Goal: Task Accomplishment & Management: Manage account settings

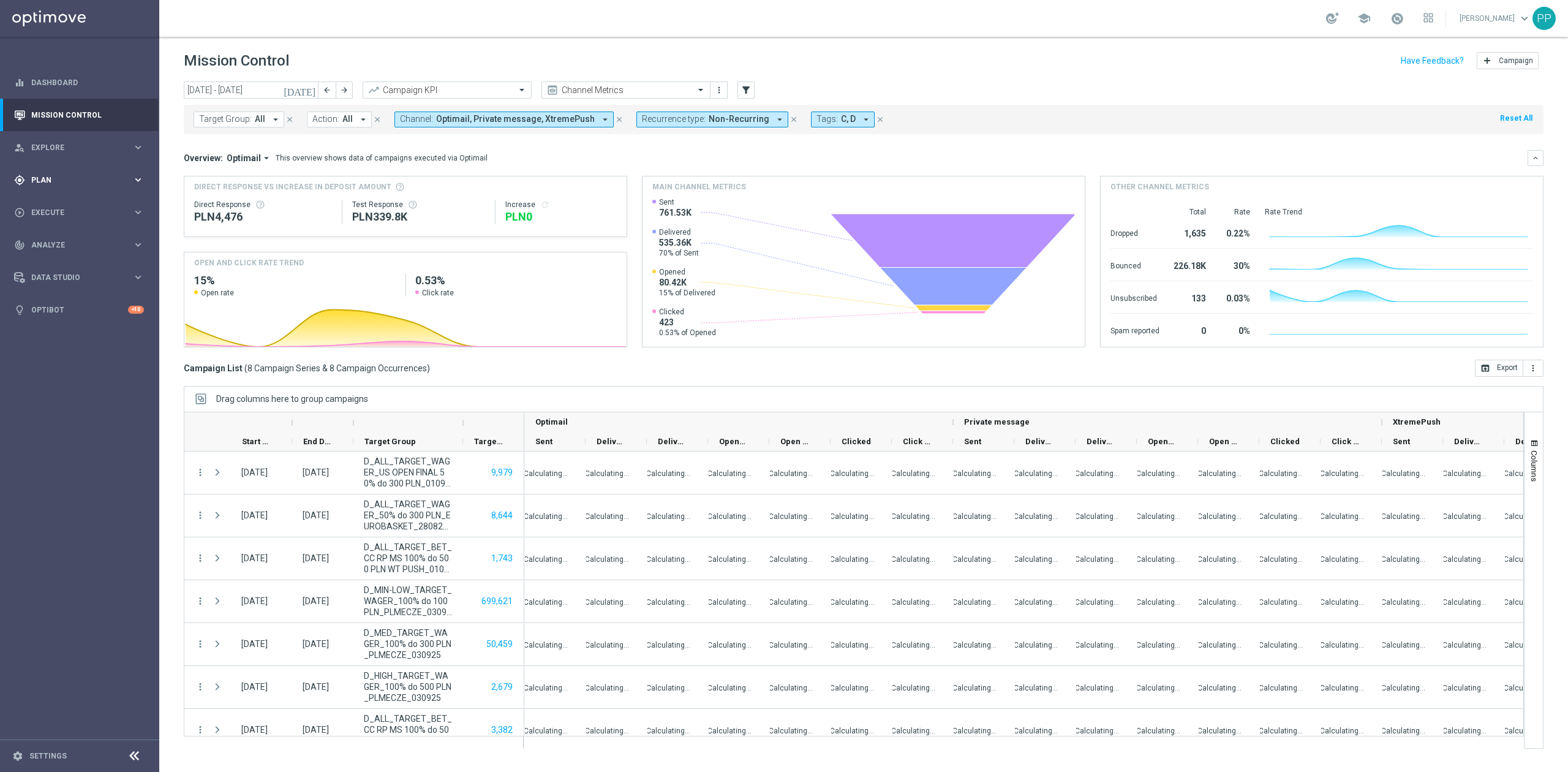
click at [62, 191] on div "gps_fixed Plan keyboard_arrow_right" at bounding box center [79, 180] width 158 height 32
click at [57, 202] on link "Target Groups" at bounding box center [79, 205] width 96 height 10
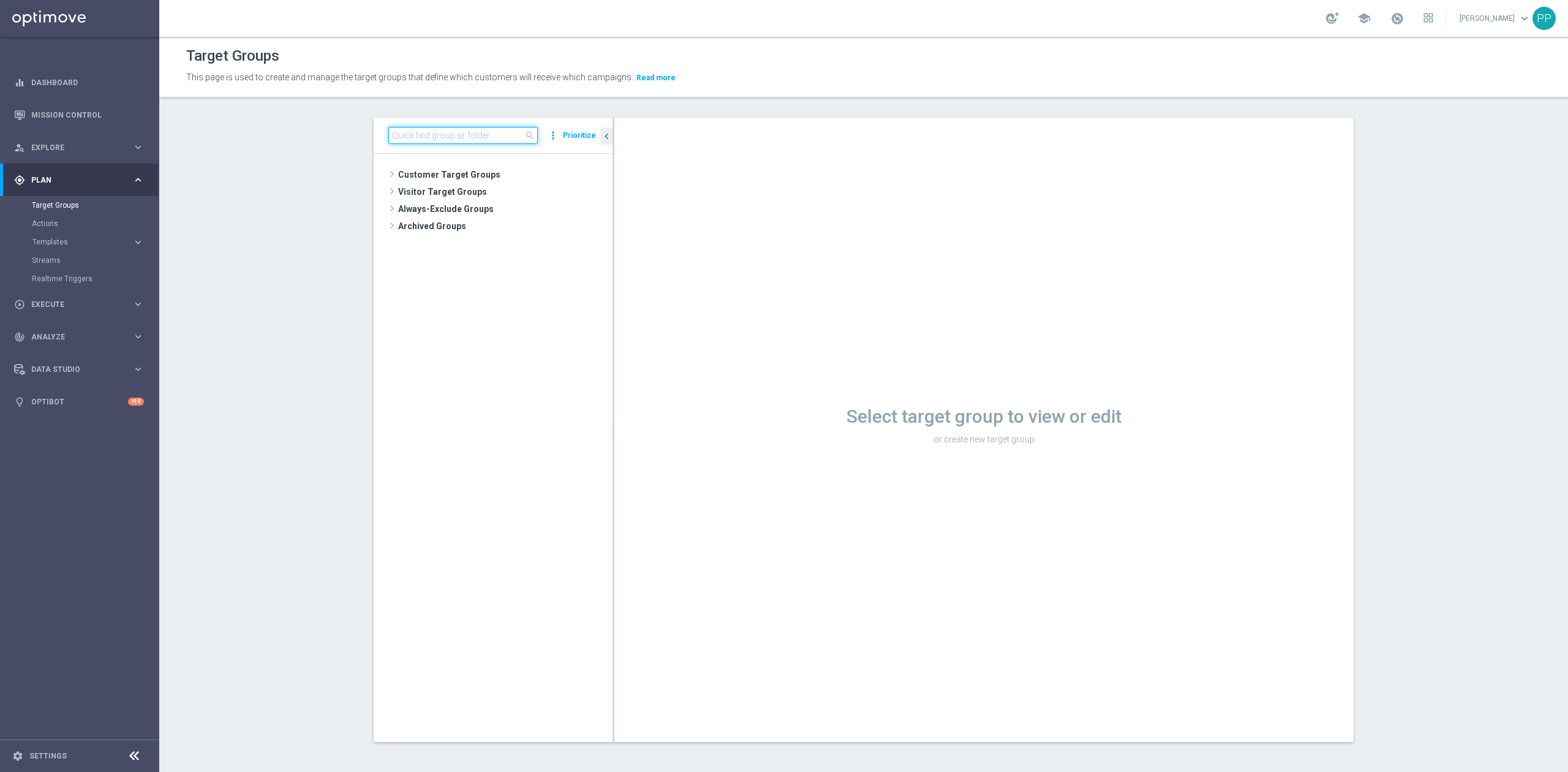
click at [471, 138] on input at bounding box center [462, 135] width 149 height 17
click at [468, 172] on span "Customer Target Groups" at bounding box center [491, 174] width 185 height 17
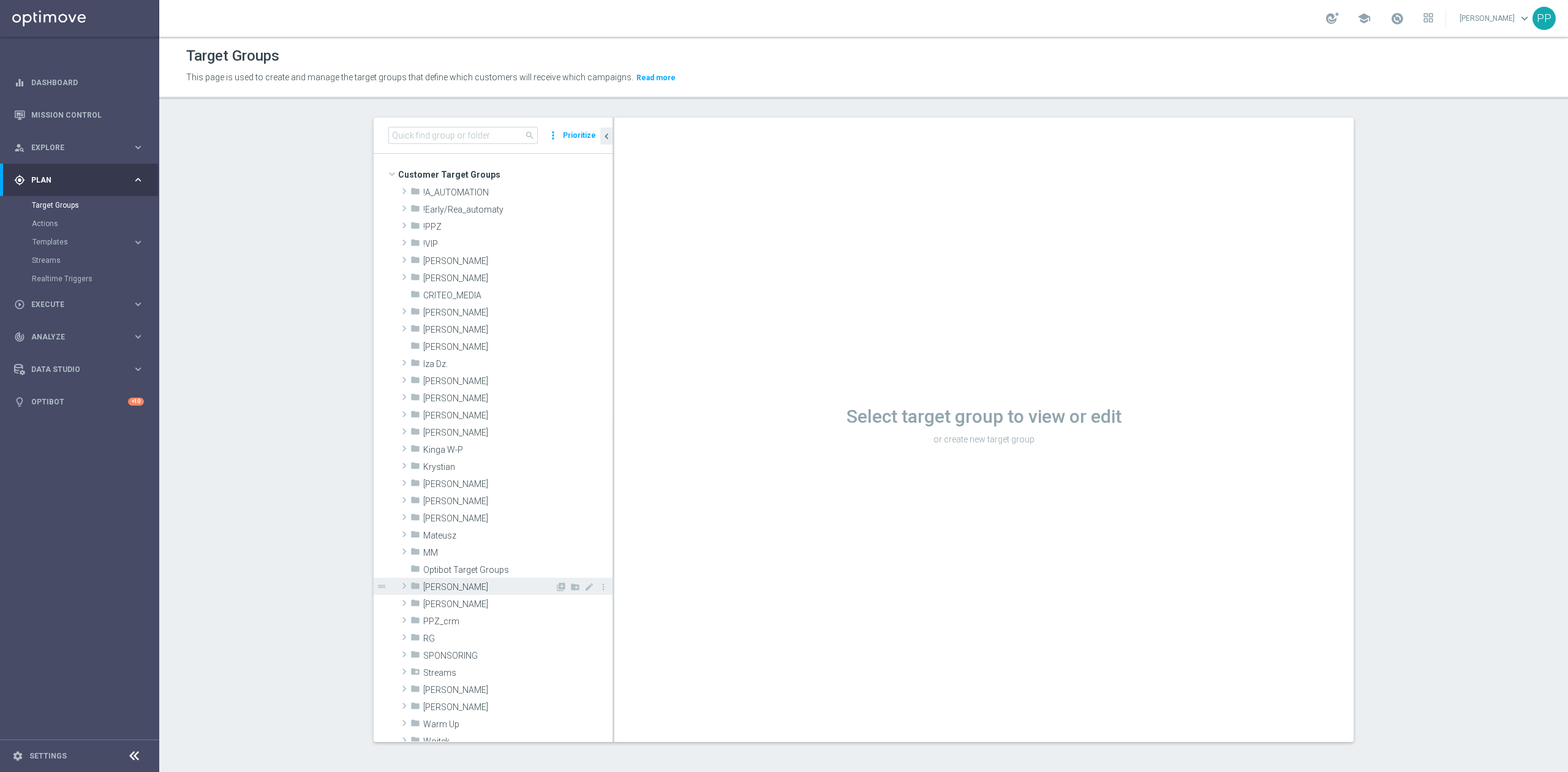
click at [442, 590] on span "[PERSON_NAME]" at bounding box center [489, 587] width 132 height 10
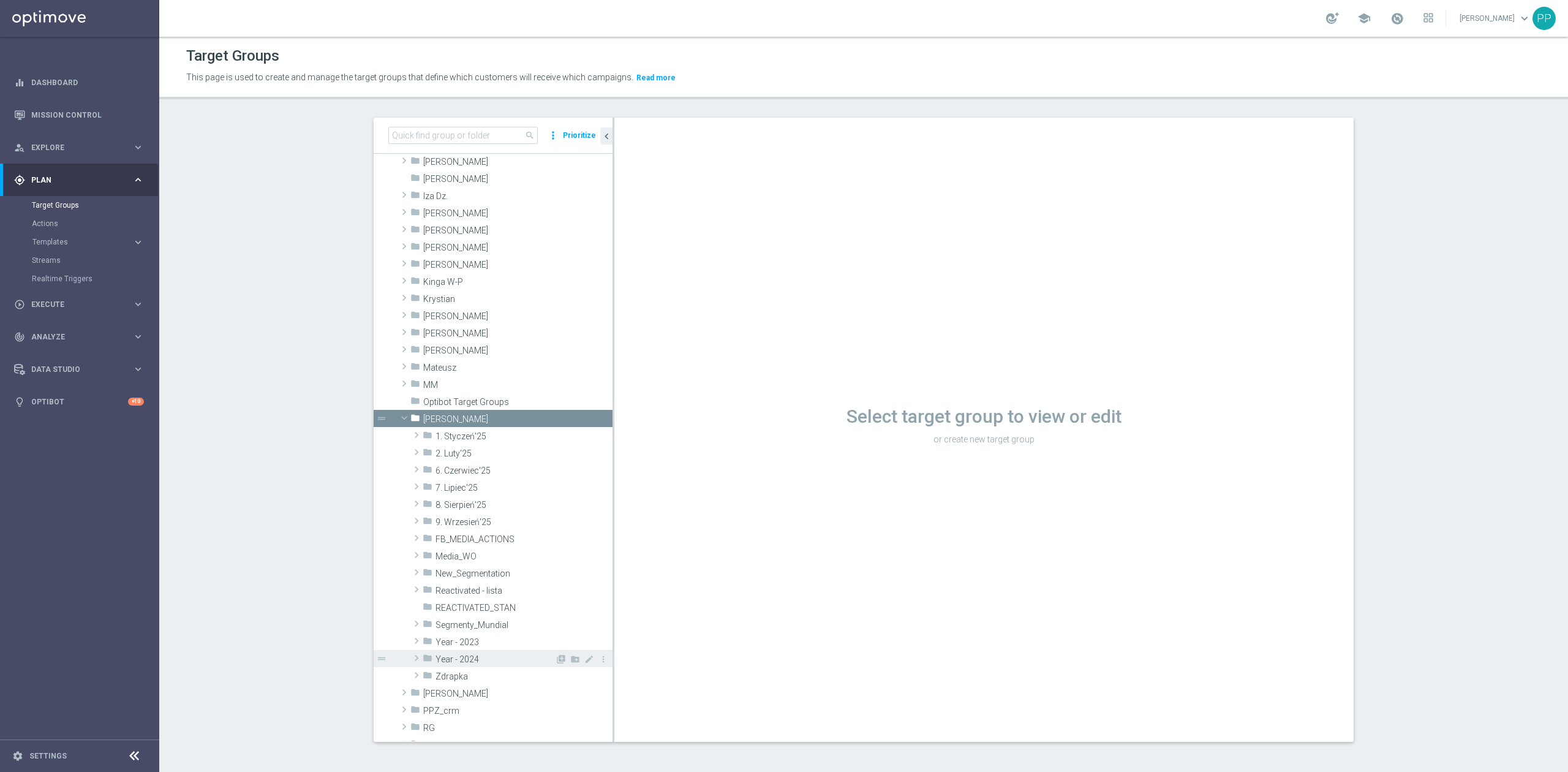
scroll to position [327, 0]
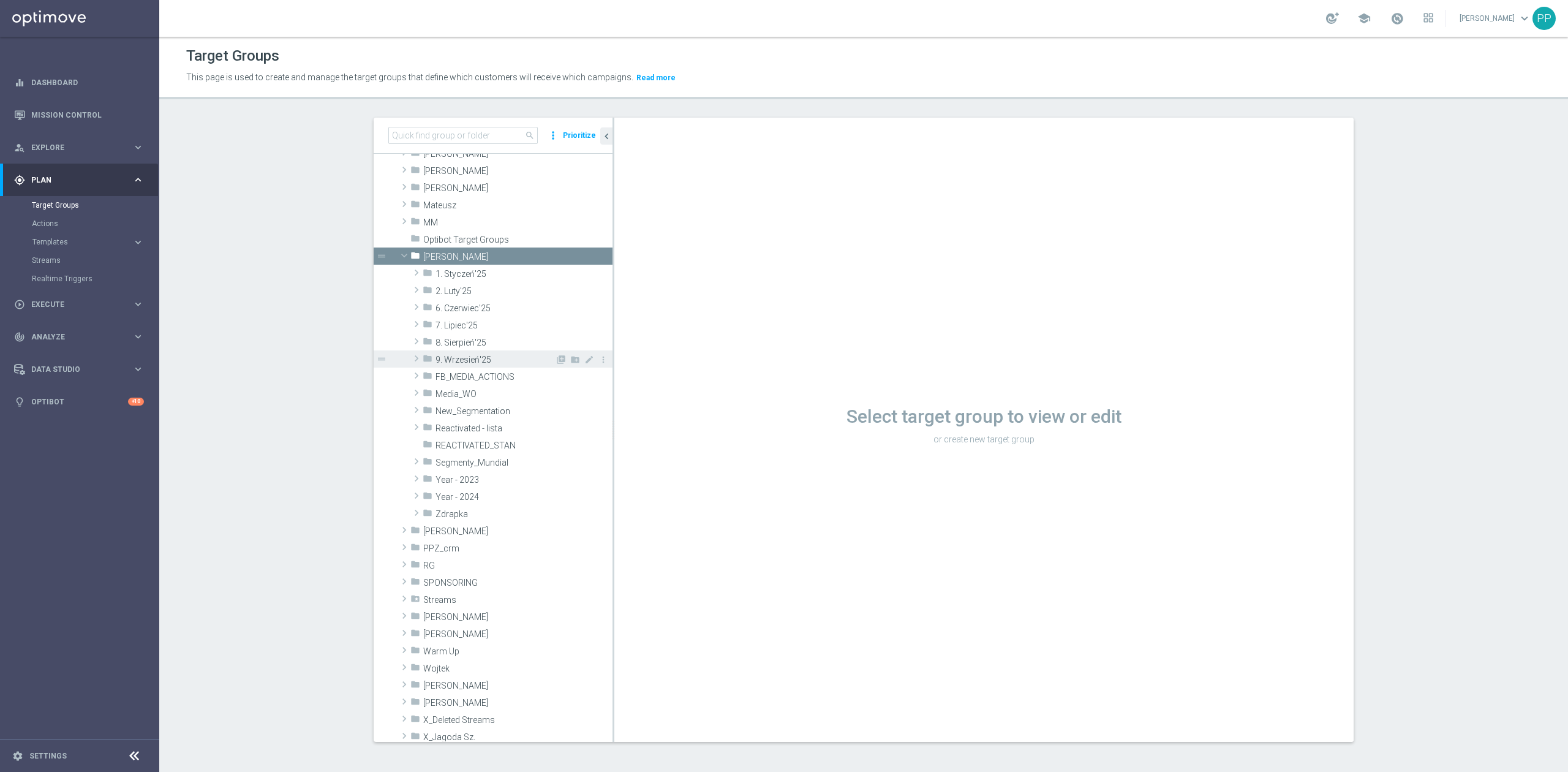
click at [496, 364] on span "9. Wrzesień'25" at bounding box center [495, 360] width 119 height 10
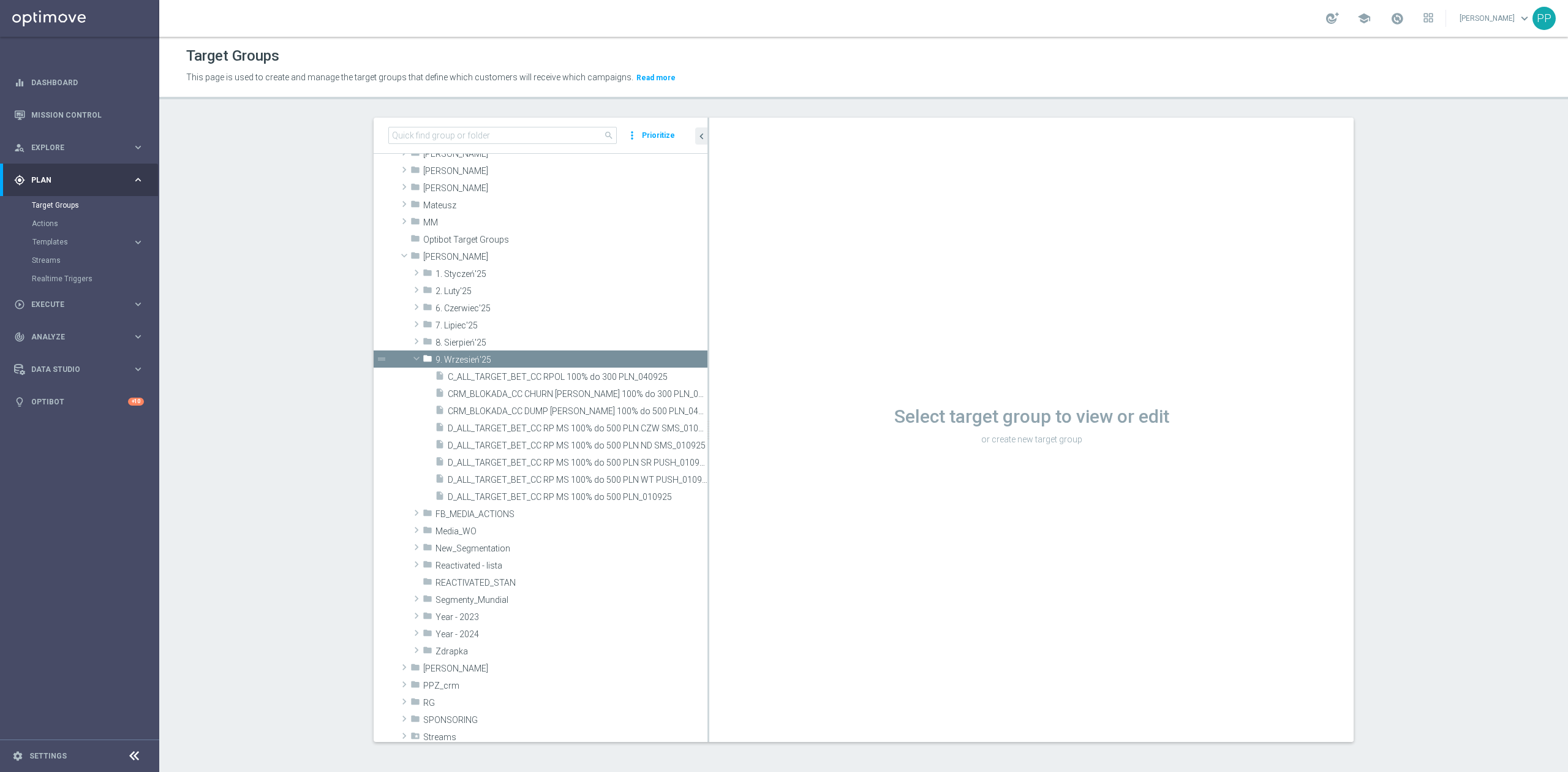
drag, startPoint x: 606, startPoint y: 503, endPoint x: 756, endPoint y: 503, distance: 150.0
click at [756, 503] on as-split "search more_vert Prioritize Customer Target Groups library_add create_new_folder" at bounding box center [864, 430] width 980 height 625
click at [608, 377] on span "C_ALL_TARGET_BET_CC RPOL 100% do 300 PLN_040925" at bounding box center [562, 377] width 231 height 10
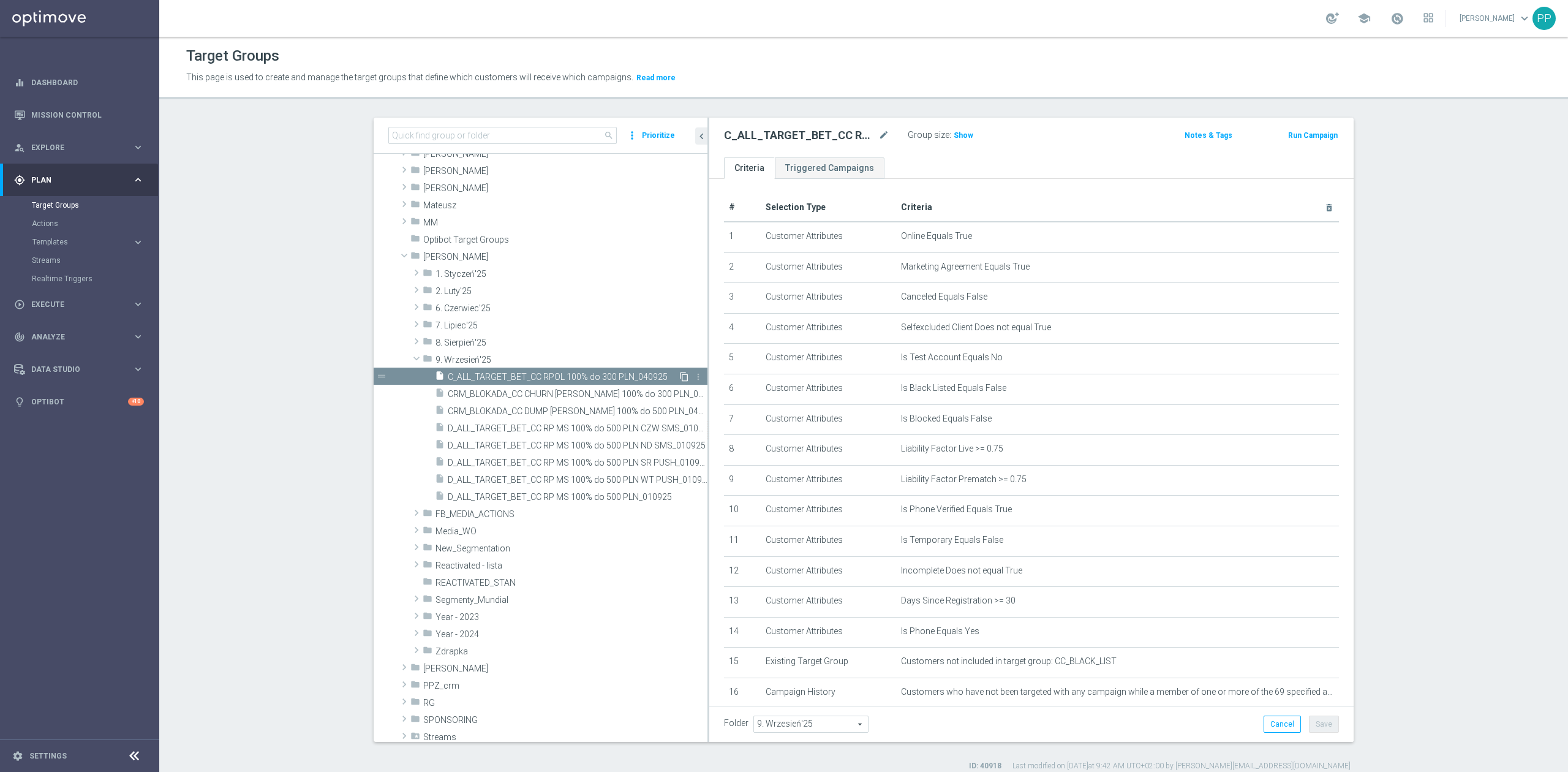
click at [679, 378] on icon "content_copy" at bounding box center [684, 377] width 10 height 10
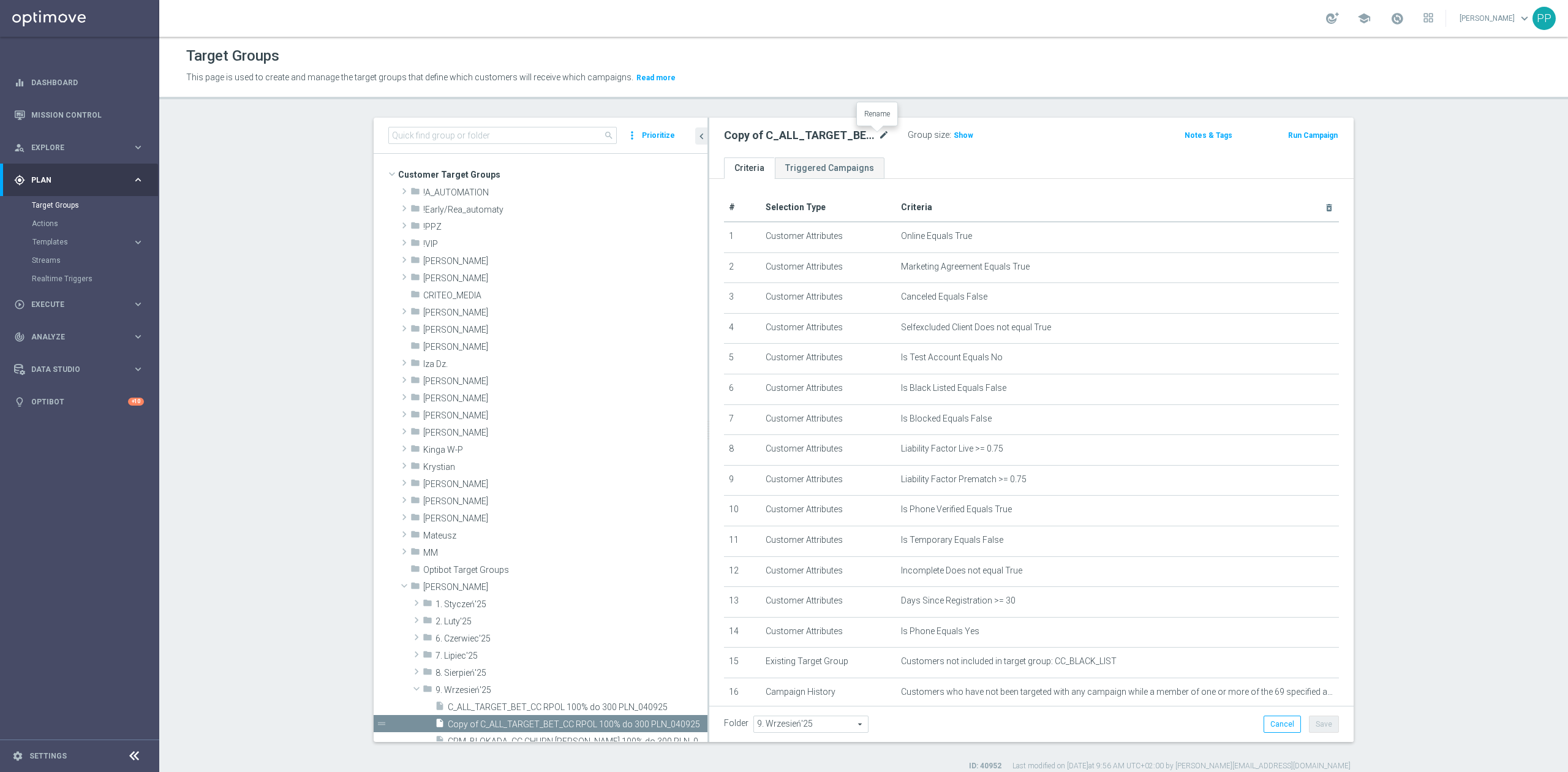
click at [882, 138] on icon "mode_edit" at bounding box center [883, 135] width 11 height 15
click at [814, 134] on input "Copy of C_ALL_TARGET_BET_CC RPOL 100% do 300 PLN_040925" at bounding box center [807, 136] width 165 height 17
drag, startPoint x: 827, startPoint y: 137, endPoint x: 697, endPoint y: 138, distance: 130.0
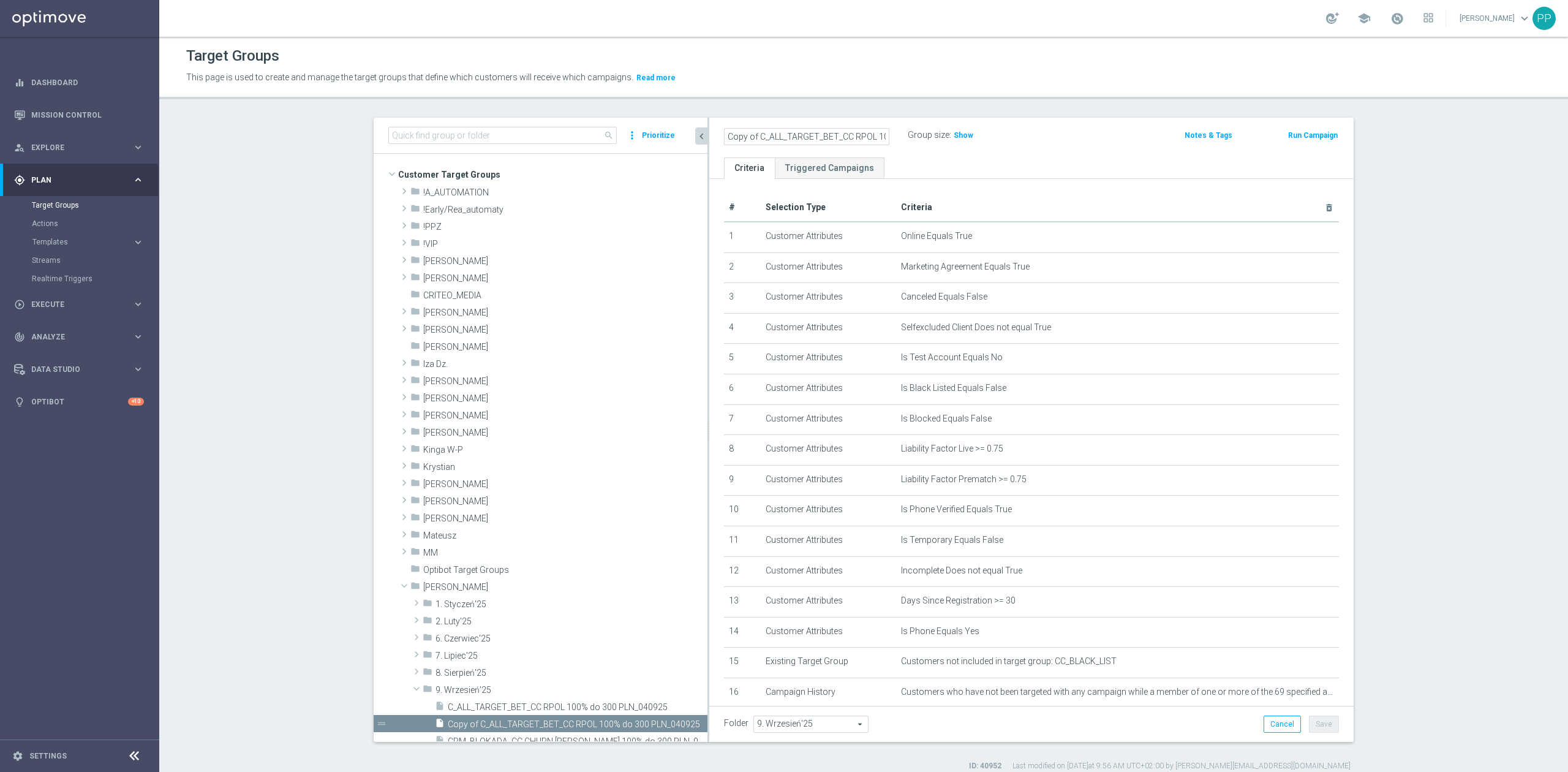
click at [685, 142] on as-split "search more_vert Prioritize Customer Target Groups library_add create_new_folder" at bounding box center [864, 430] width 980 height 625
click at [755, 136] on input "Copy of C_ALL_TARGET_BET_CC RPOL 100% do 300 PLN_040925" at bounding box center [807, 136] width 165 height 17
drag, startPoint x: 787, startPoint y: 137, endPoint x: 893, endPoint y: 135, distance: 106.0
click at [893, 135] on div "C_ALL_TARGET_BET_CC RPOL 100% do 300 PLN_040925" at bounding box center [816, 135] width 184 height 17
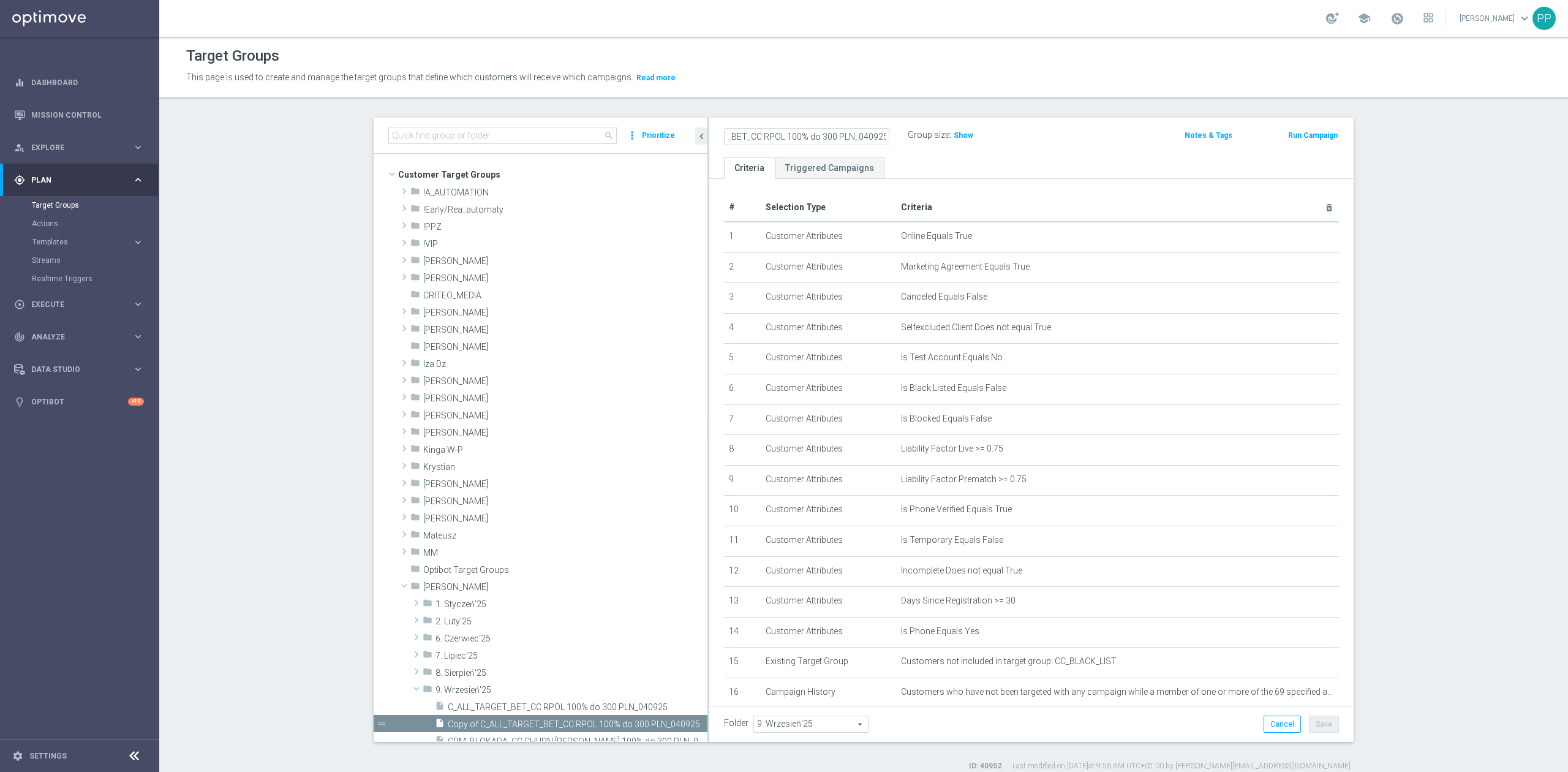
click at [851, 138] on input "C_ALL_TARGET_BET_CC RPOL 100% do 300 PLN_040925" at bounding box center [807, 136] width 165 height 17
click at [846, 138] on input "C_ALL_TARGET_BET_CC RPOL 100% do 300 PLN_040925" at bounding box center [807, 136] width 165 height 17
type input "C_ALL_TARGET_BET_CC RPOL 100% do 300 PLN SB PUSH_040925"
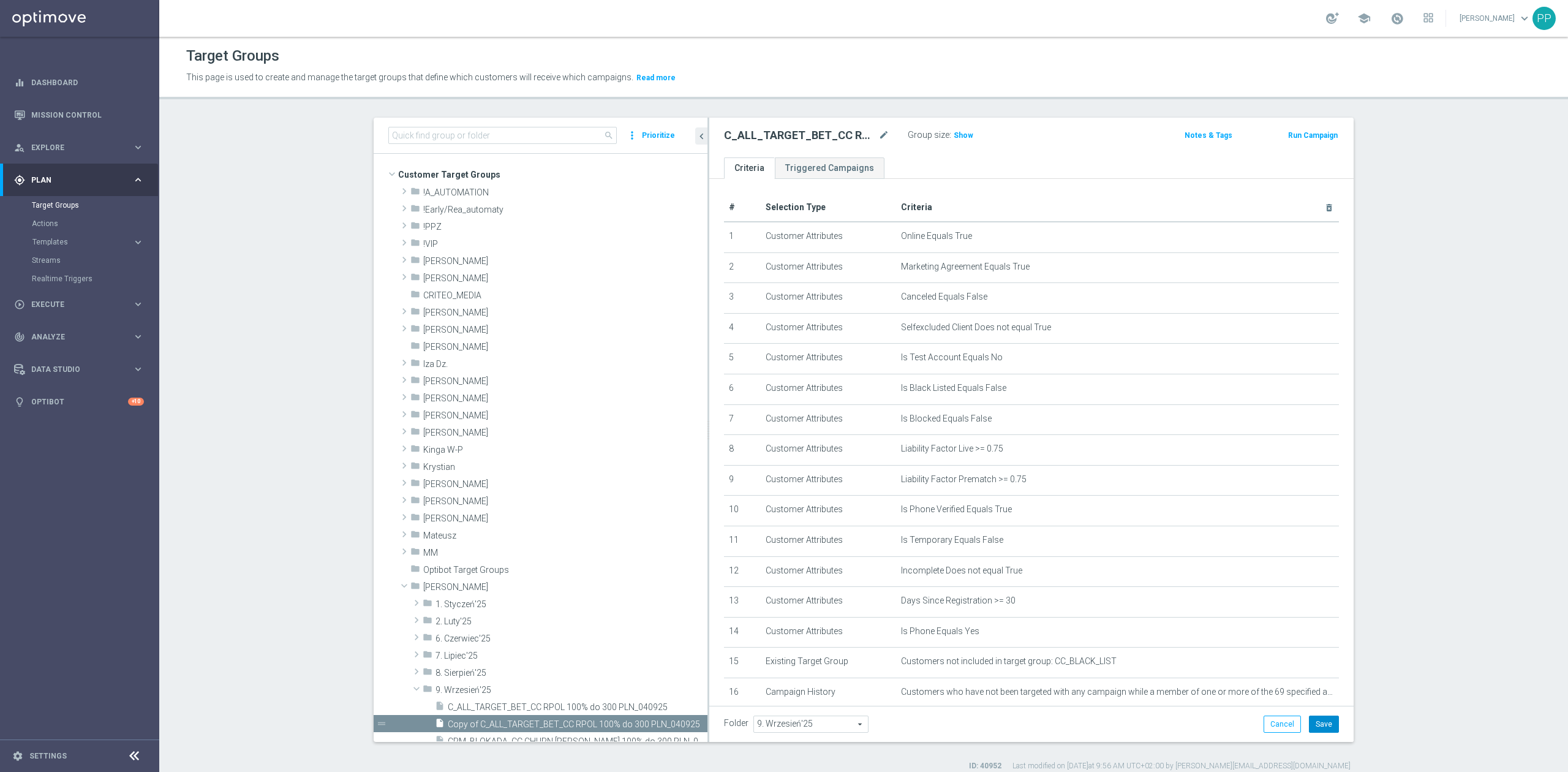
click at [1324, 721] on button "Save" at bounding box center [1324, 724] width 30 height 17
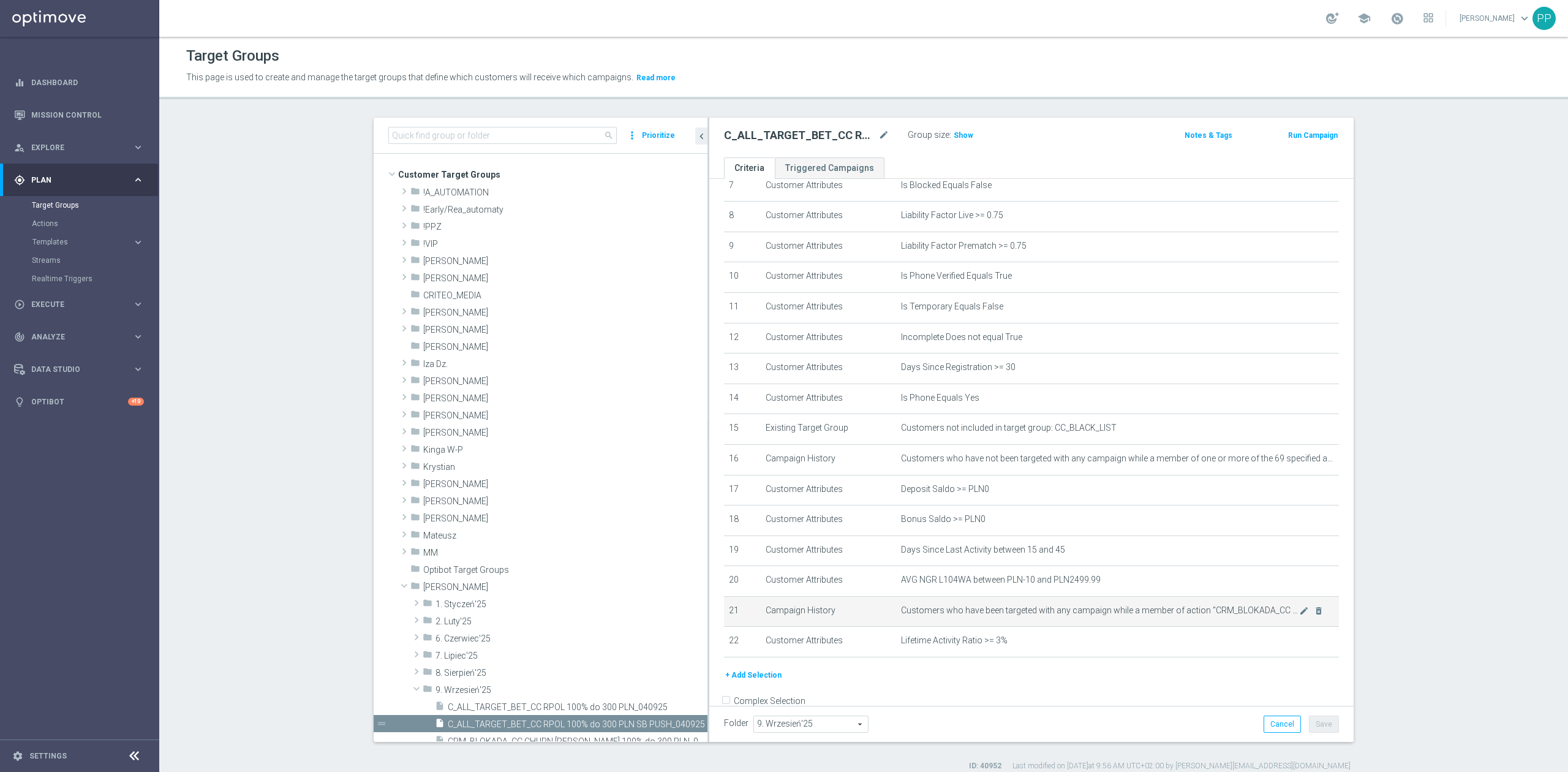
scroll to position [245, 0]
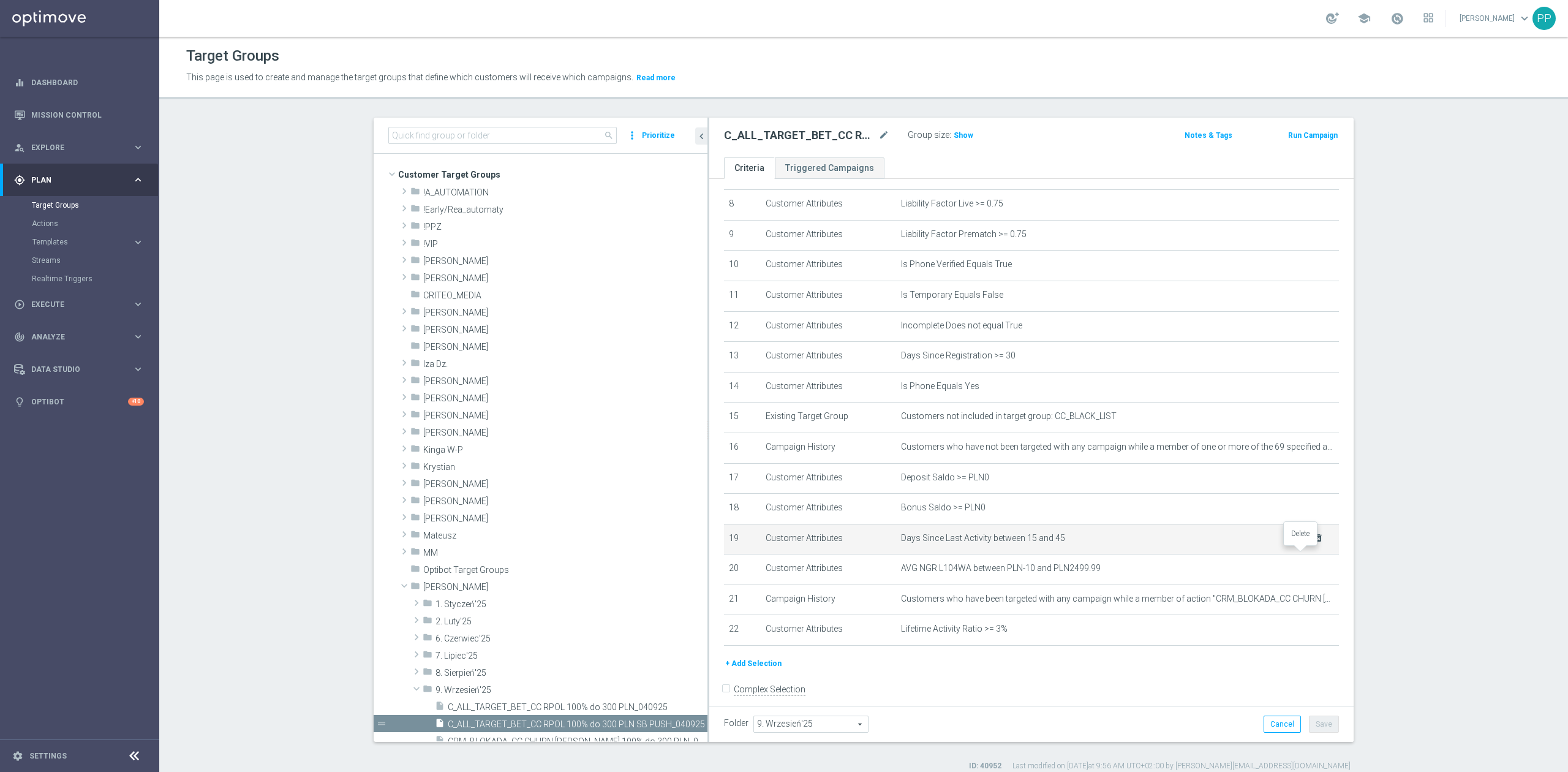
click at [1314, 543] on icon "delete_forever" at bounding box center [1319, 537] width 10 height 10
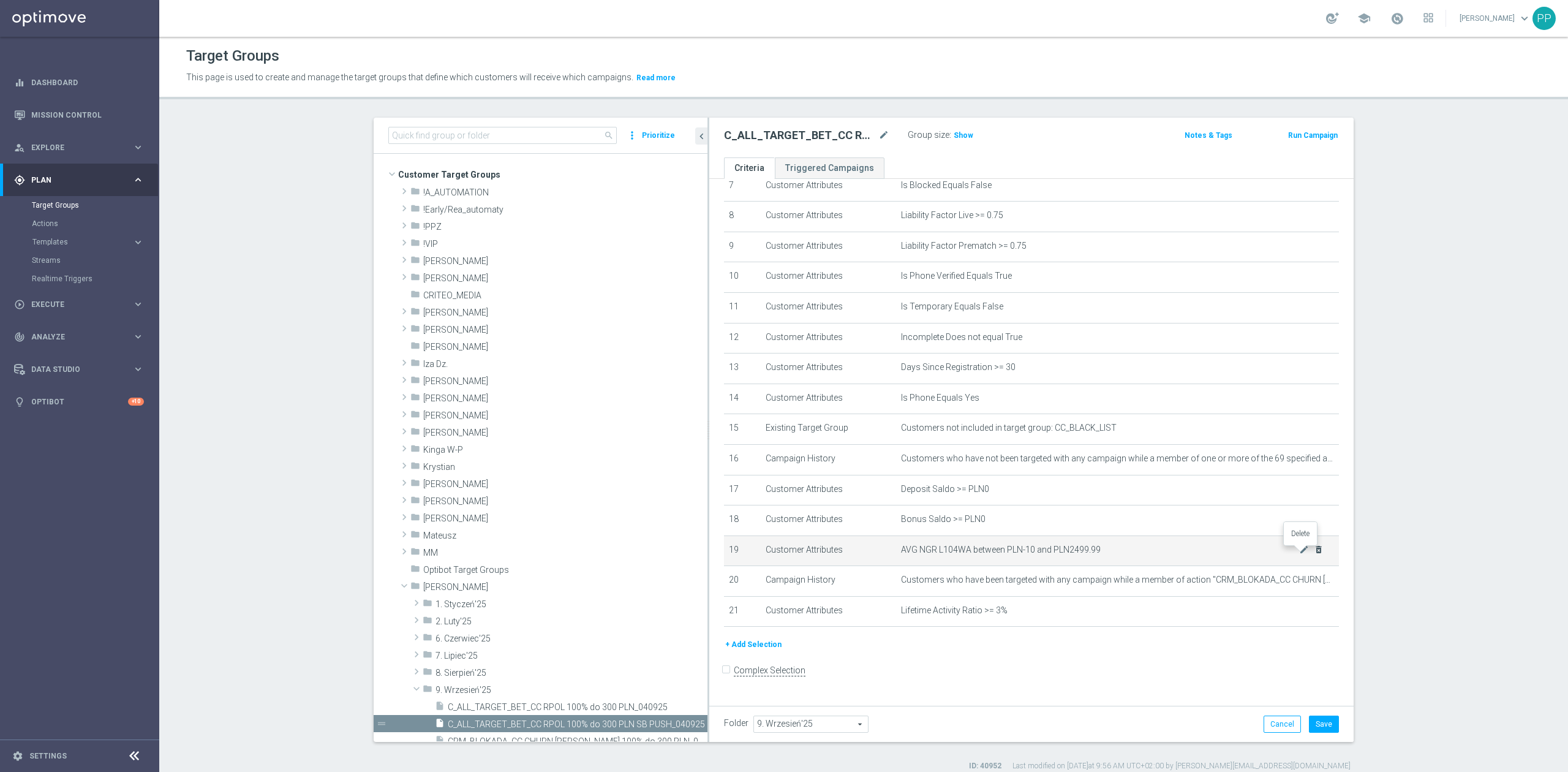
click at [1314, 554] on icon "delete_forever" at bounding box center [1319, 549] width 10 height 10
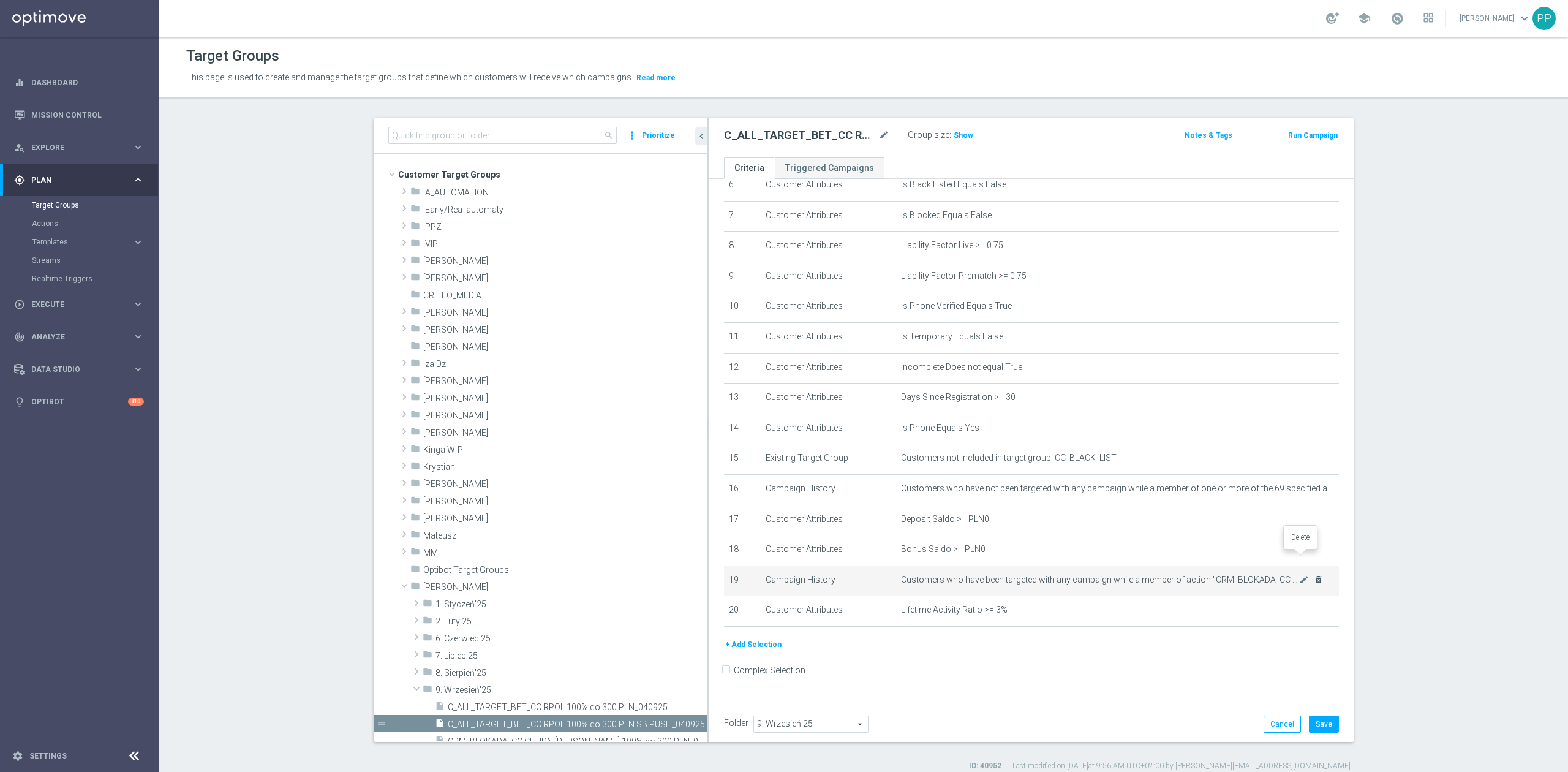
scroll to position [209, 0]
click at [1299, 585] on icon "mode_edit" at bounding box center [1304, 579] width 10 height 10
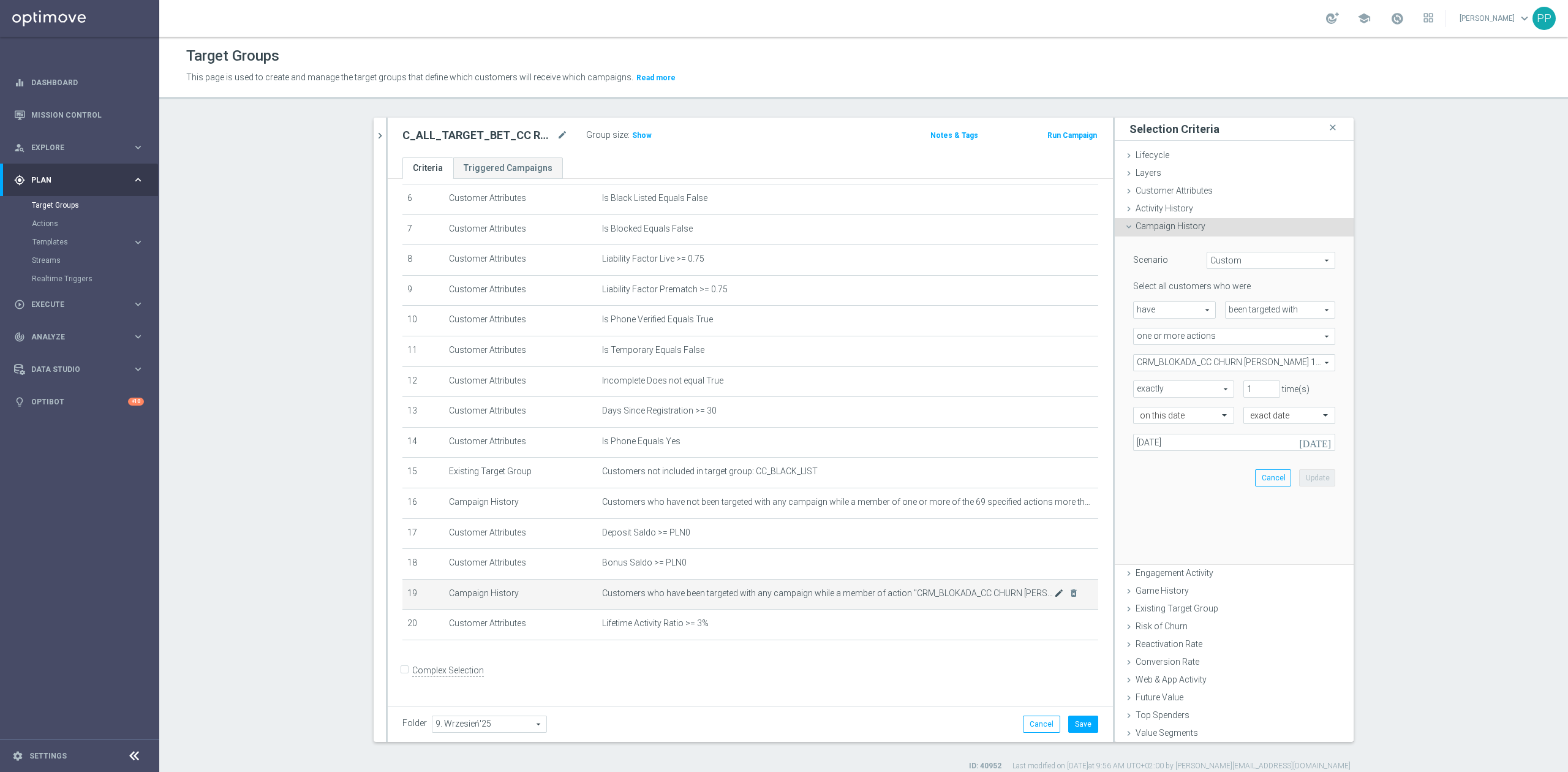
scroll to position [196, 0]
click at [1221, 359] on span "CRM_BLOKADA_CC CHURN [PERSON_NAME] 100% do 300 PLN_040925" at bounding box center [1234, 362] width 201 height 16
click at [1142, 410] on input "(All)" at bounding box center [1146, 408] width 8 height 8
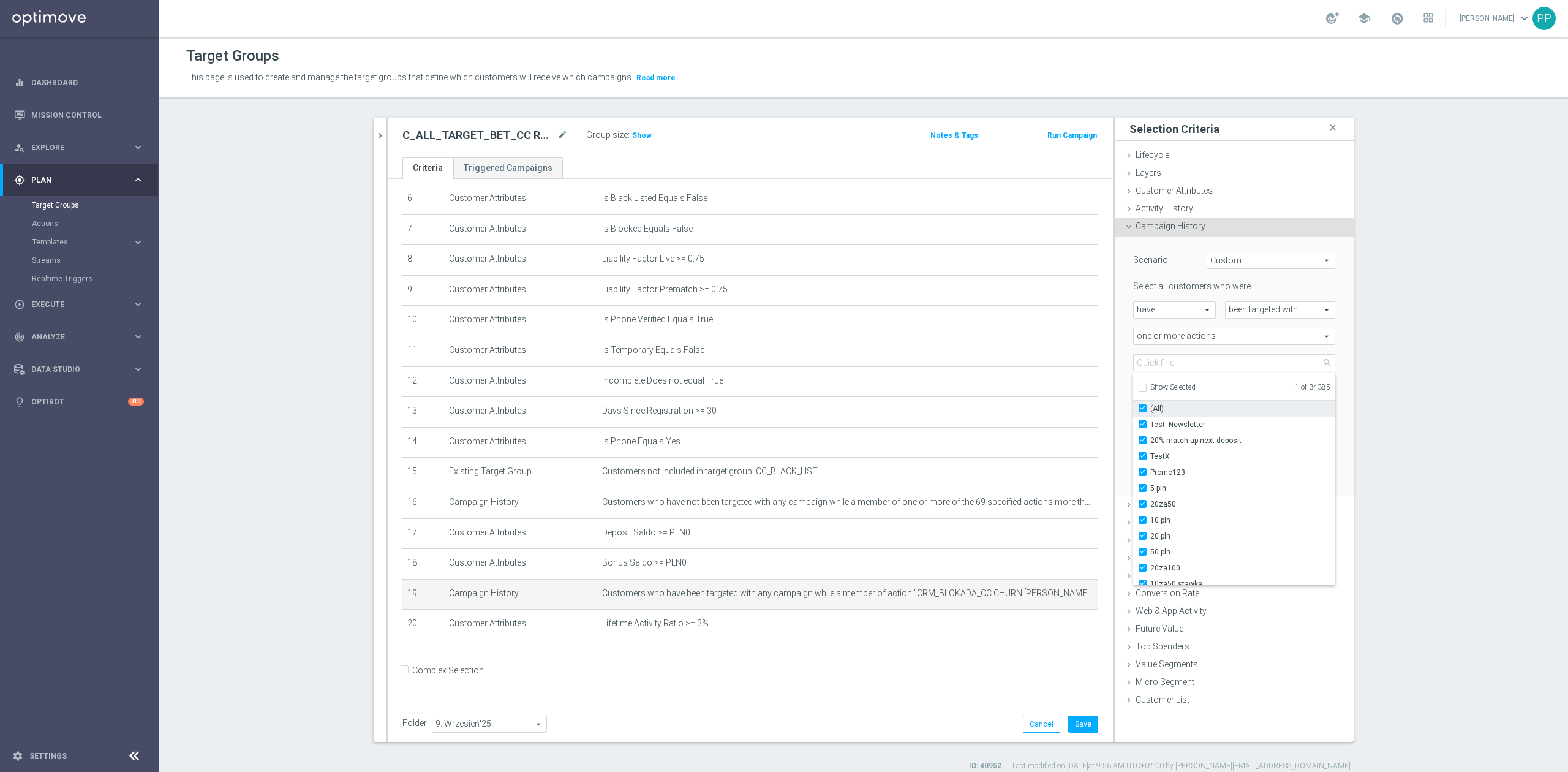
checkbox input "true"
type input "Selected 34385 of 34385"
checkbox input "true"
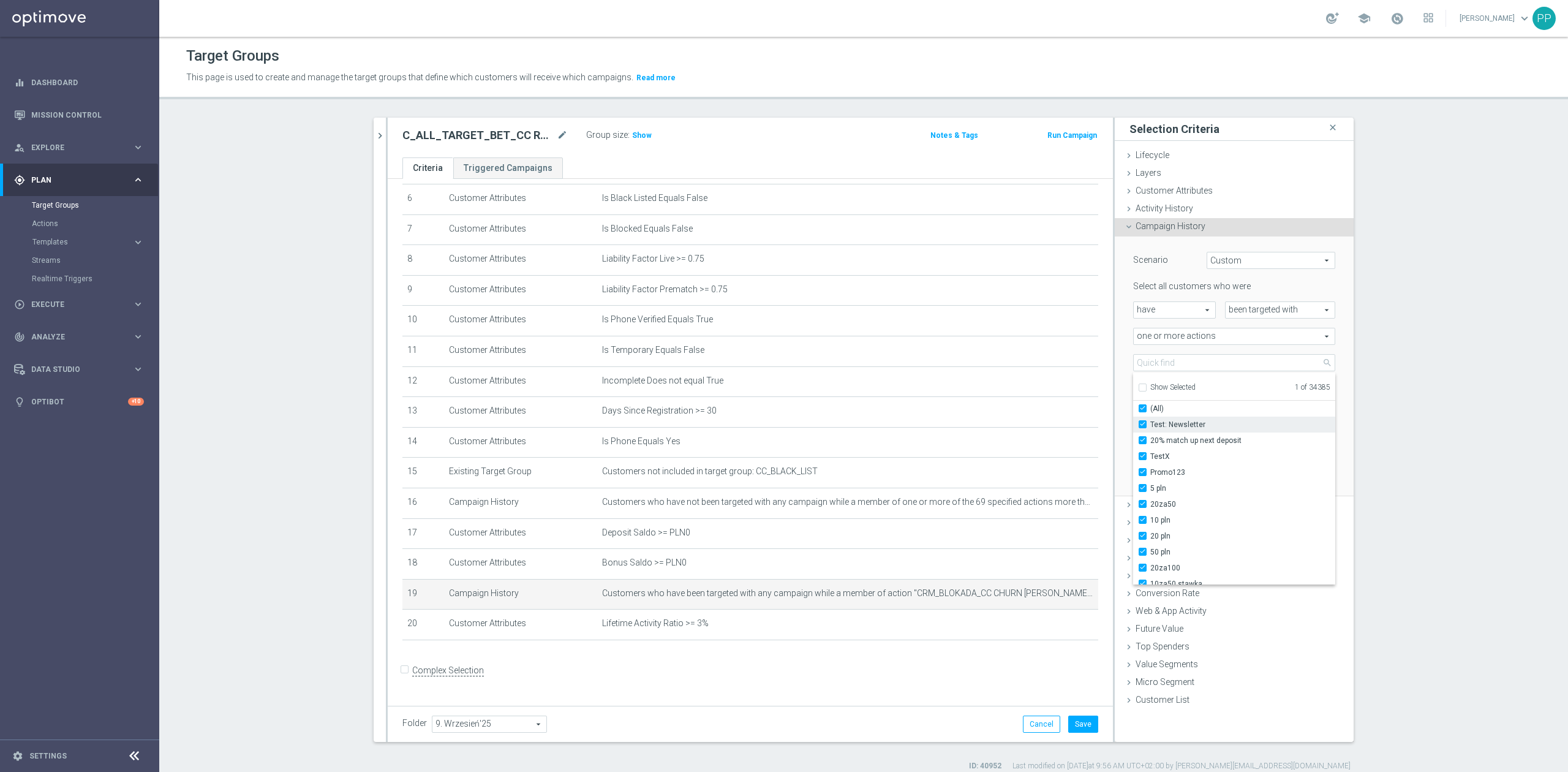
checkbox input "true"
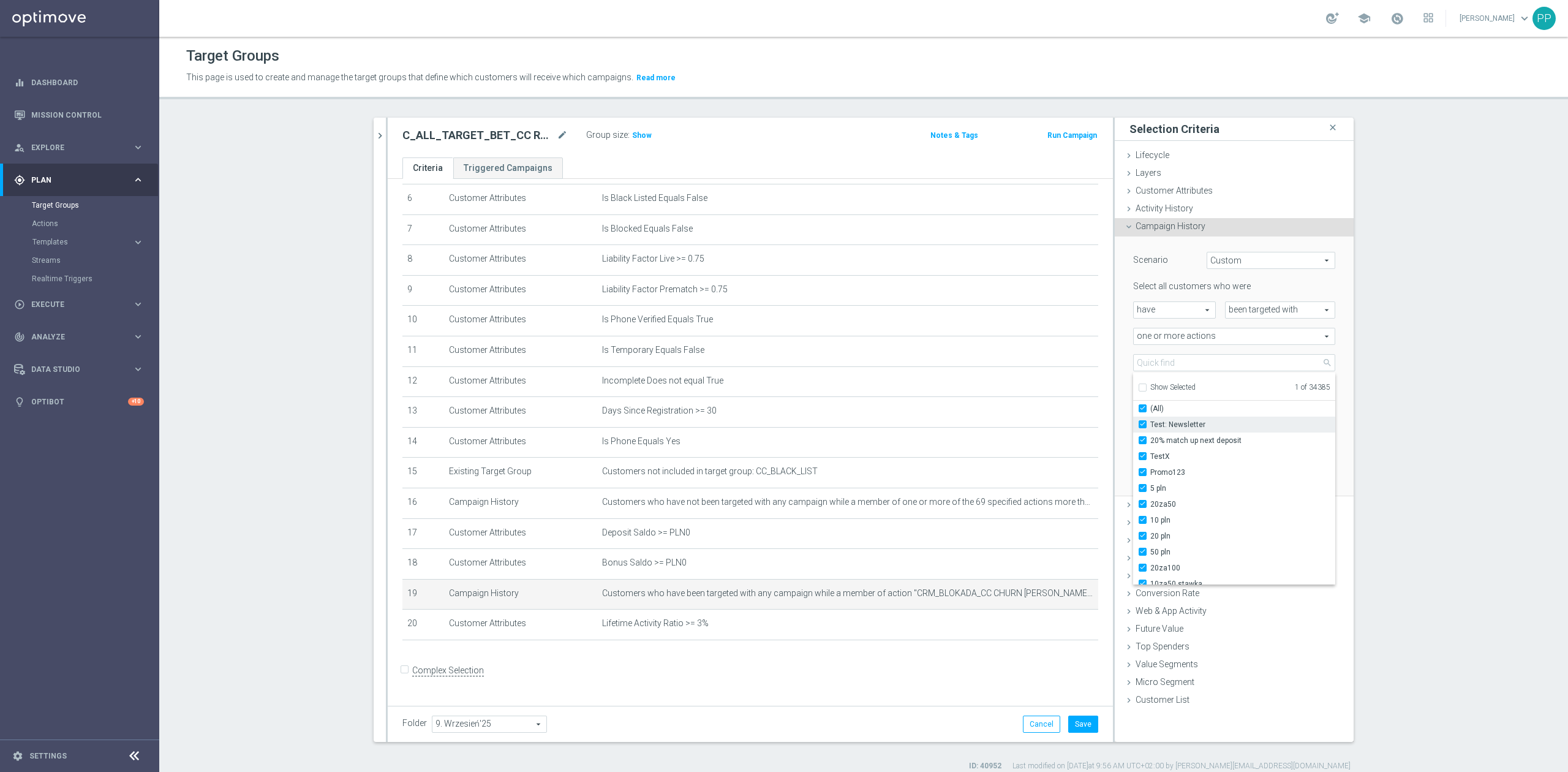
checkbox input "true"
click at [1142, 427] on input "Test: Newsletter" at bounding box center [1146, 424] width 8 height 8
checkbox input "false"
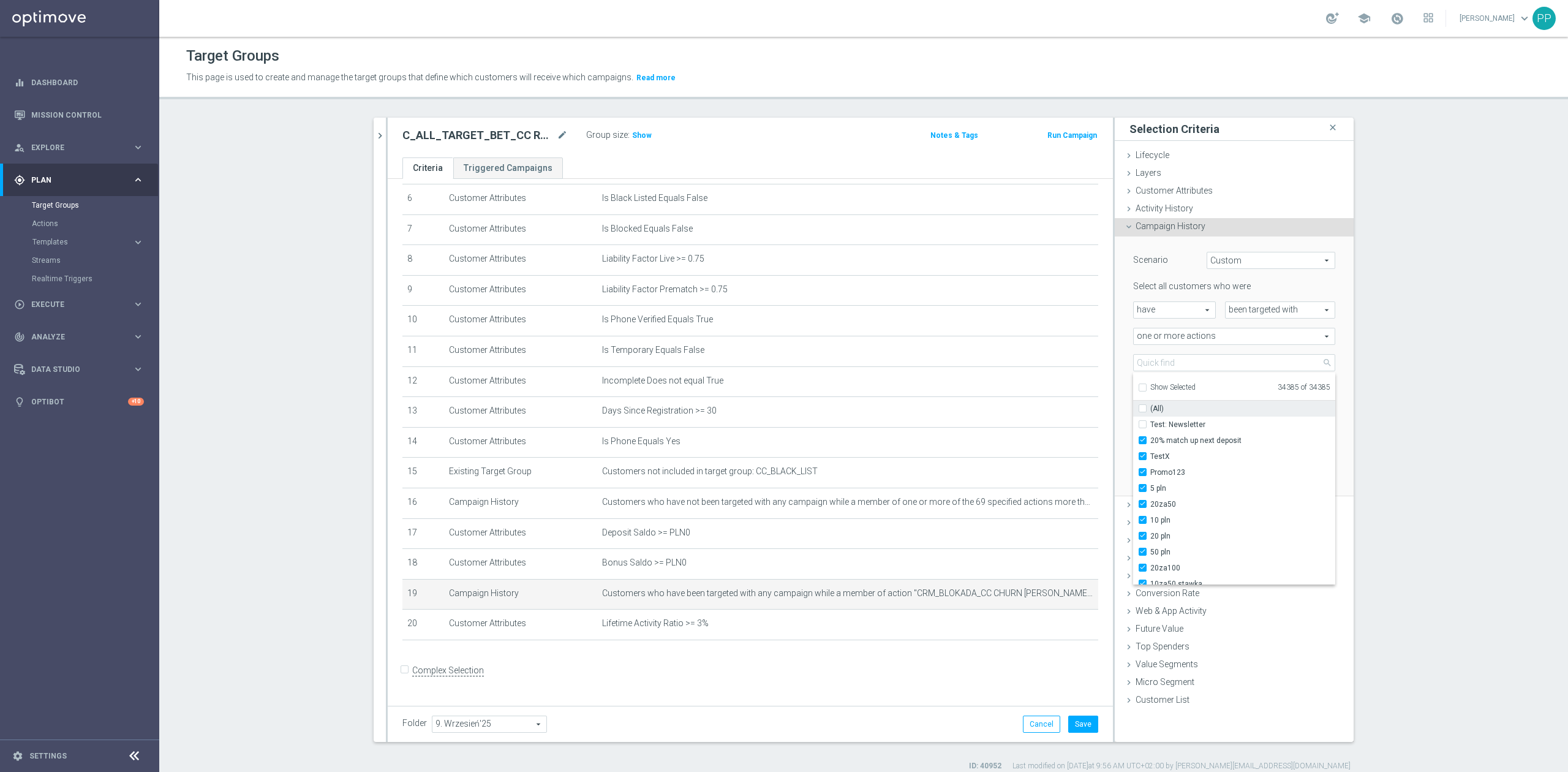
type input "Selected 34384 of 34385"
click at [1142, 412] on input "(All)" at bounding box center [1146, 408] width 8 height 8
click at [1142, 410] on input "(All)" at bounding box center [1146, 408] width 8 height 8
checkbox input "false"
type input "Select Action"
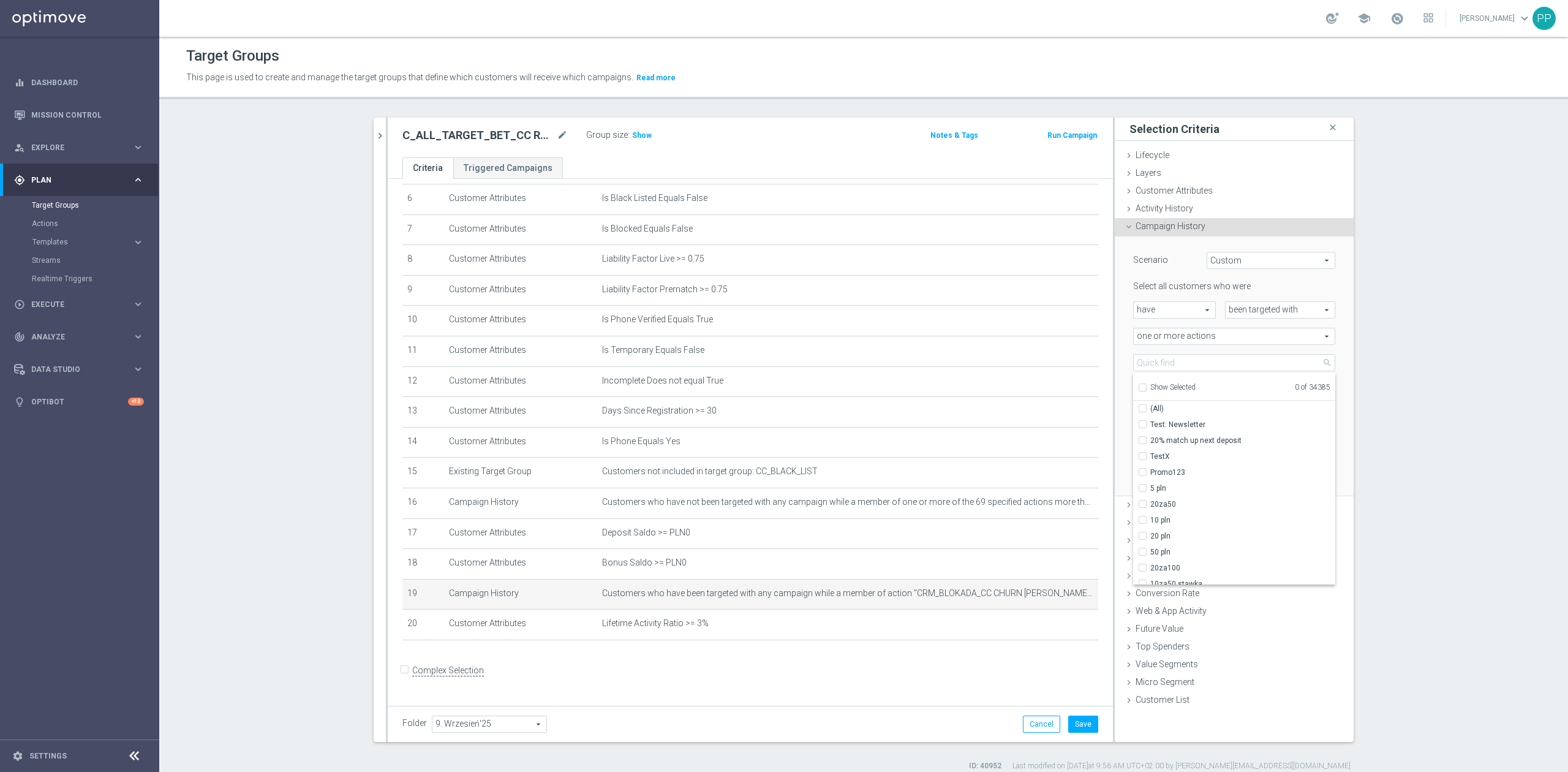
checkbox input "false"
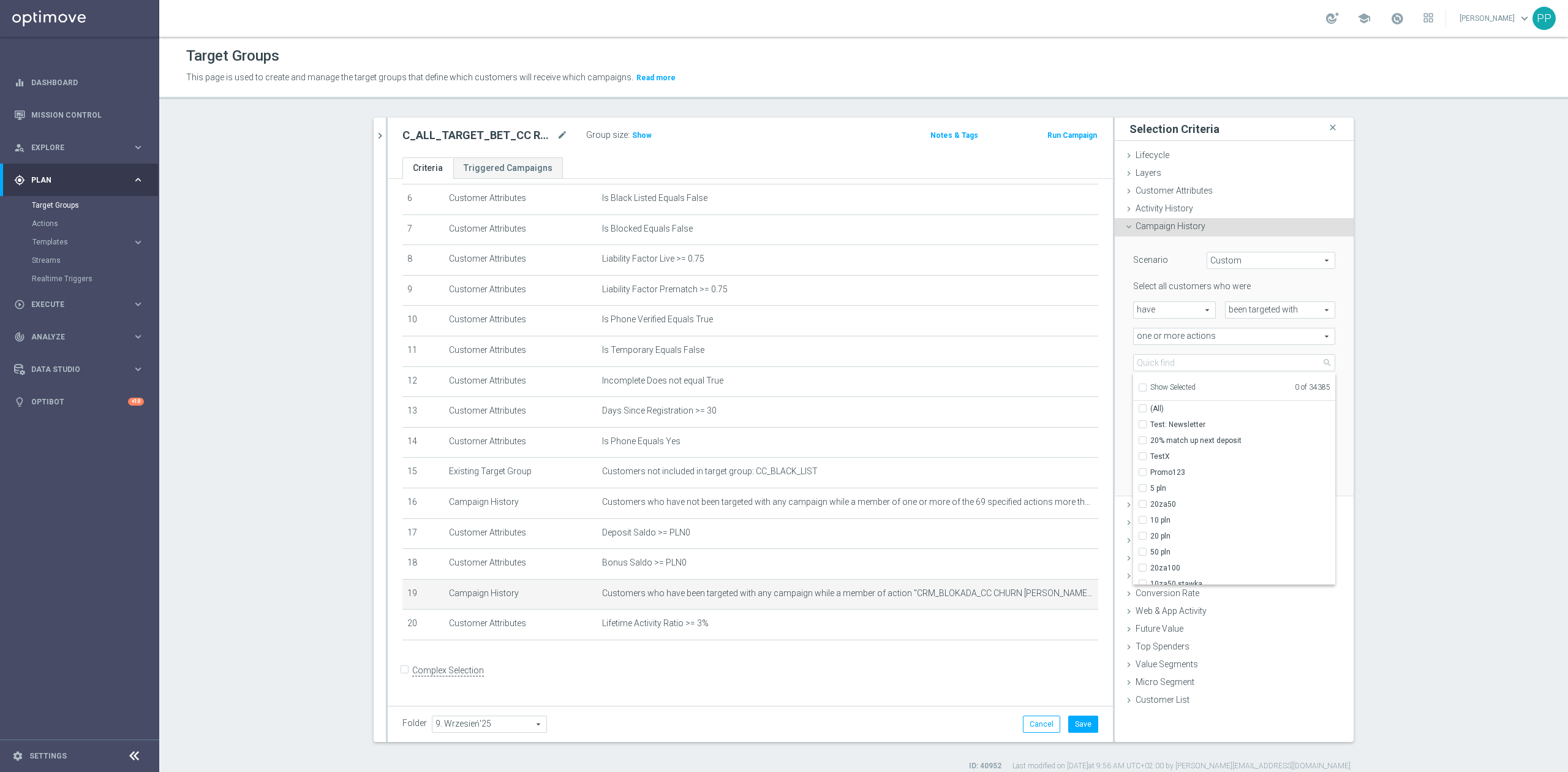
checkbox input "false"
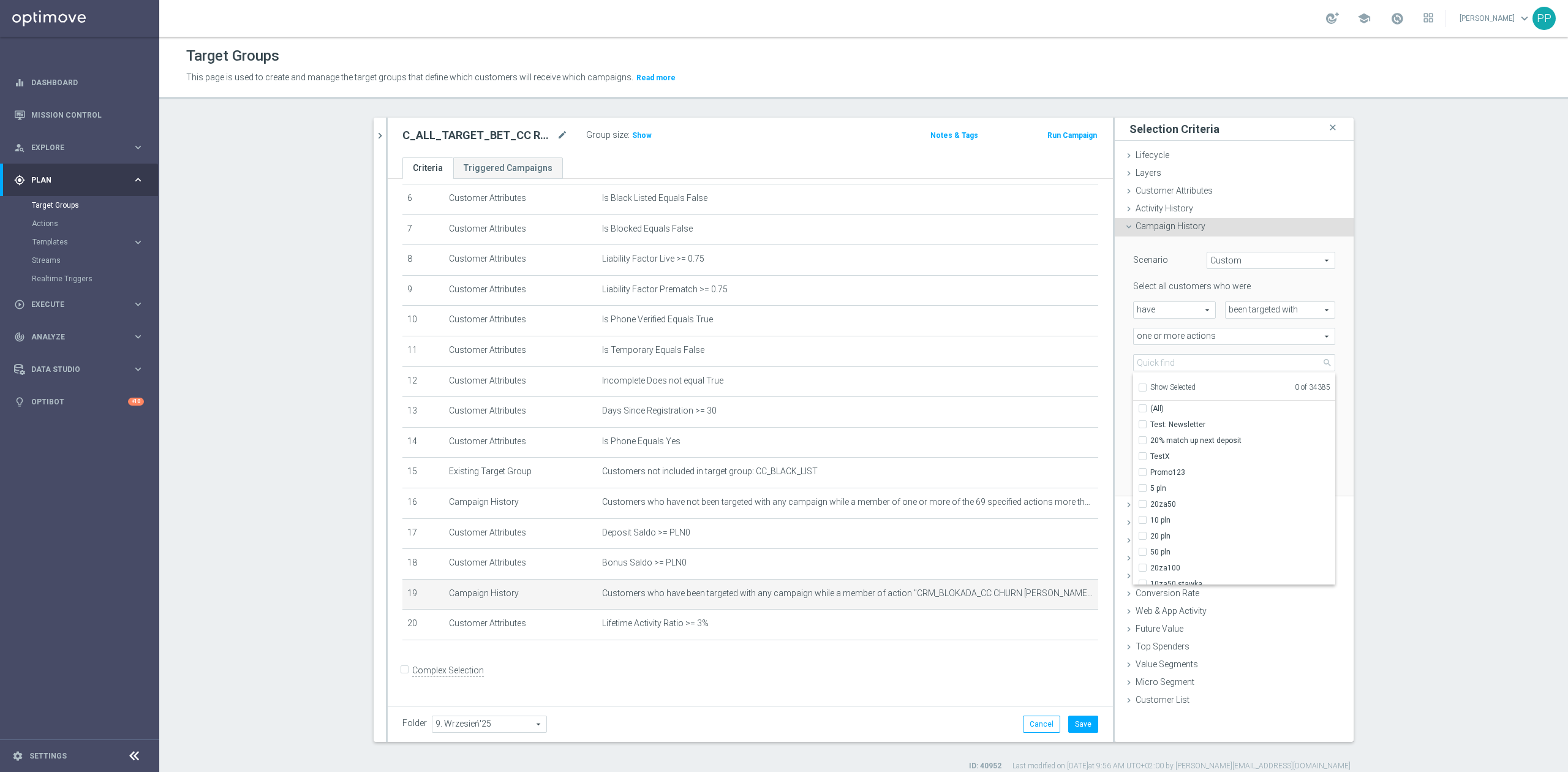
checkbox input "false"
drag, startPoint x: 1152, startPoint y: 360, endPoint x: 1148, endPoint y: 365, distance: 6.4
click at [1152, 360] on input "search" at bounding box center [1234, 362] width 202 height 17
click at [1142, 388] on div "Show Selected" at bounding box center [1166, 386] width 57 height 16
click at [1138, 390] on input "Show Selected" at bounding box center [1142, 390] width 8 height 8
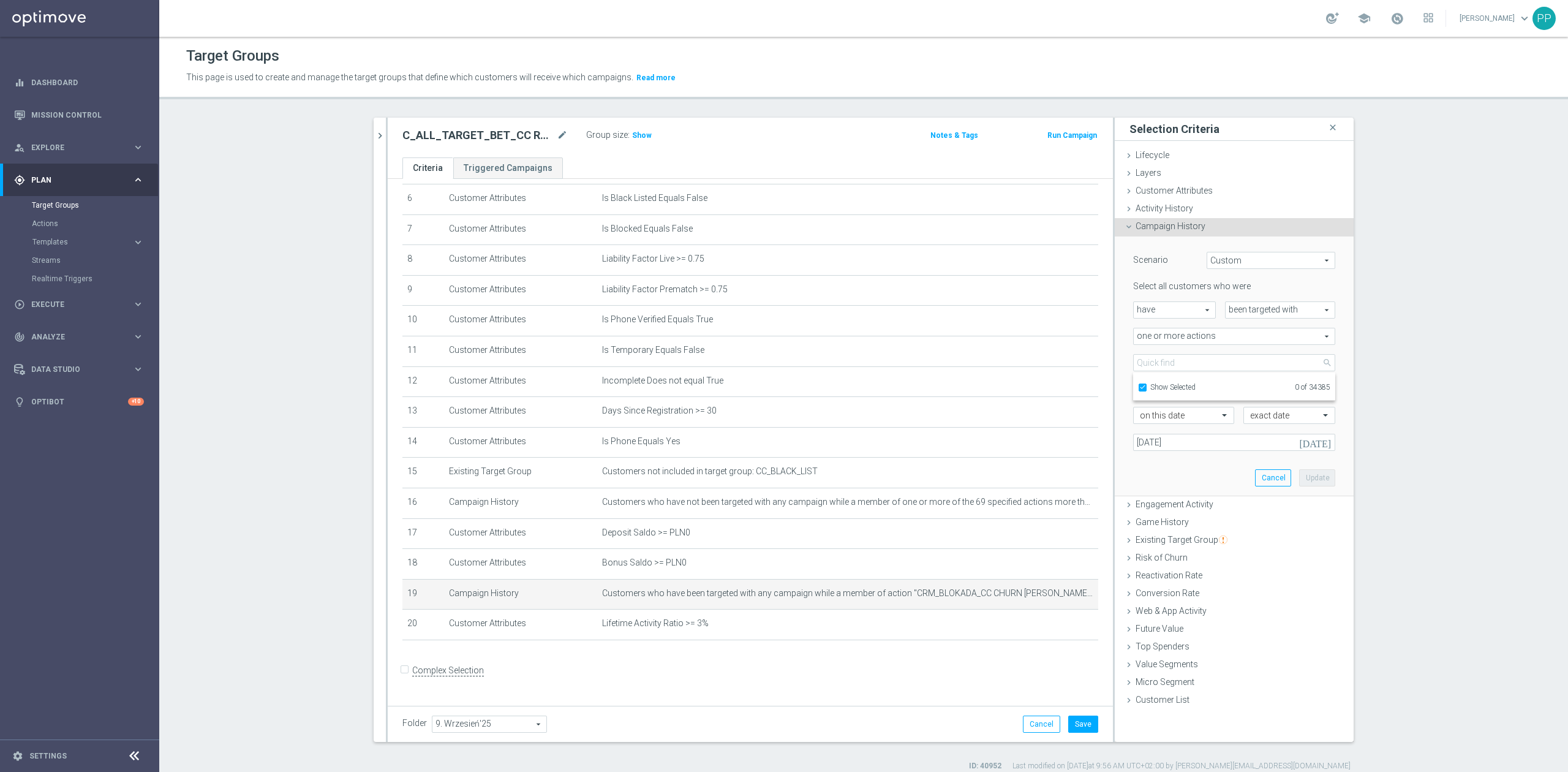
click at [1138, 390] on input "Show Selected" at bounding box center [1142, 390] width 8 height 8
checkbox input "false"
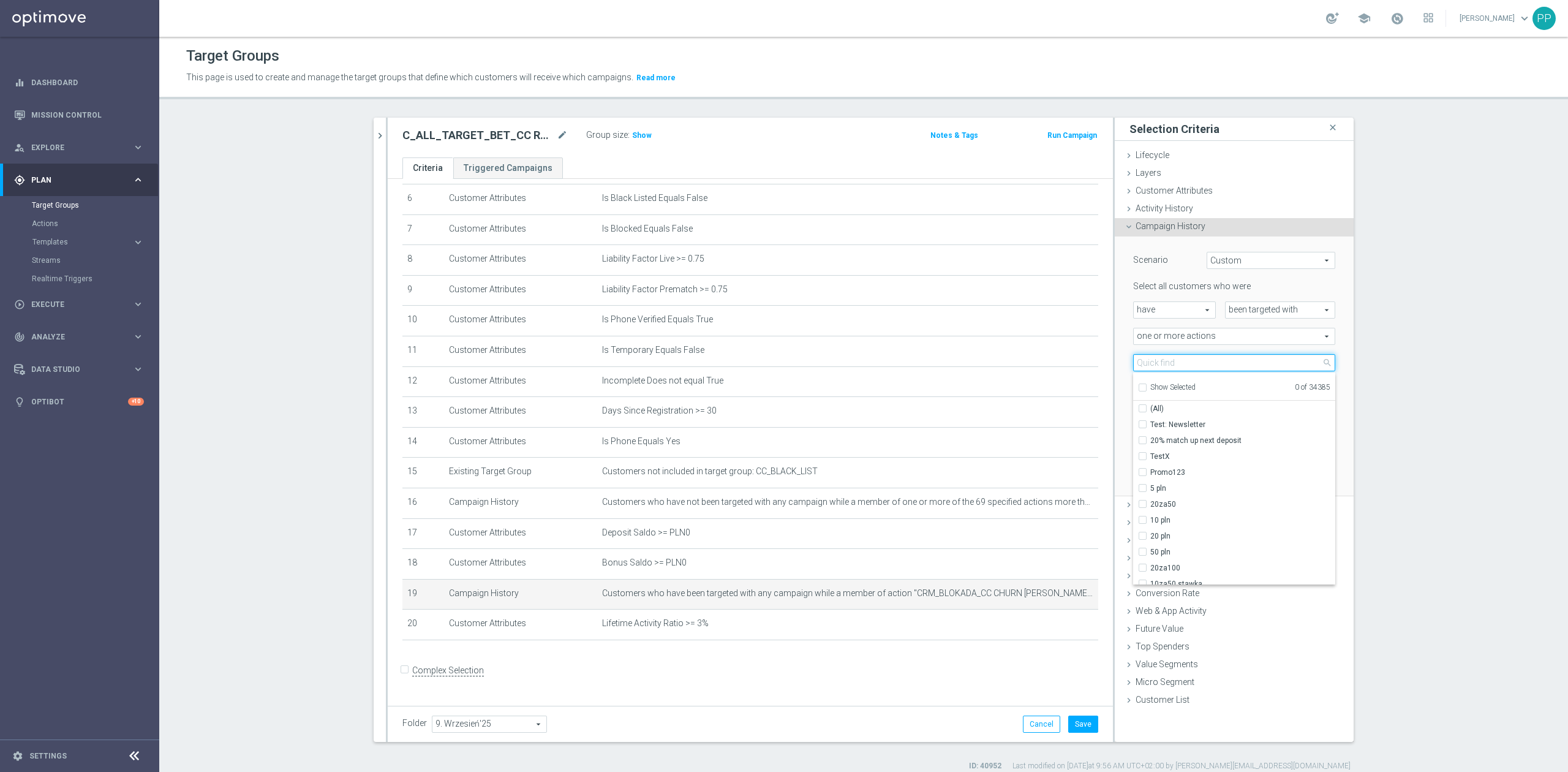
click at [1142, 364] on input "search" at bounding box center [1234, 362] width 202 height 17
paste input "C_ALL_TARGET_BET_CC RPOL 100% do 300 PLN_040925"
type input "C_ALL_TARGET_BET_CC RPOL 100% do 300 PLN_040925"
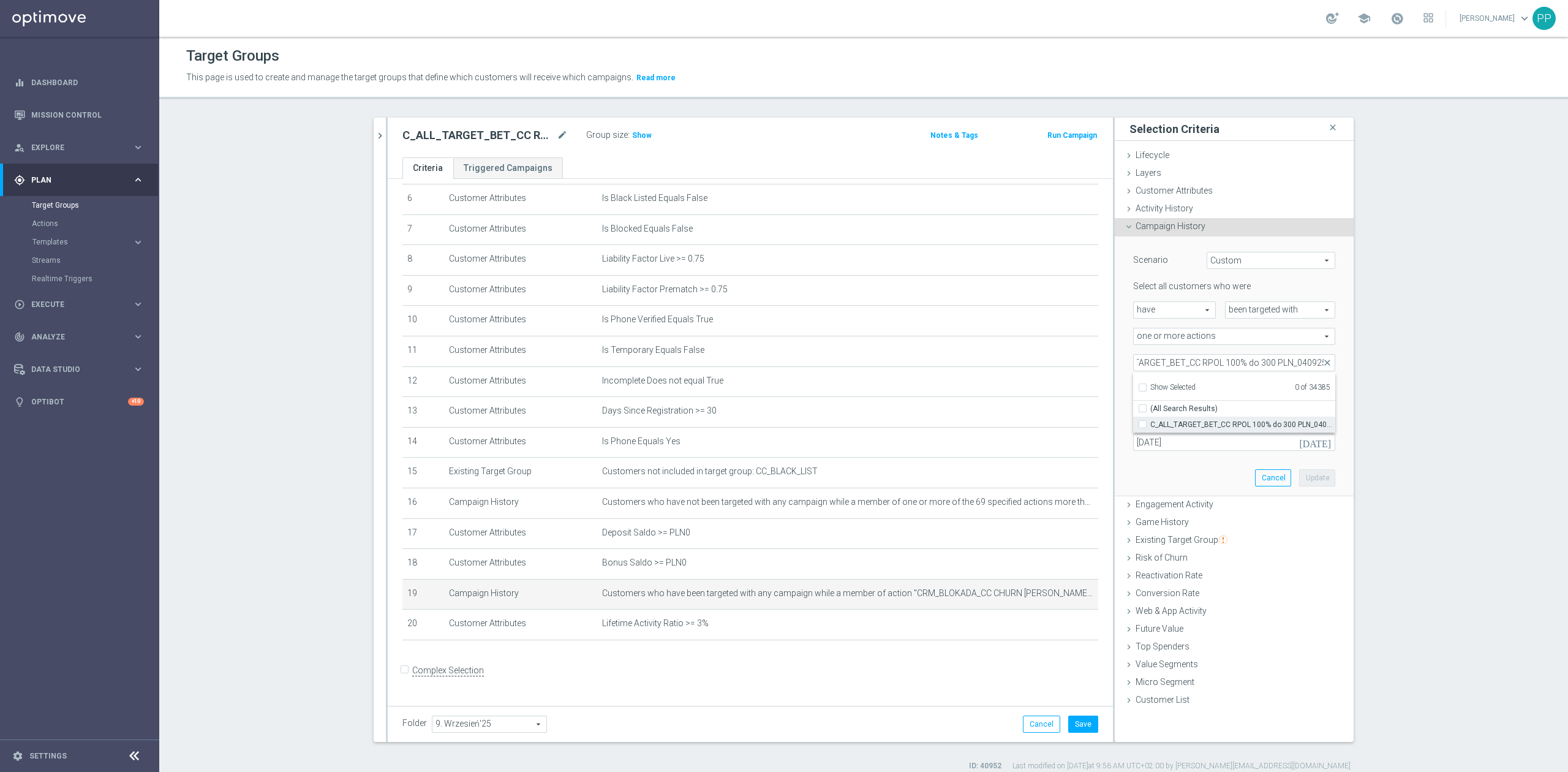
click at [1150, 423] on label "C_ALL_TARGET_BET_CC RPOL 100% do 300 PLN_040925" at bounding box center [1243, 424] width 185 height 16
click at [1142, 423] on input "C_ALL_TARGET_BET_CC RPOL 100% do 300 PLN_040925" at bounding box center [1146, 424] width 8 height 8
checkbox input "true"
type input "C_ALL_TARGET_BET_CC RPOL 100% do 300 PLN_040925"
checkbox input "true"
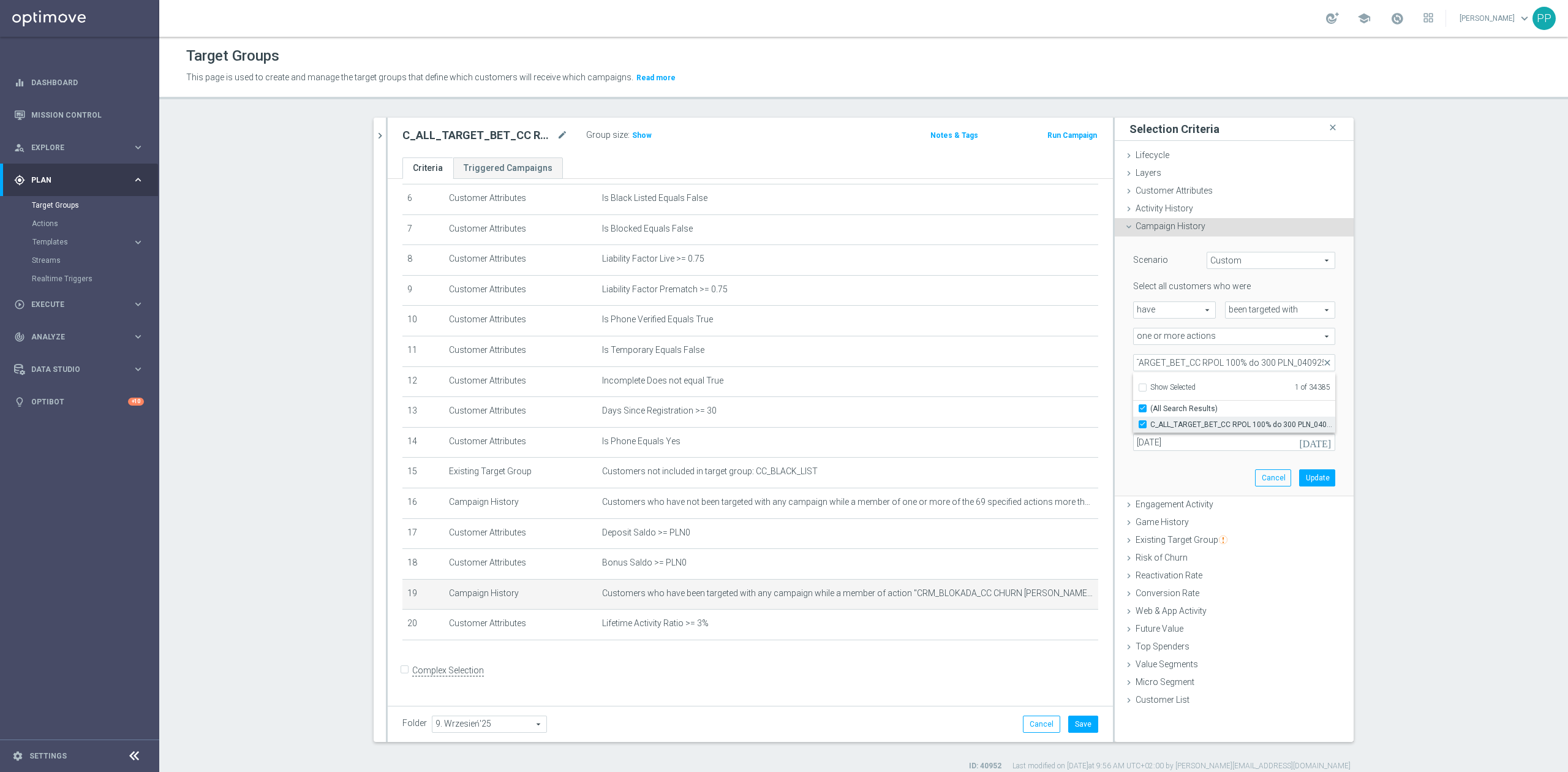
scroll to position [0, 0]
click at [1151, 457] on div "Scenario Custom Custom arrow_drop_down search Select all customers who were hav…" at bounding box center [1234, 366] width 220 height 259
click at [1148, 444] on input "[DATE]" at bounding box center [1234, 443] width 202 height 17
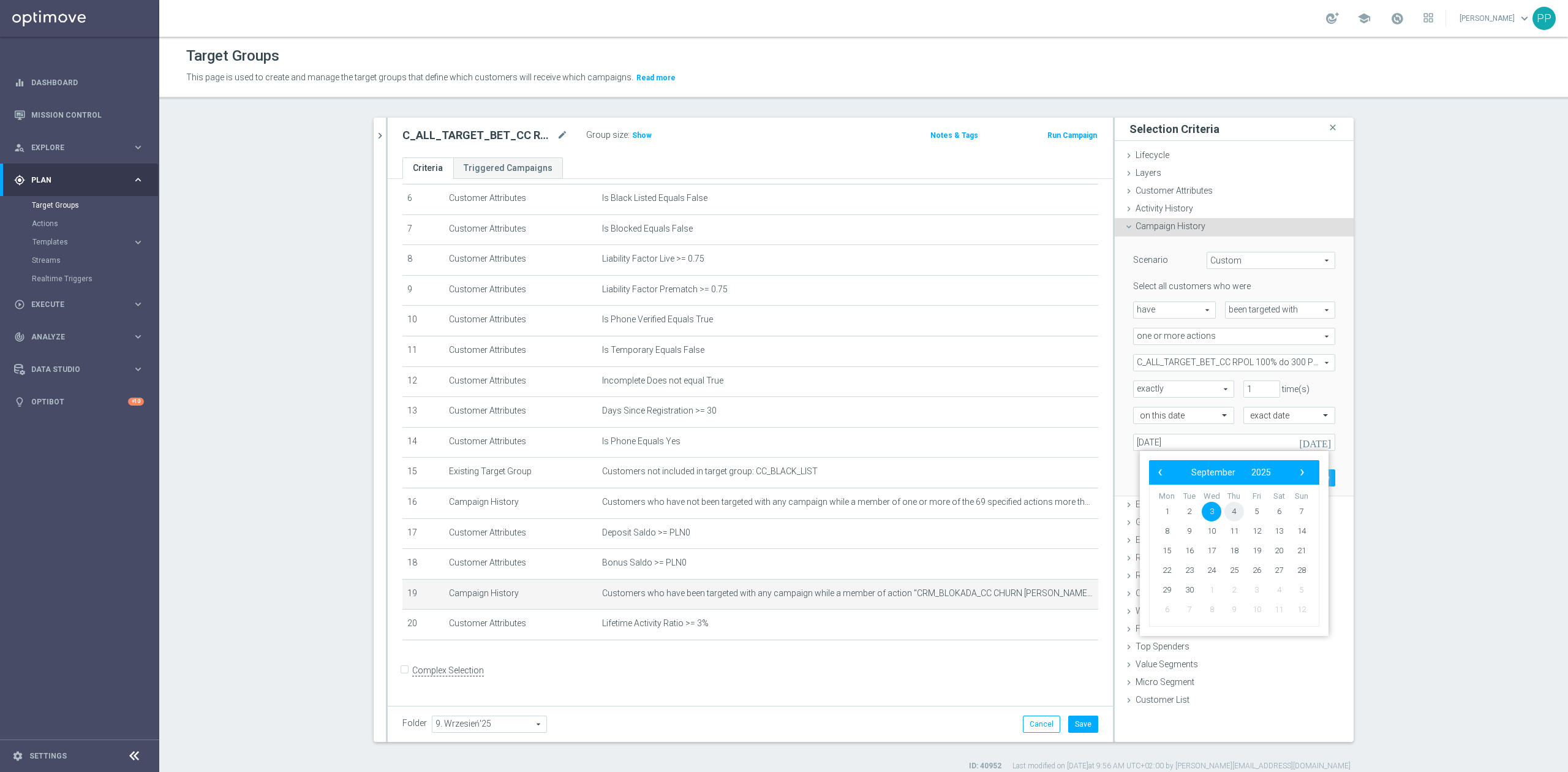
click at [1241, 514] on span "4" at bounding box center [1234, 512] width 19 height 19
type input "[DATE]"
click at [1312, 479] on button "Update" at bounding box center [1317, 478] width 36 height 17
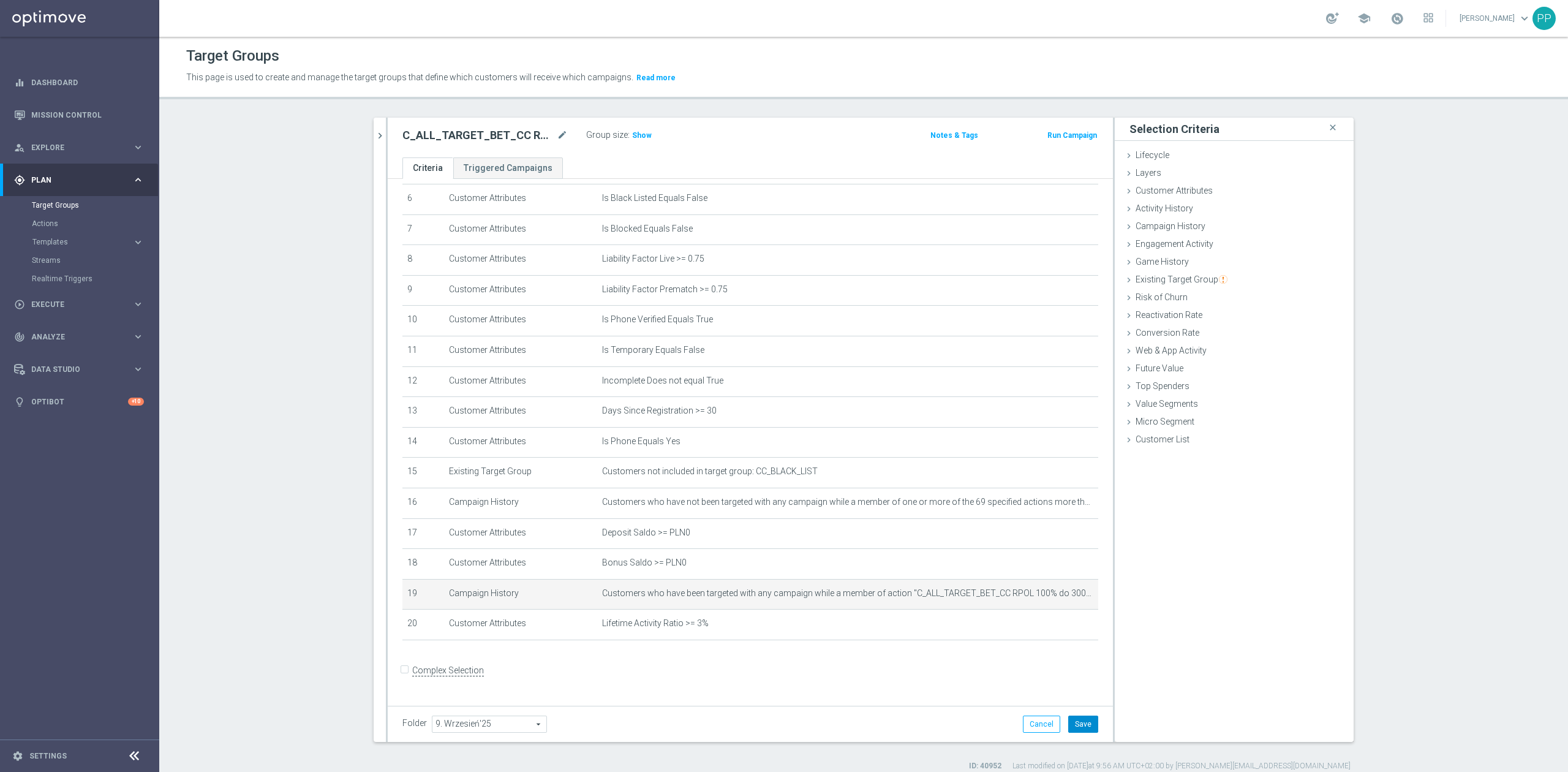
click at [1086, 723] on button "Save" at bounding box center [1083, 724] width 30 height 17
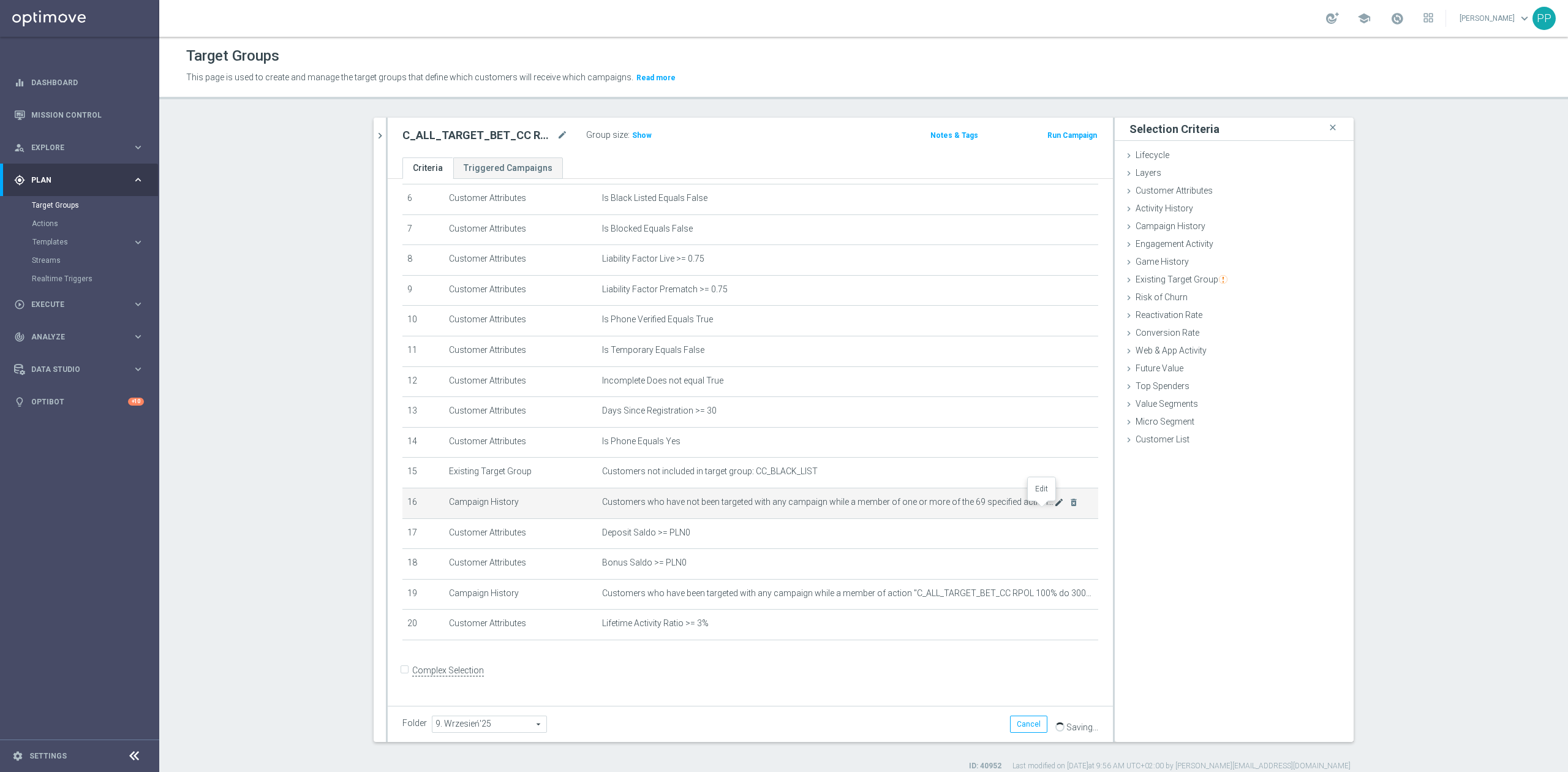
click at [1055, 507] on icon "mode_edit" at bounding box center [1059, 502] width 10 height 10
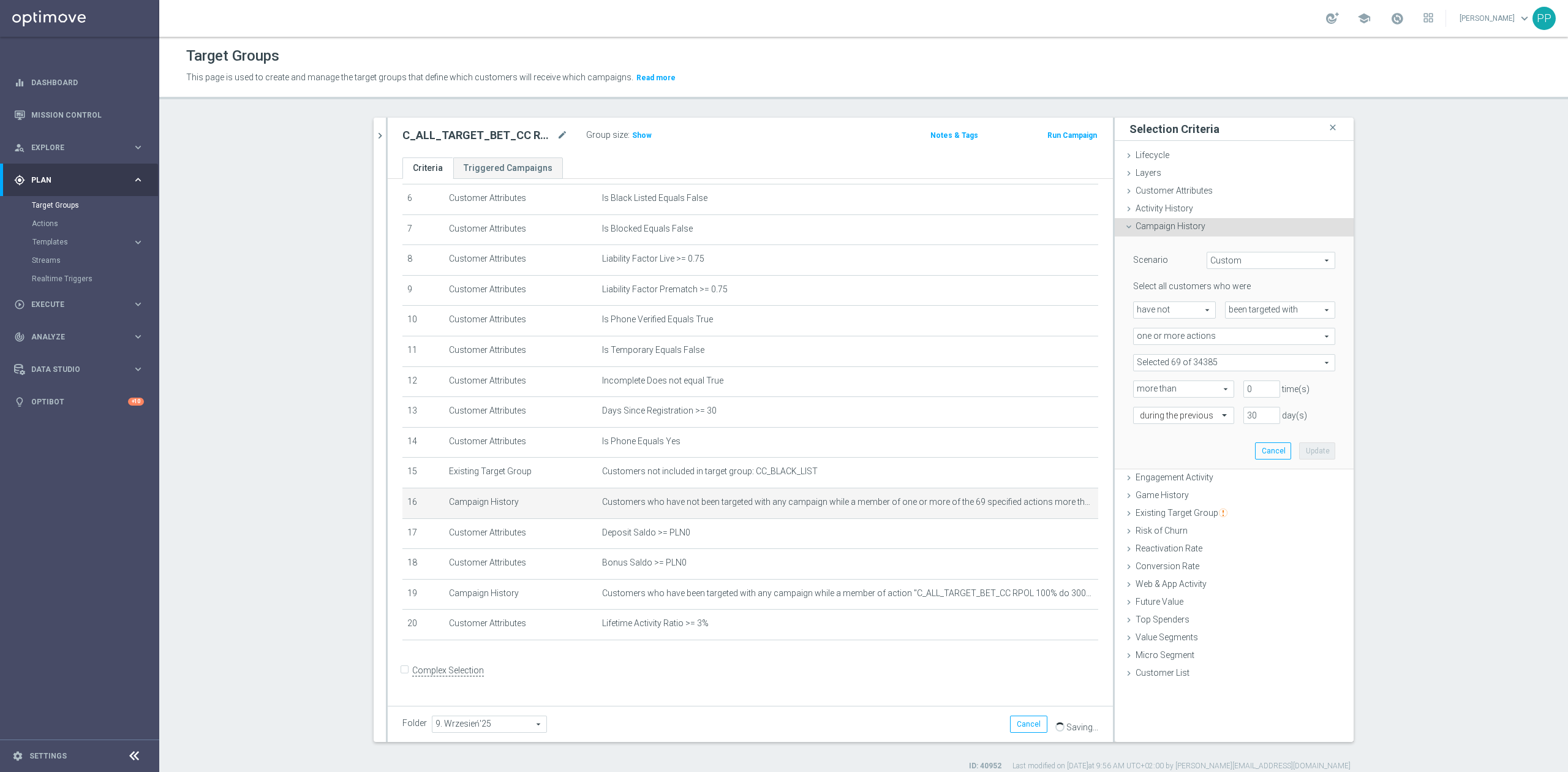
click at [1176, 358] on span at bounding box center [1234, 362] width 201 height 16
click at [1176, 359] on input "search" at bounding box center [1234, 362] width 202 height 17
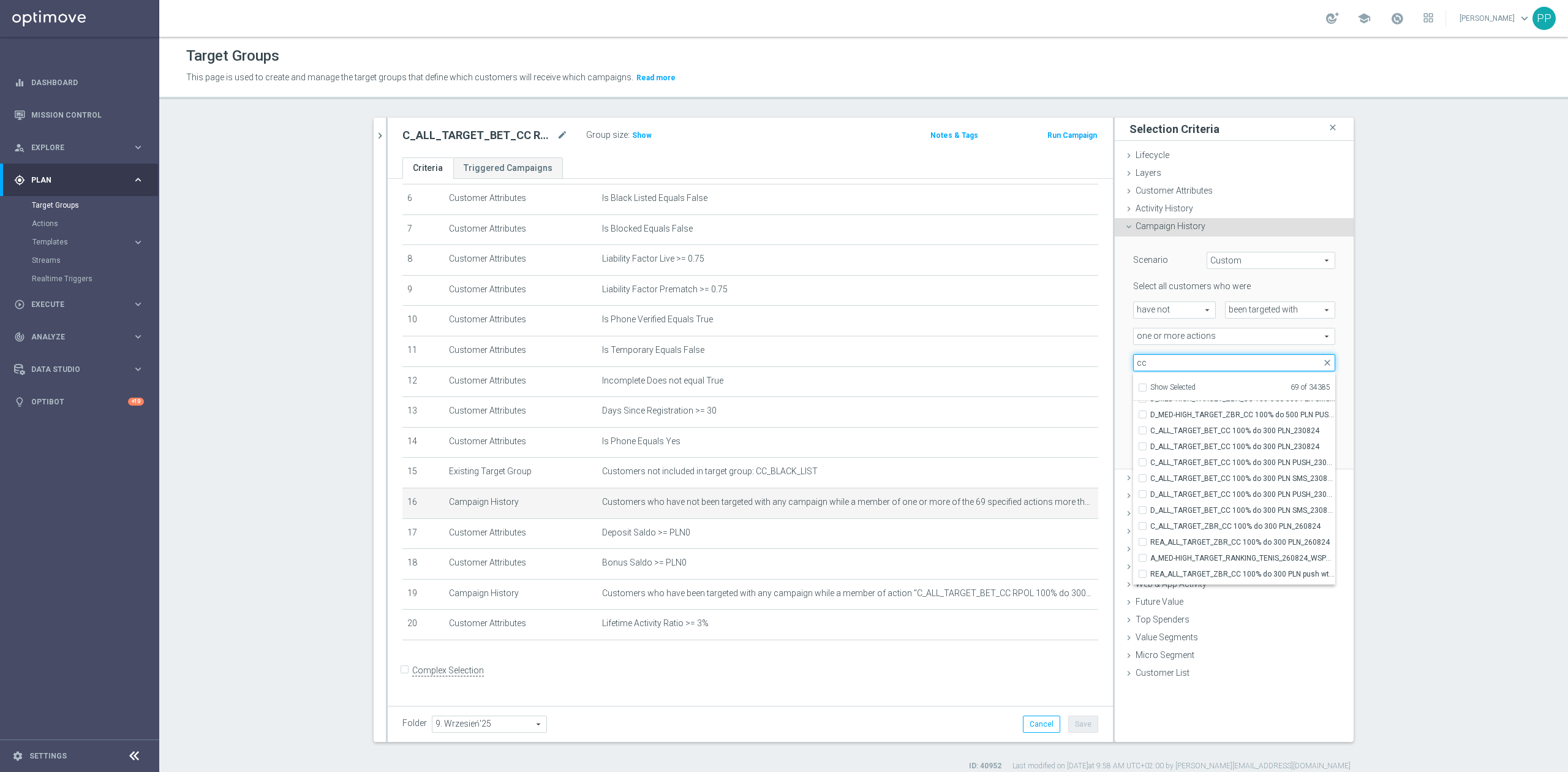
scroll to position [38358, 0]
type input "cc"
click at [1290, 575] on span "C_ALL_TARGET_BET_CC EL MS 100% do 300 PLN CZW SMS_020925" at bounding box center [1243, 576] width 185 height 10
click at [1150, 575] on input "C_ALL_TARGET_BET_CC EL MS 100% do 300 PLN CZW SMS_020925" at bounding box center [1146, 576] width 8 height 8
checkbox input "true"
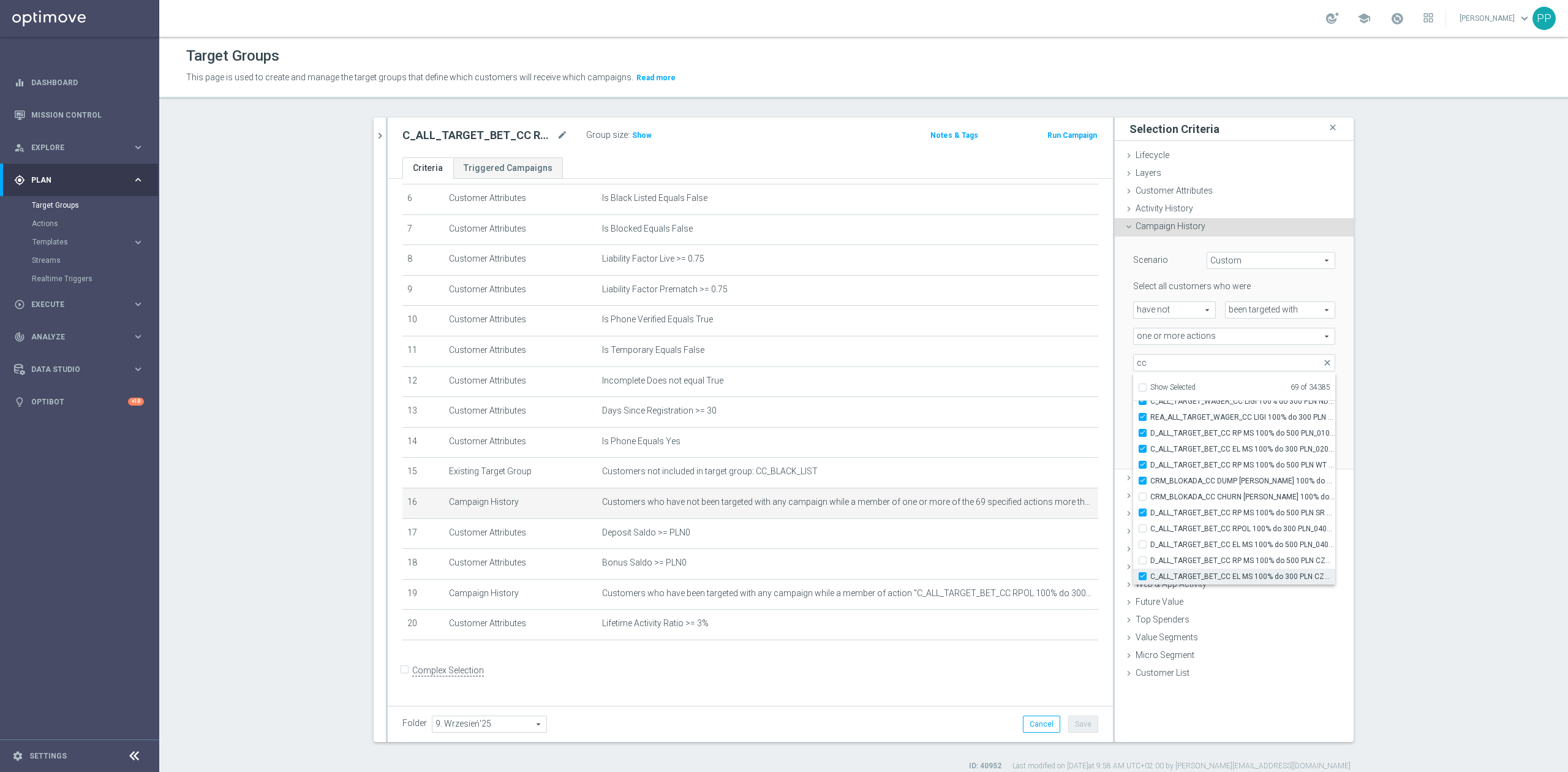
type input "Selected 70 of 34385"
click at [1284, 564] on span "D_ALL_TARGET_BET_CC RP MS 100% do 500 PLN CZW SMS_010925" at bounding box center [1243, 560] width 185 height 10
click at [1150, 564] on input "D_ALL_TARGET_BET_CC RP MS 100% do 500 PLN CZW SMS_010925" at bounding box center [1146, 560] width 8 height 8
checkbox input "true"
type input "Selected 71 of 34385"
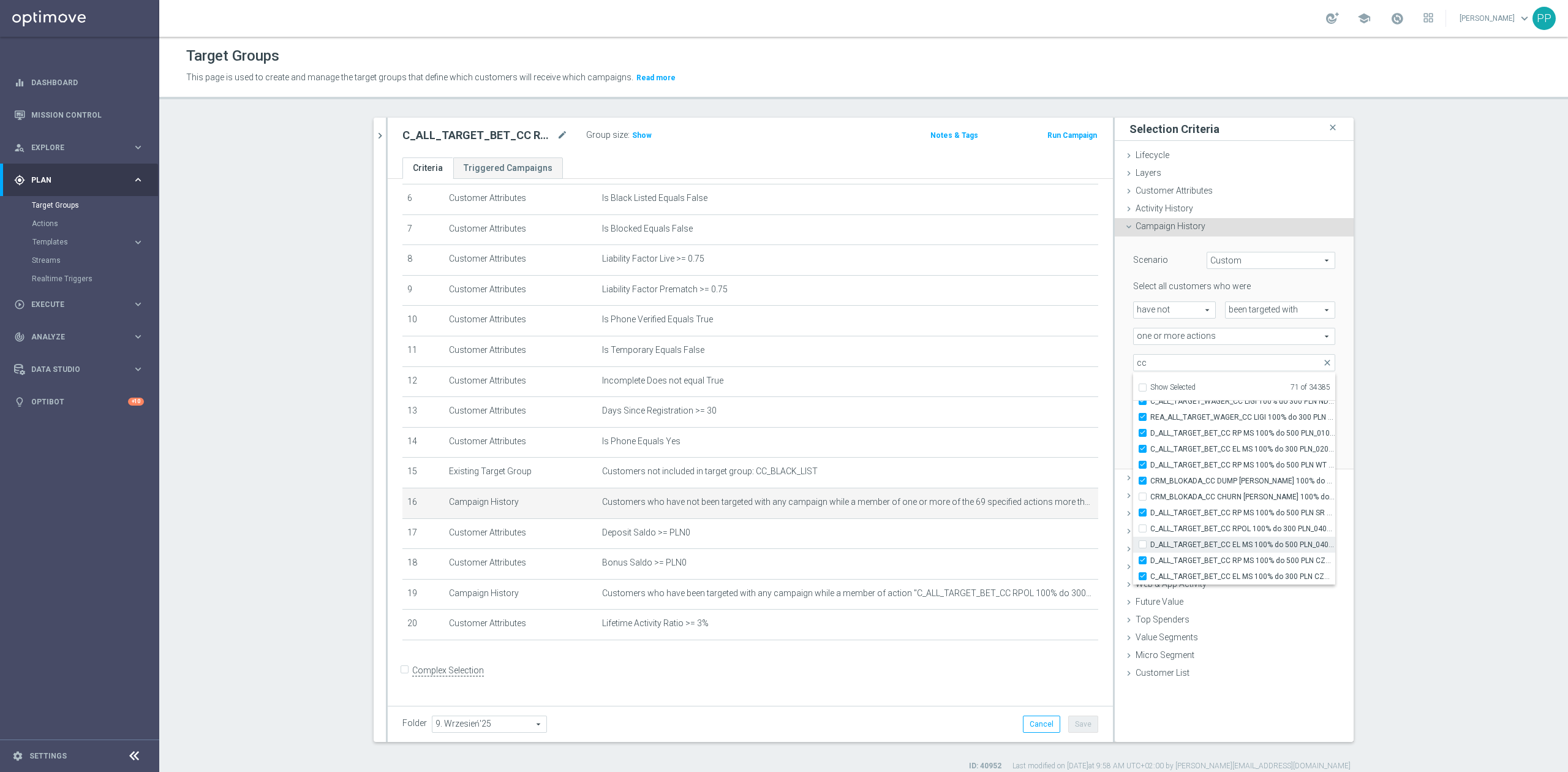
click at [1278, 550] on label "D_ALL_TARGET_BET_CC EL MS 100% do 500 PLN_040925" at bounding box center [1243, 545] width 185 height 16
click at [1150, 548] on input "D_ALL_TARGET_BET_CC EL MS 100% do 500 PLN_040925" at bounding box center [1146, 545] width 8 height 8
checkbox input "true"
type input "Selected 72 of 34385"
click at [1124, 414] on div "during the previous" at bounding box center [1179, 415] width 110 height 17
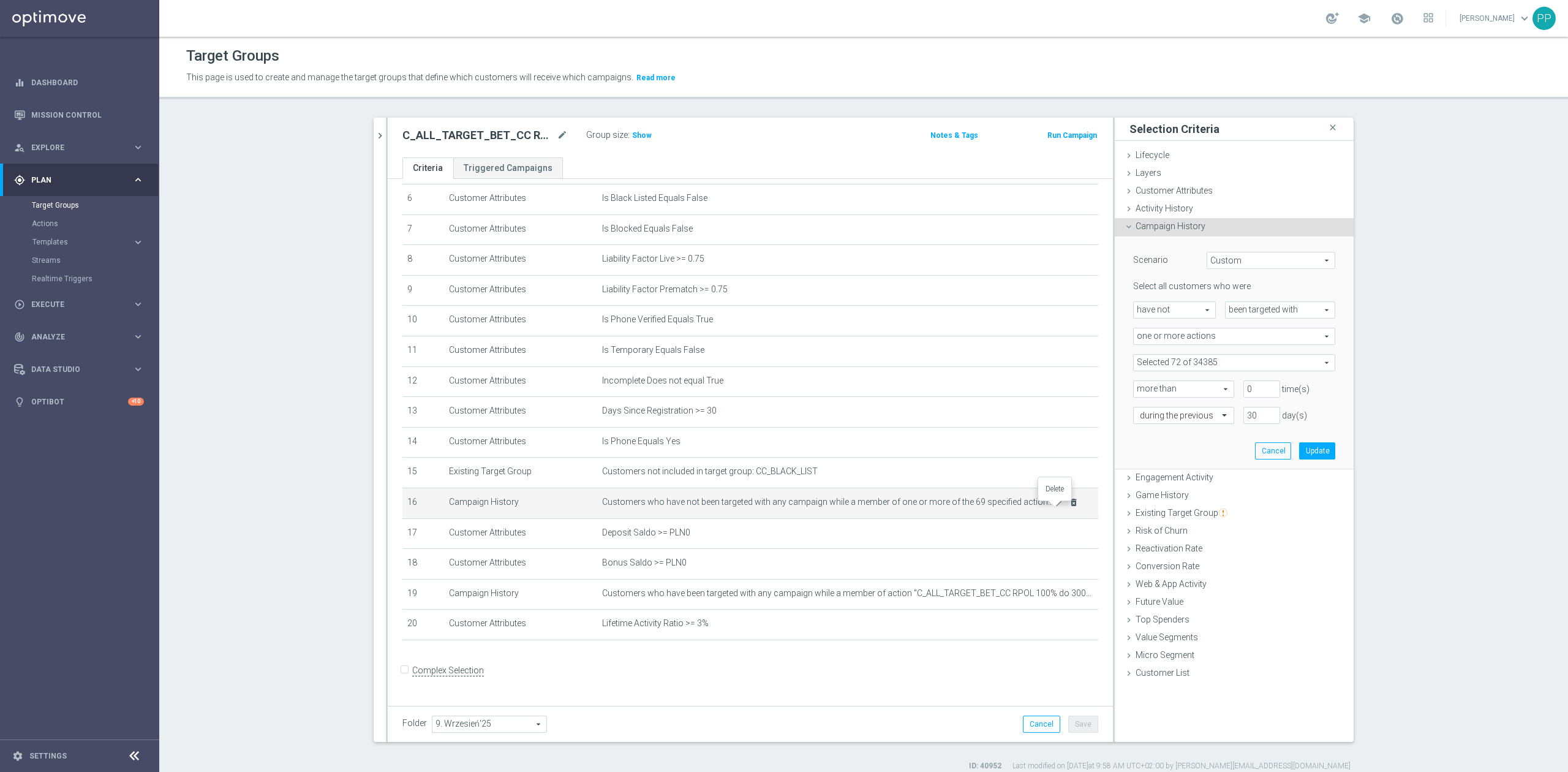
click at [1069, 507] on icon "delete_forever" at bounding box center [1073, 502] width 10 height 10
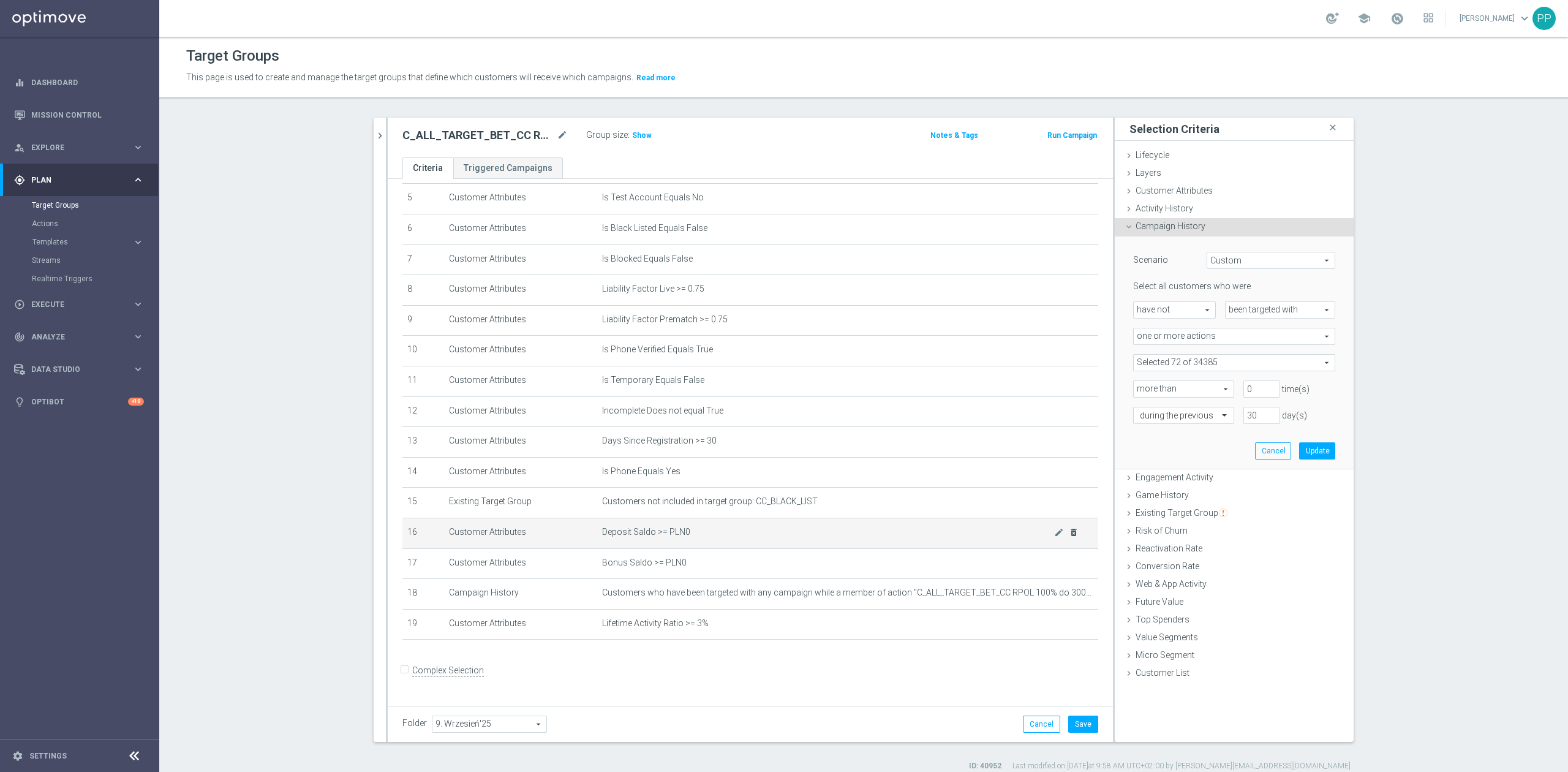
scroll to position [165, 0]
click at [1306, 451] on button "Update" at bounding box center [1317, 451] width 36 height 17
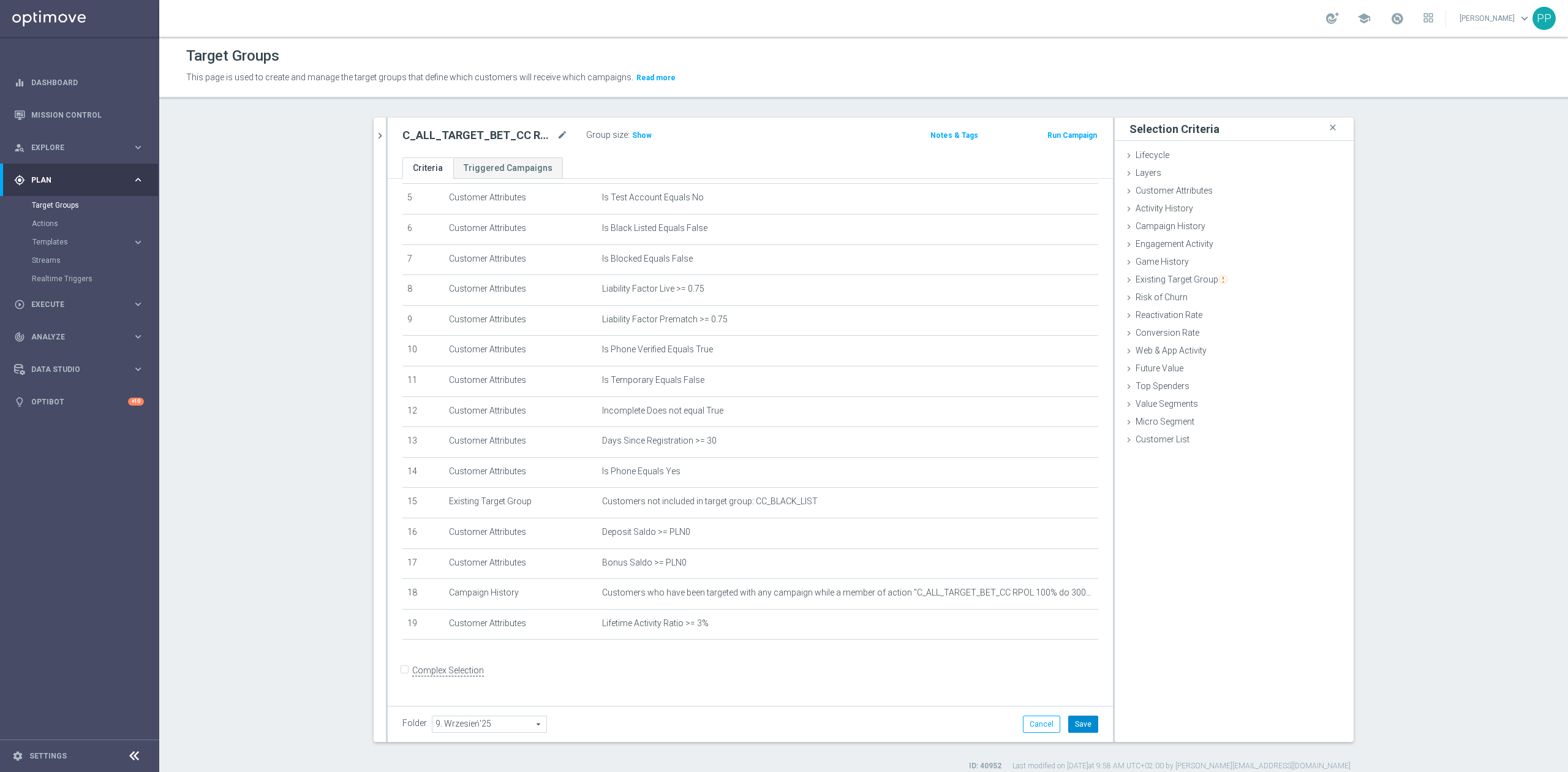
click at [1089, 727] on button "Save" at bounding box center [1083, 724] width 30 height 17
drag, startPoint x: 628, startPoint y: 138, endPoint x: 751, endPoint y: 459, distance: 343.8
click at [632, 138] on span "Show" at bounding box center [642, 135] width 19 height 8
click at [1069, 628] on icon "delete_forever" at bounding box center [1073, 623] width 10 height 10
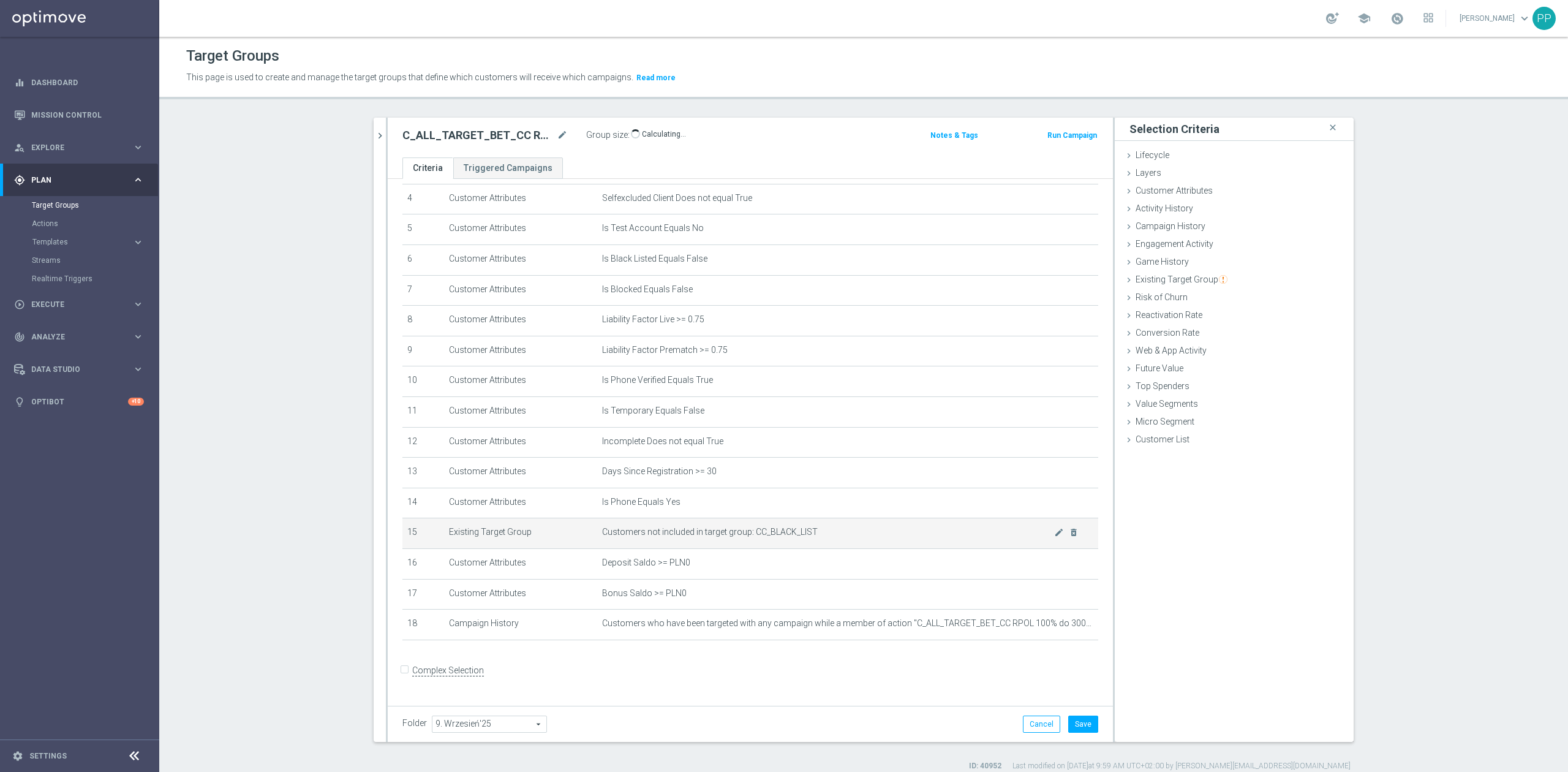
scroll to position [134, 0]
click at [1084, 729] on button "Save" at bounding box center [1083, 724] width 30 height 17
click at [1240, 351] on div "Web & App Activity done" at bounding box center [1234, 351] width 239 height 18
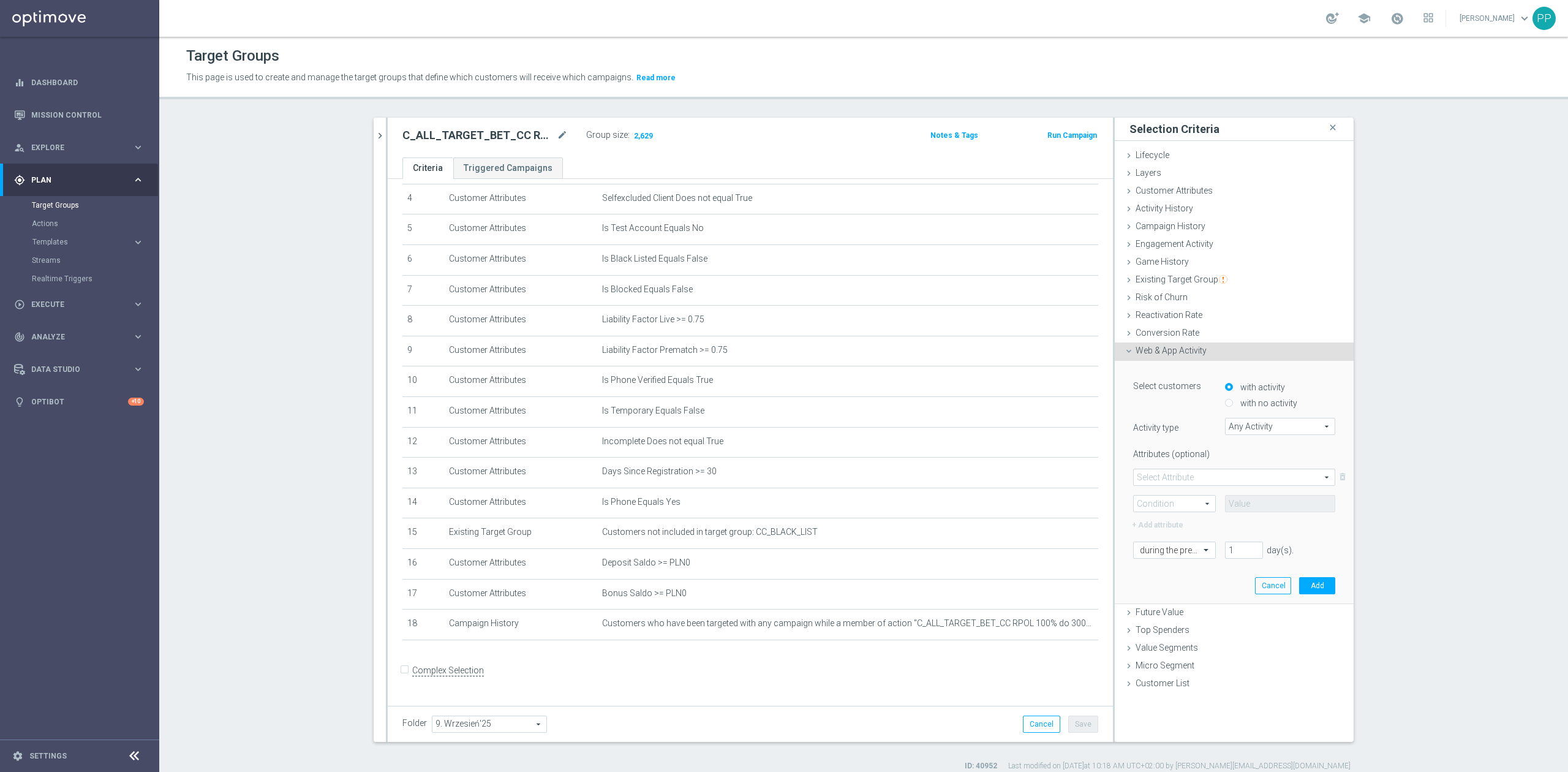
click at [1245, 406] on label "with no activity" at bounding box center [1267, 403] width 60 height 11
click at [1233, 406] on input "with no activity" at bounding box center [1229, 403] width 8 height 8
radio input "true"
click at [1244, 426] on span "Any Activity" at bounding box center [1280, 426] width 109 height 16
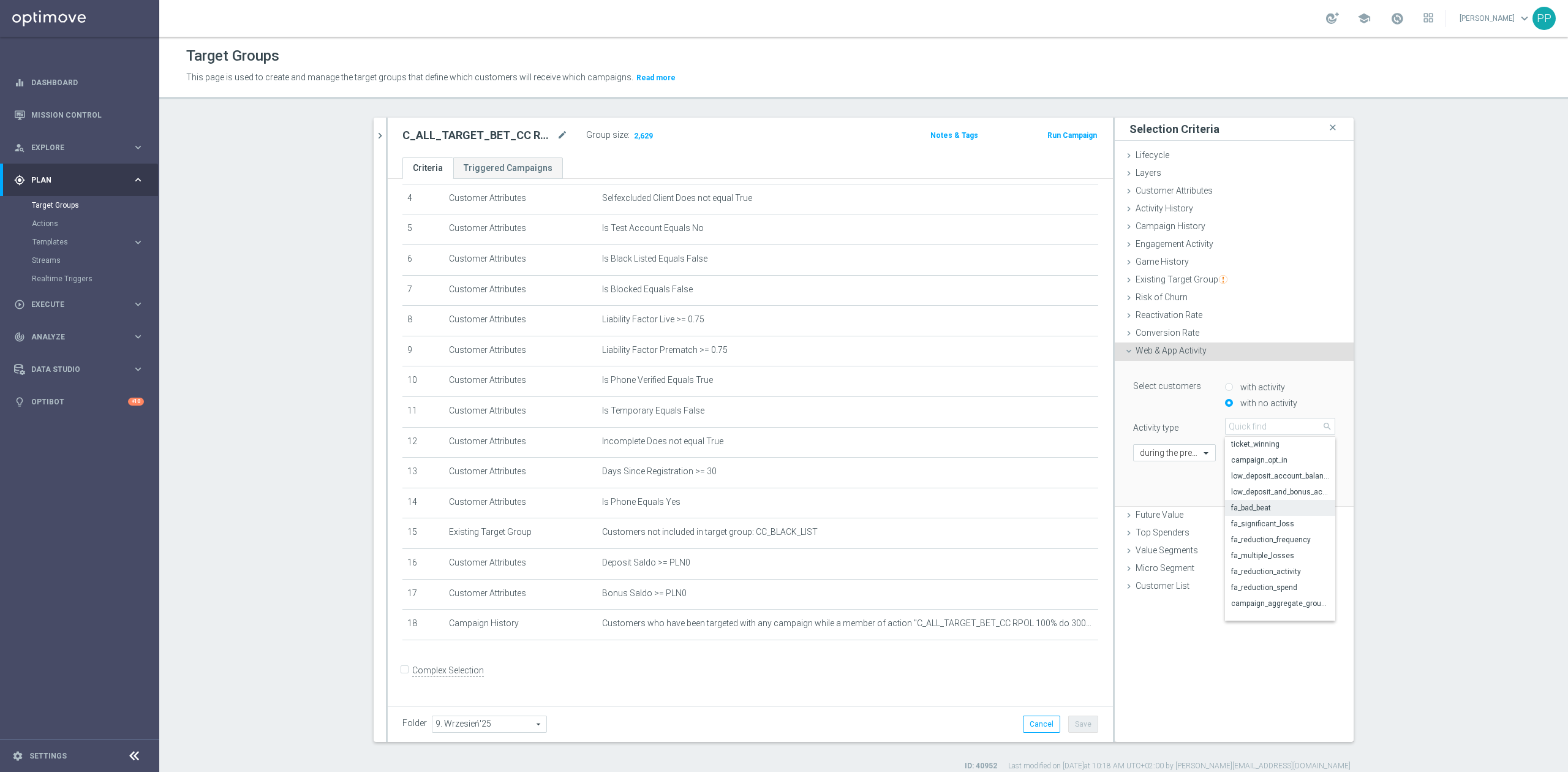
scroll to position [74, 0]
click at [1288, 542] on span "campaign_opt_in" at bounding box center [1281, 544] width 98 height 10
type input "campaign_opt_in"
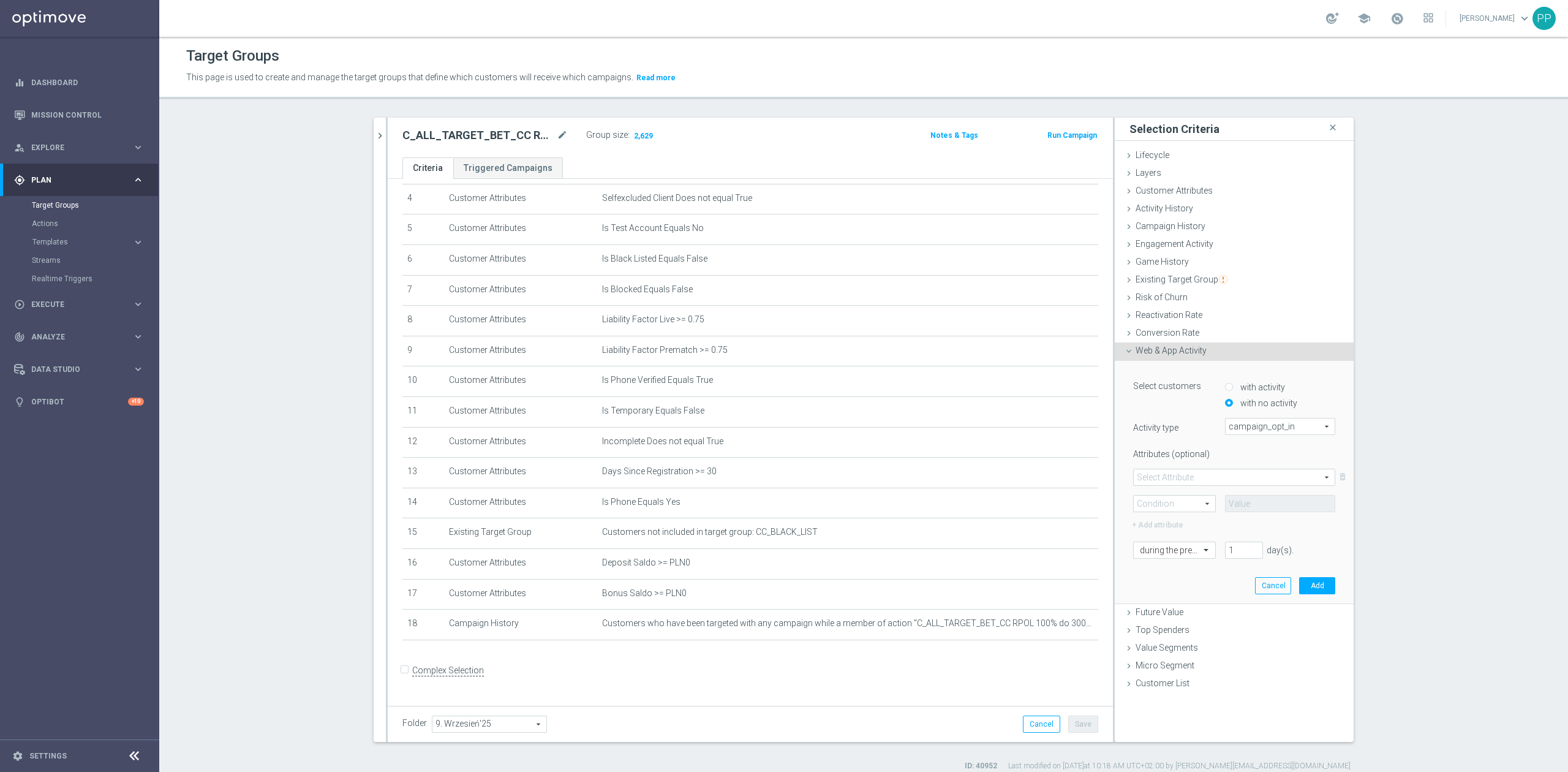
click at [1206, 478] on span at bounding box center [1234, 477] width 201 height 16
click at [1181, 501] on label "campaign_id" at bounding box center [1234, 495] width 201 height 16
type input "campaign_id"
click at [1171, 501] on span at bounding box center [1175, 503] width 81 height 16
click at [1164, 525] on span "=" at bounding box center [1174, 521] width 69 height 10
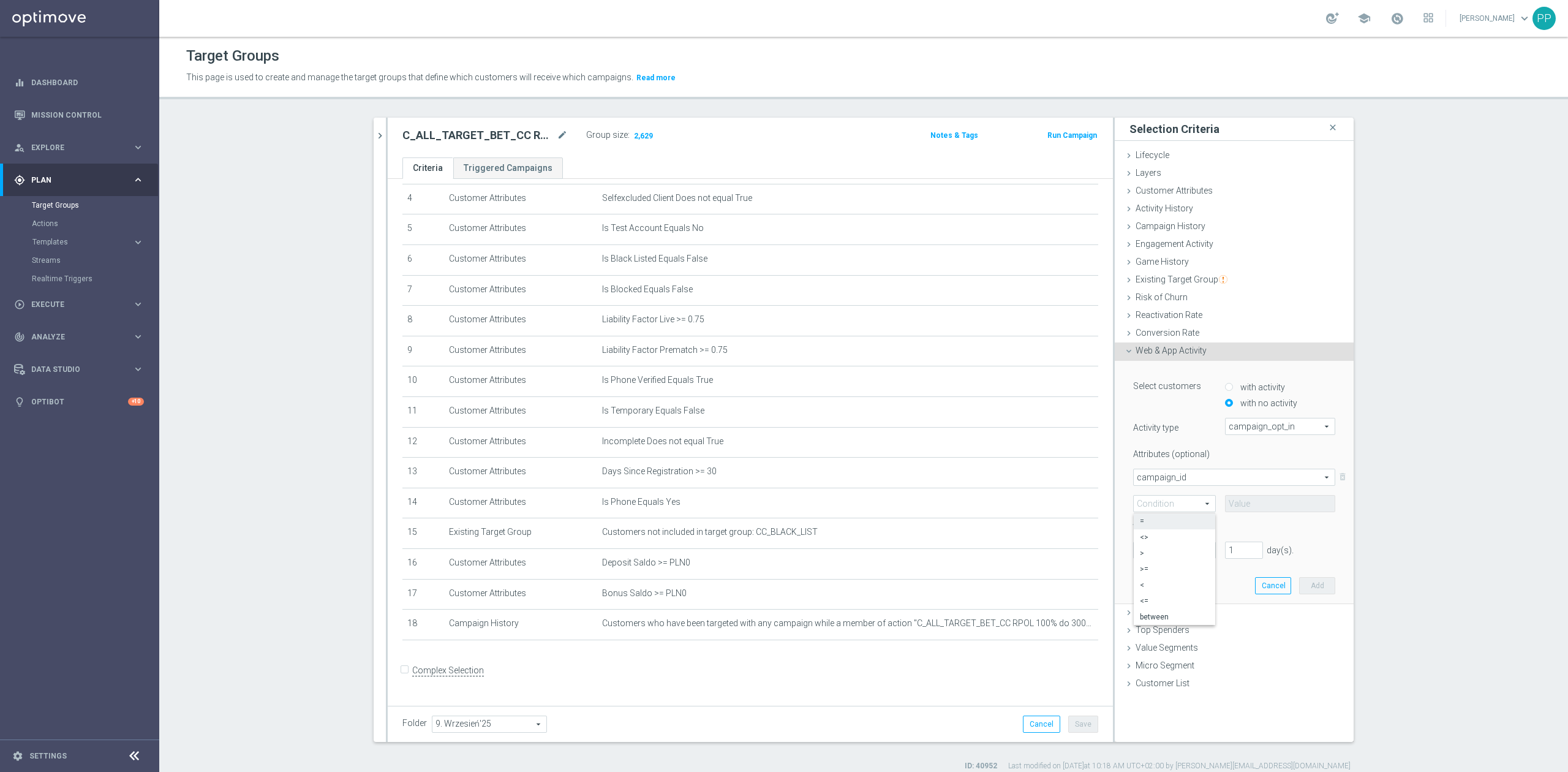
type input "="
click at [1277, 512] on div "Attributes (optional) campaign_id campaign_id arrow_drop_down search delete_for…" at bounding box center [1234, 488] width 202 height 88
click at [1273, 507] on input at bounding box center [1280, 503] width 110 height 17
paste input "175460"
type input "175460"
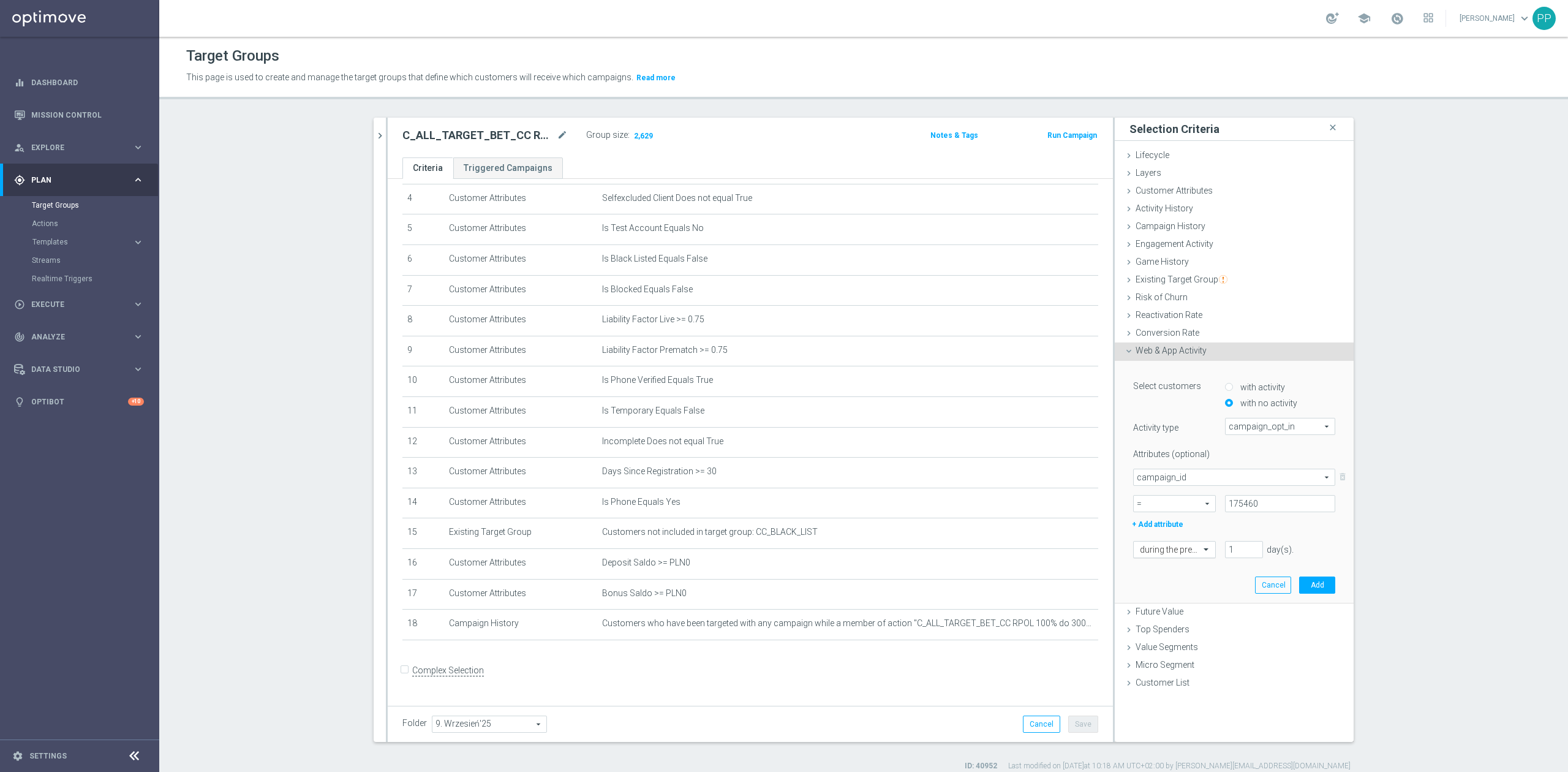
click at [1184, 557] on div "during the previous" at bounding box center [1175, 550] width 83 height 17
click at [1169, 673] on label "on this date" at bounding box center [1159, 673] width 37 height 10
click at [1191, 581] on input at bounding box center [1234, 576] width 202 height 17
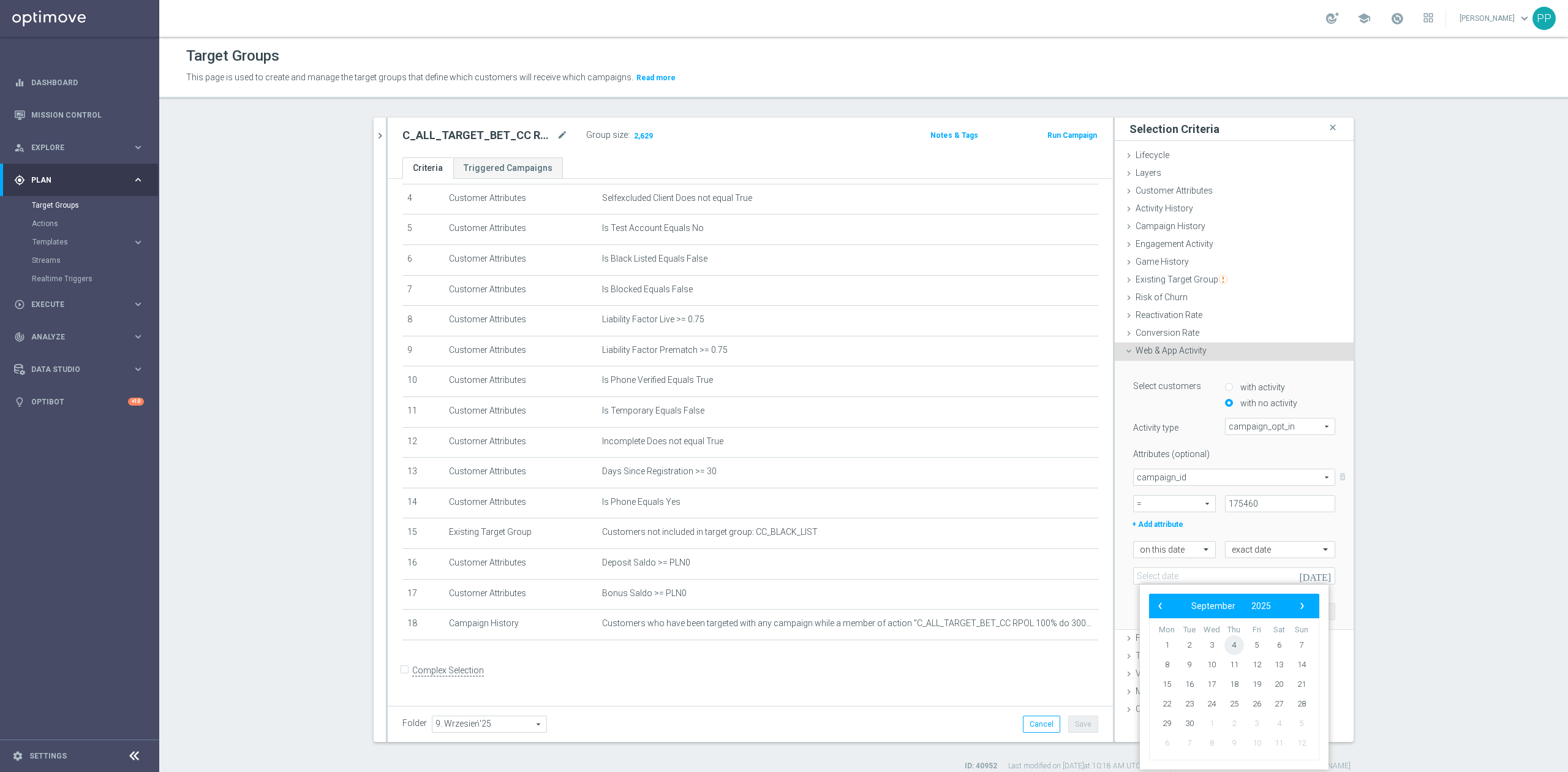
click at [1233, 649] on span "4" at bounding box center [1234, 645] width 19 height 19
type input "[DATE]"
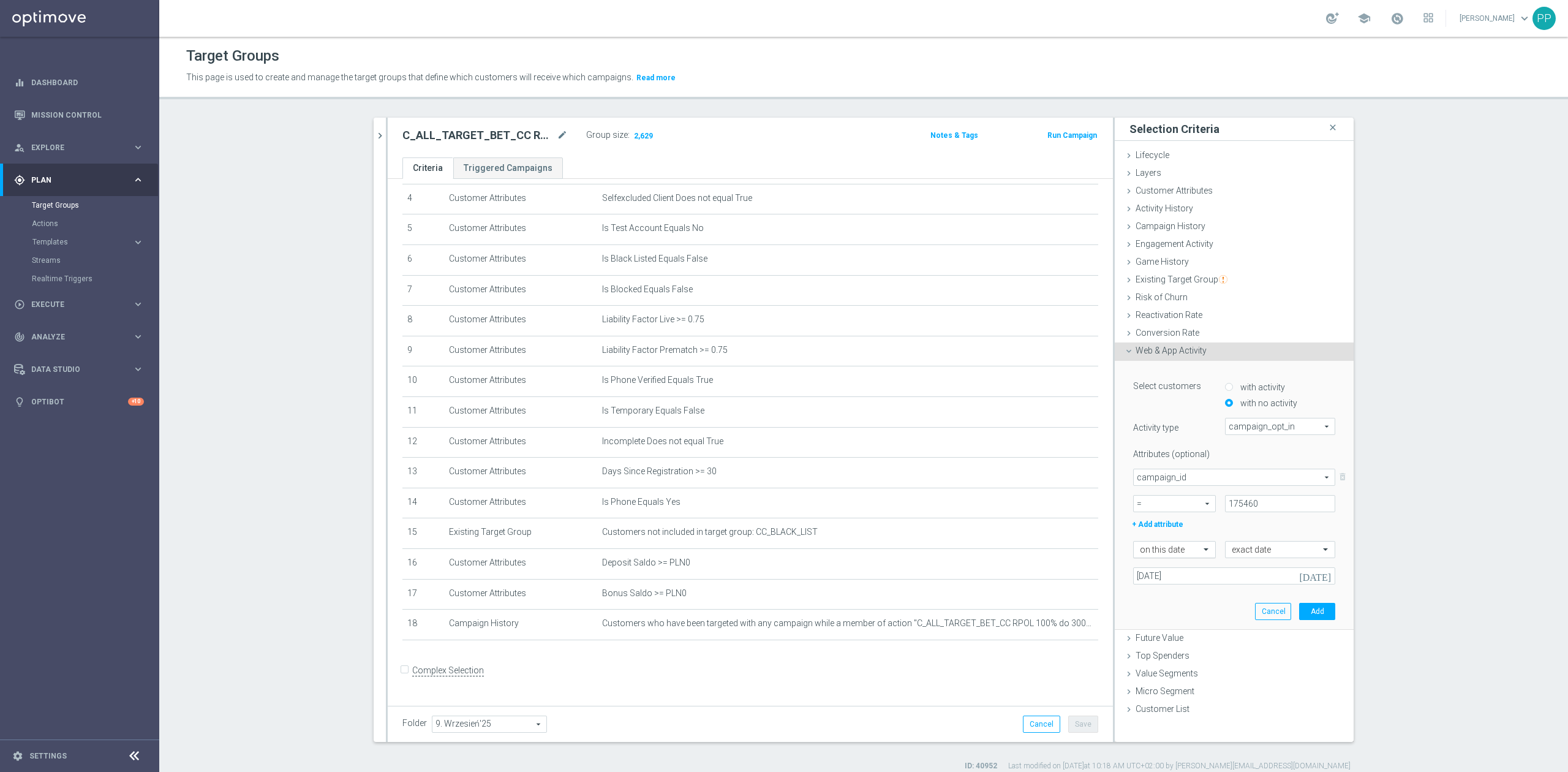
click at [1170, 554] on input "text" at bounding box center [1162, 550] width 45 height 11
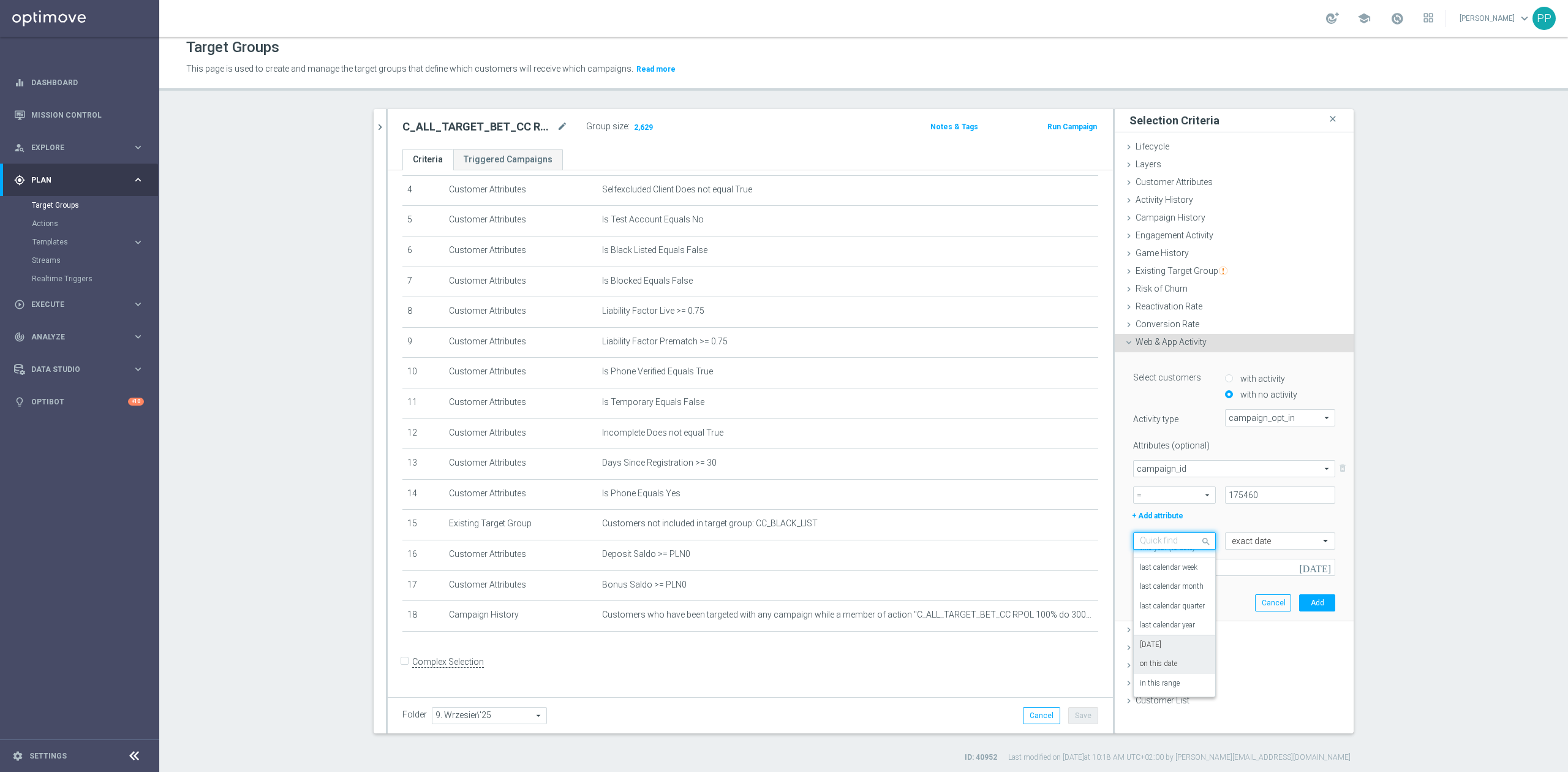
scroll to position [11, 0]
click at [1175, 679] on div "in this range" at bounding box center [1174, 682] width 69 height 19
click at [1172, 567] on input at bounding box center [1234, 565] width 202 height 17
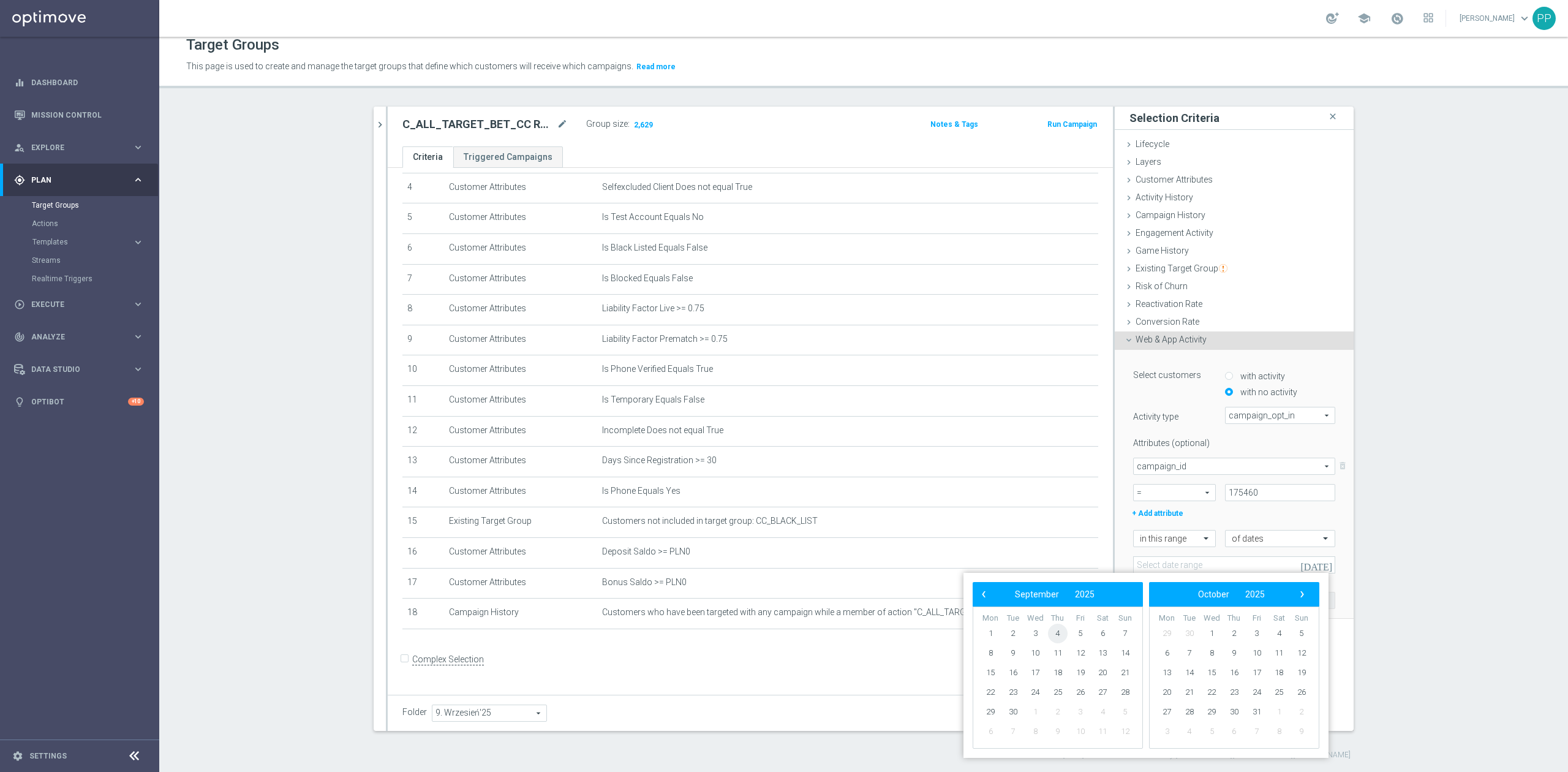
drag, startPoint x: 1068, startPoint y: 636, endPoint x: 1050, endPoint y: 636, distance: 18.0
click at [1050, 636] on span "4" at bounding box center [1058, 634] width 19 height 19
click at [1126, 636] on span "7" at bounding box center [1125, 634] width 19 height 19
type input "[DATE] - [DATE]"
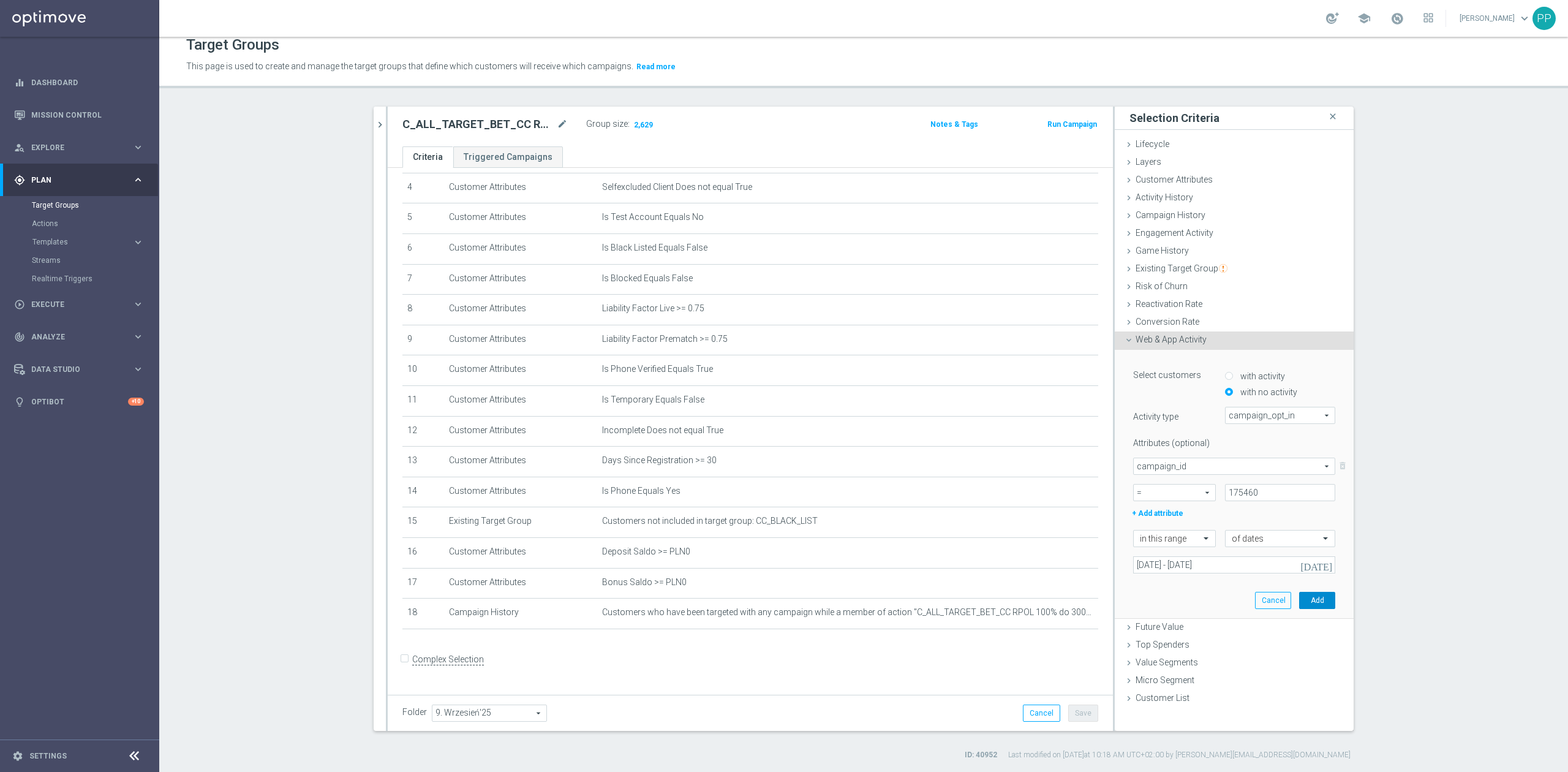
click at [1307, 600] on button "Add" at bounding box center [1317, 600] width 36 height 17
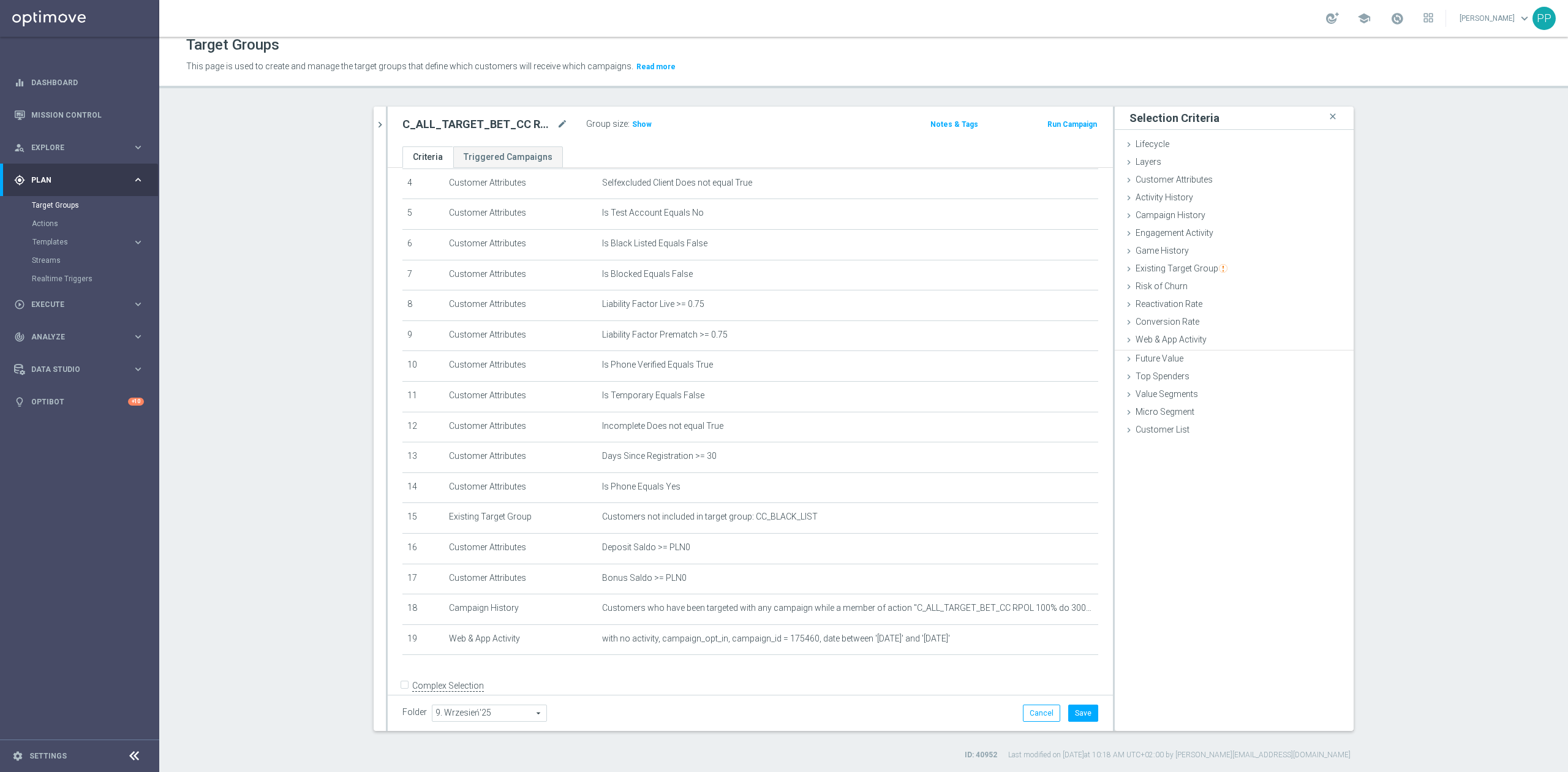
scroll to position [165, 0]
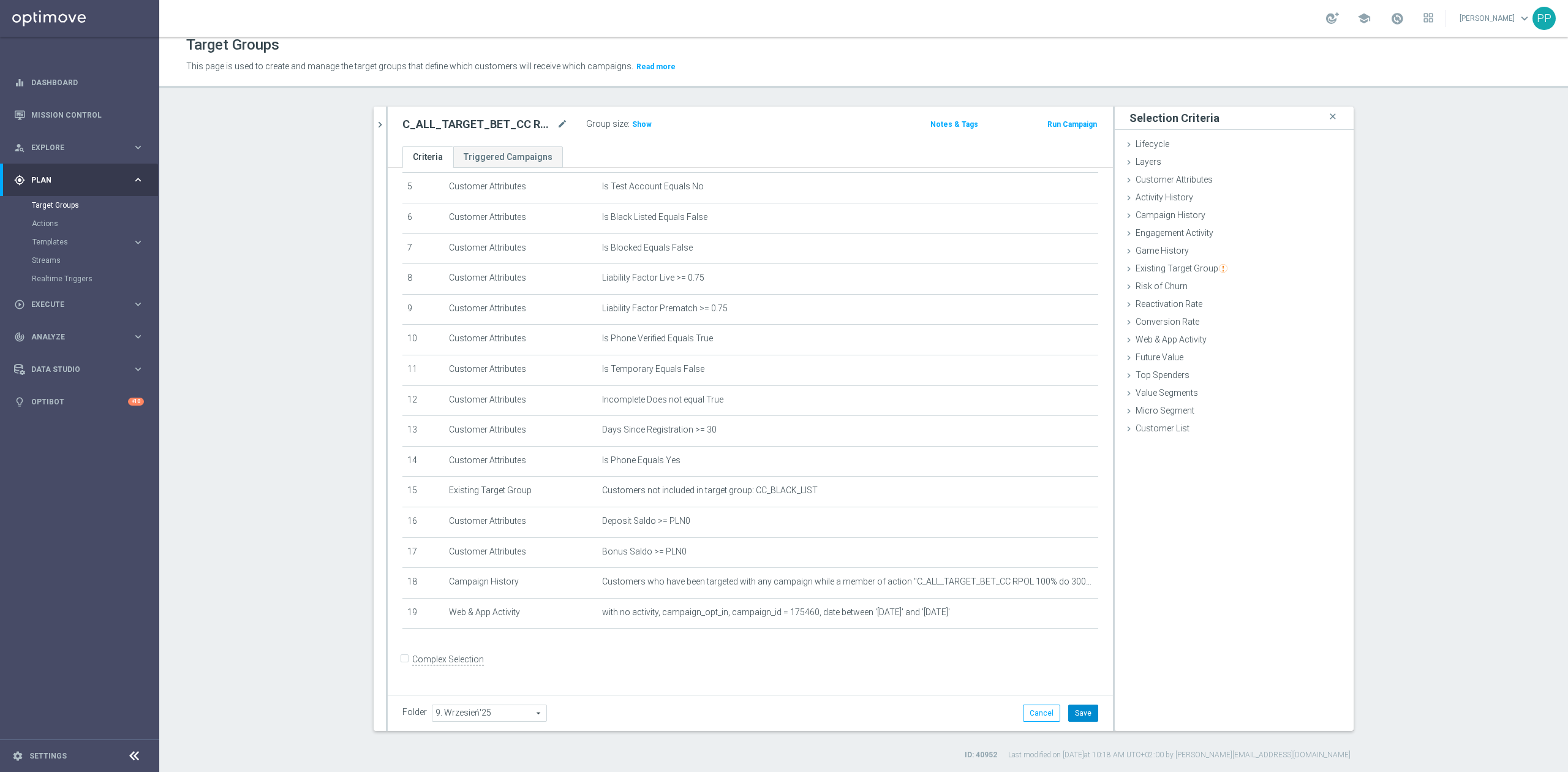
click at [1086, 714] on button "Save" at bounding box center [1083, 713] width 30 height 17
click at [632, 121] on span "Show" at bounding box center [642, 124] width 19 height 8
click at [375, 127] on icon "chevron_right" at bounding box center [380, 125] width 12 height 12
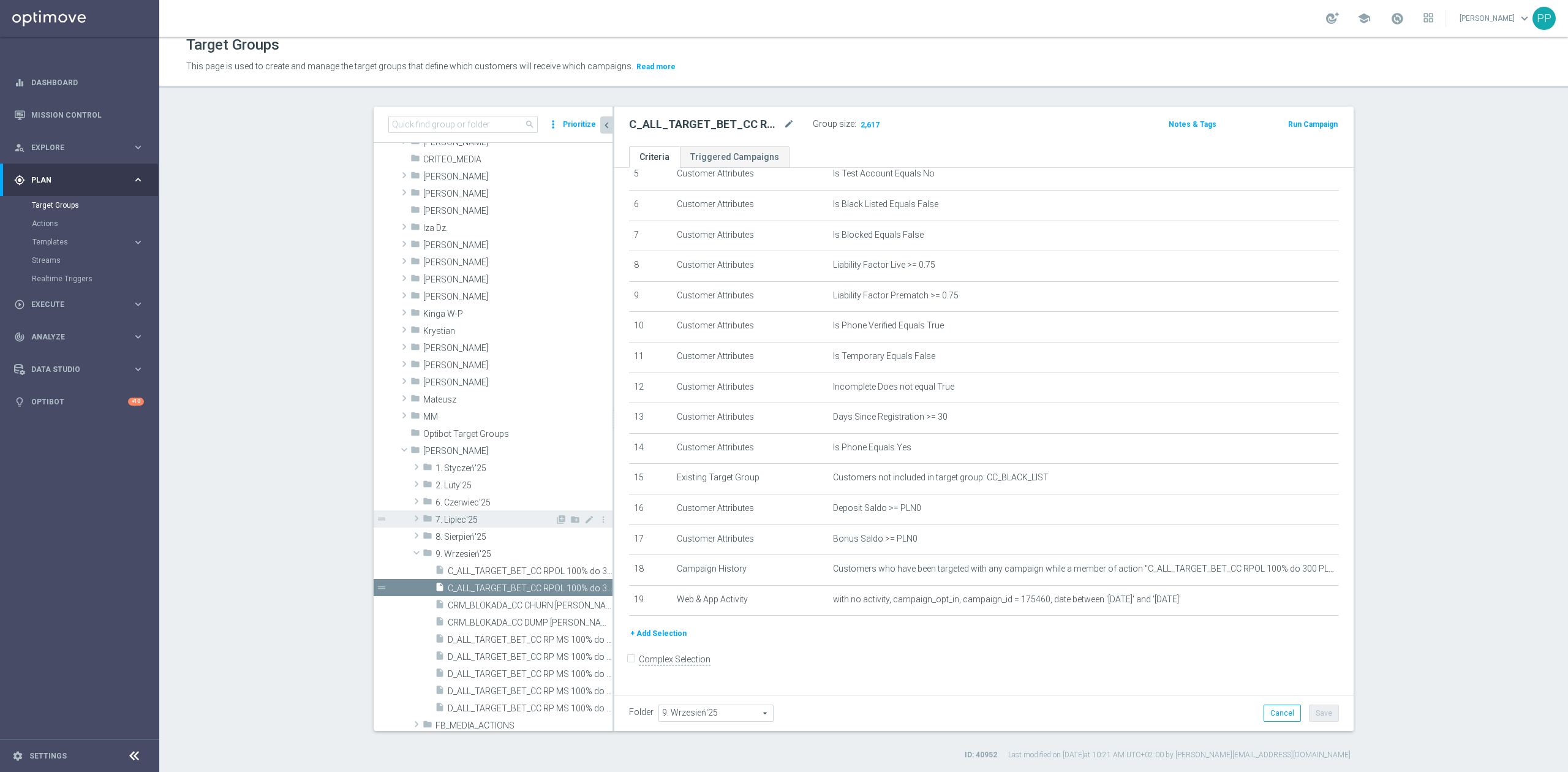
scroll to position [163, 0]
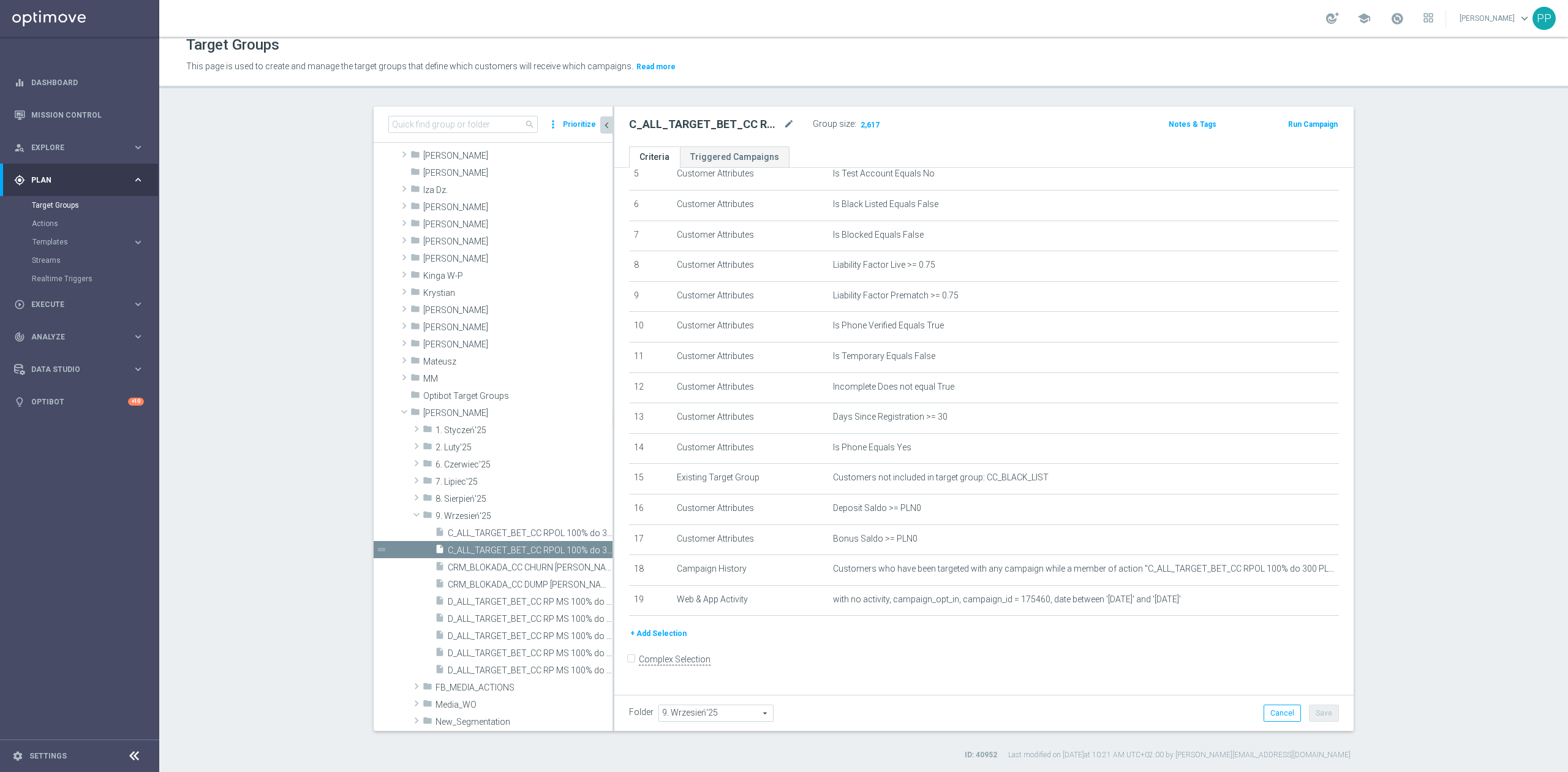
click at [665, 640] on button "+ Add Selection" at bounding box center [658, 633] width 59 height 14
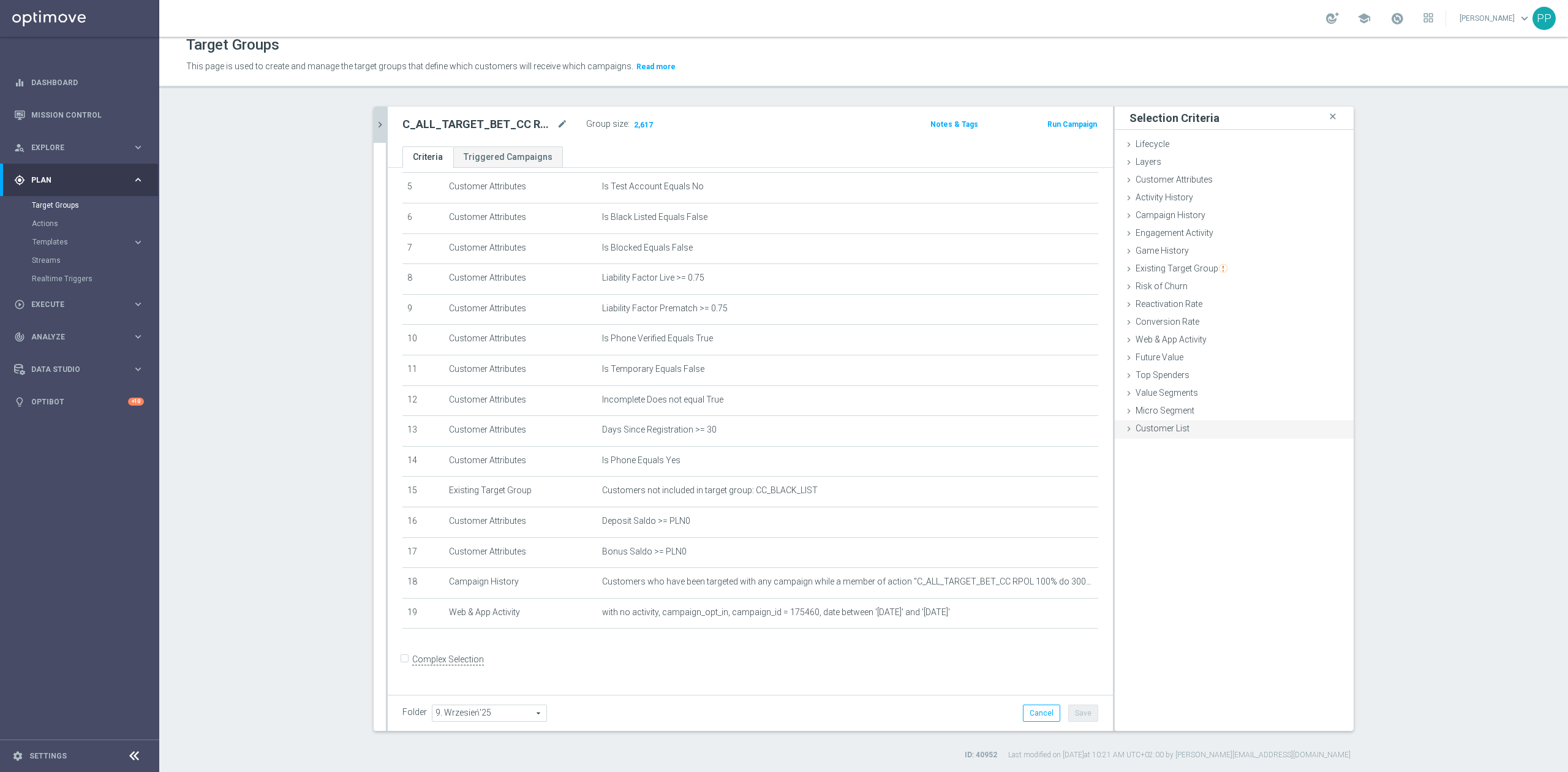
click at [1150, 435] on div "Customer List done" at bounding box center [1234, 430] width 239 height 18
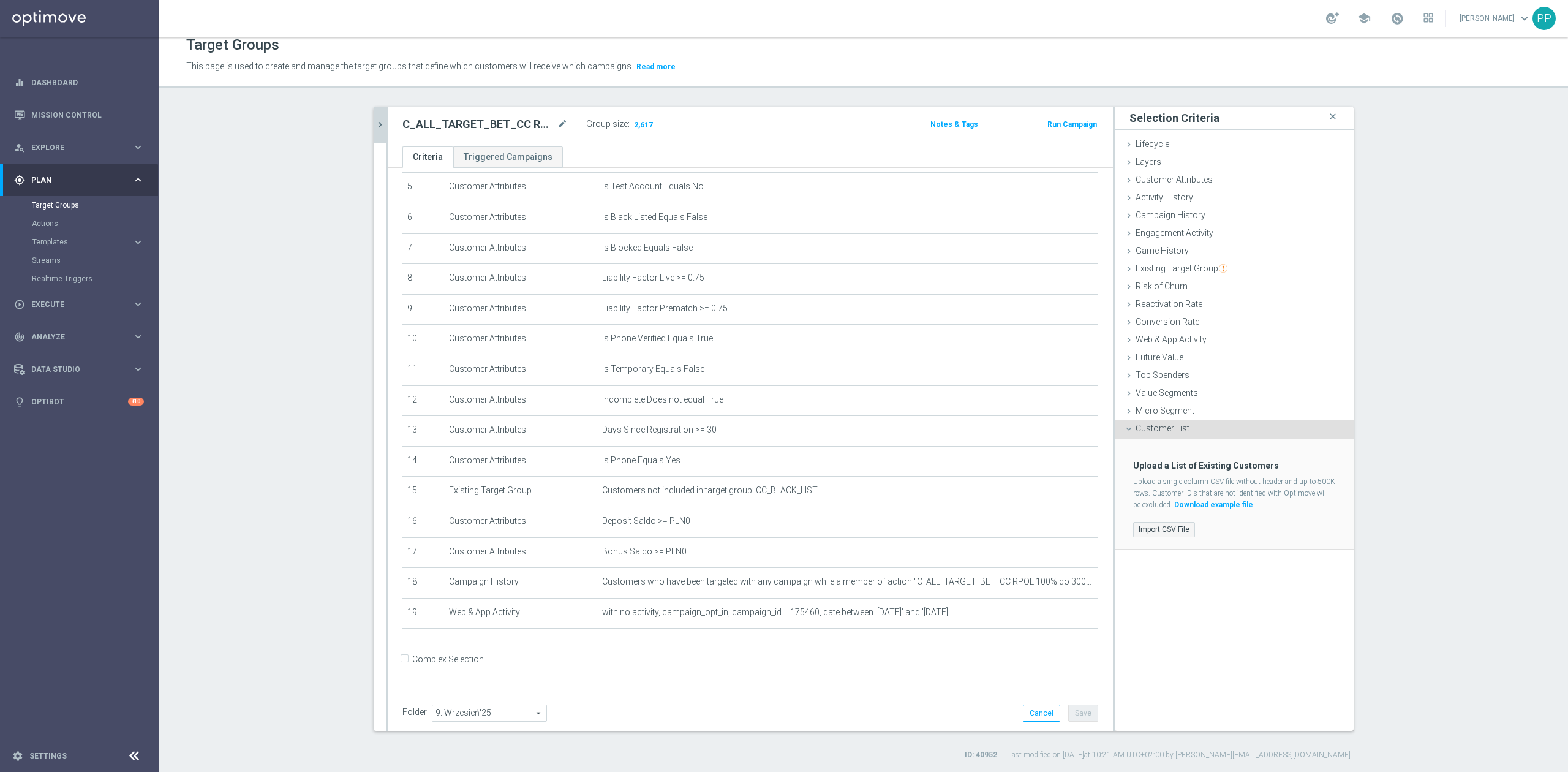
click at [1179, 528] on label "Import CSV File" at bounding box center [1164, 530] width 62 height 16
click at [0, 0] on input "Import CSV File" at bounding box center [0, 0] width 0 height 0
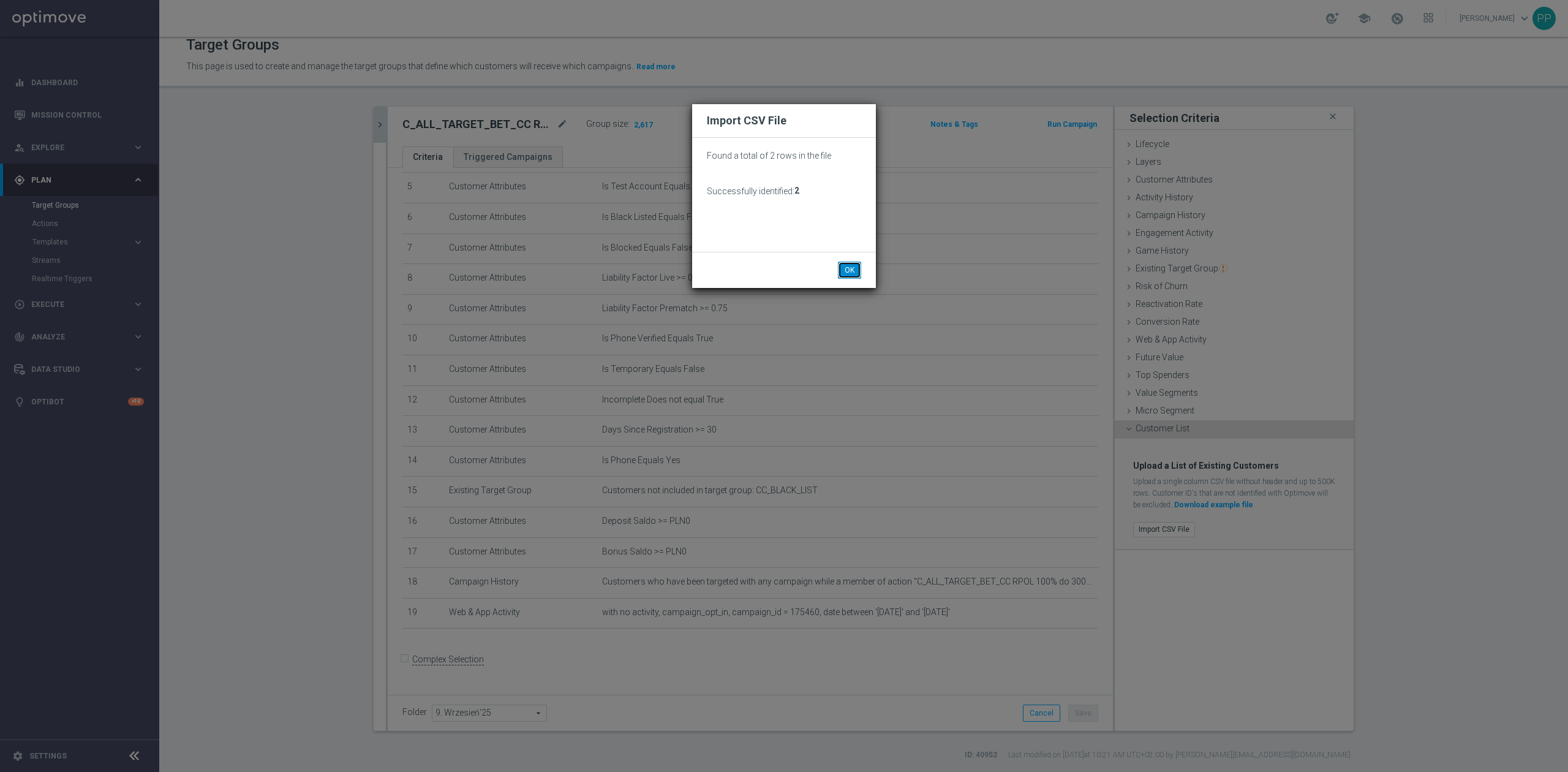
click at [856, 267] on button "OK" at bounding box center [850, 270] width 23 height 17
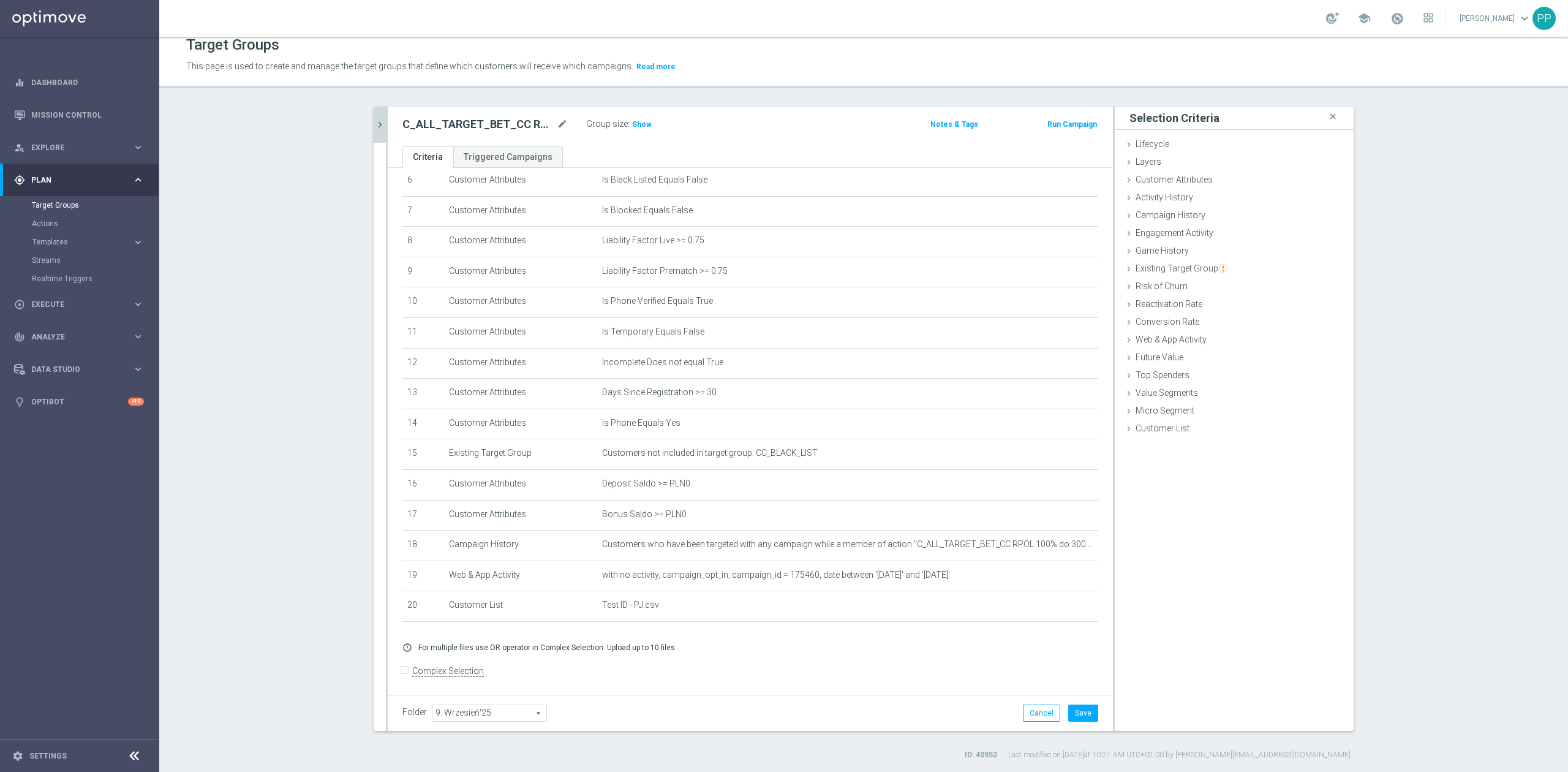
scroll to position [216, 0]
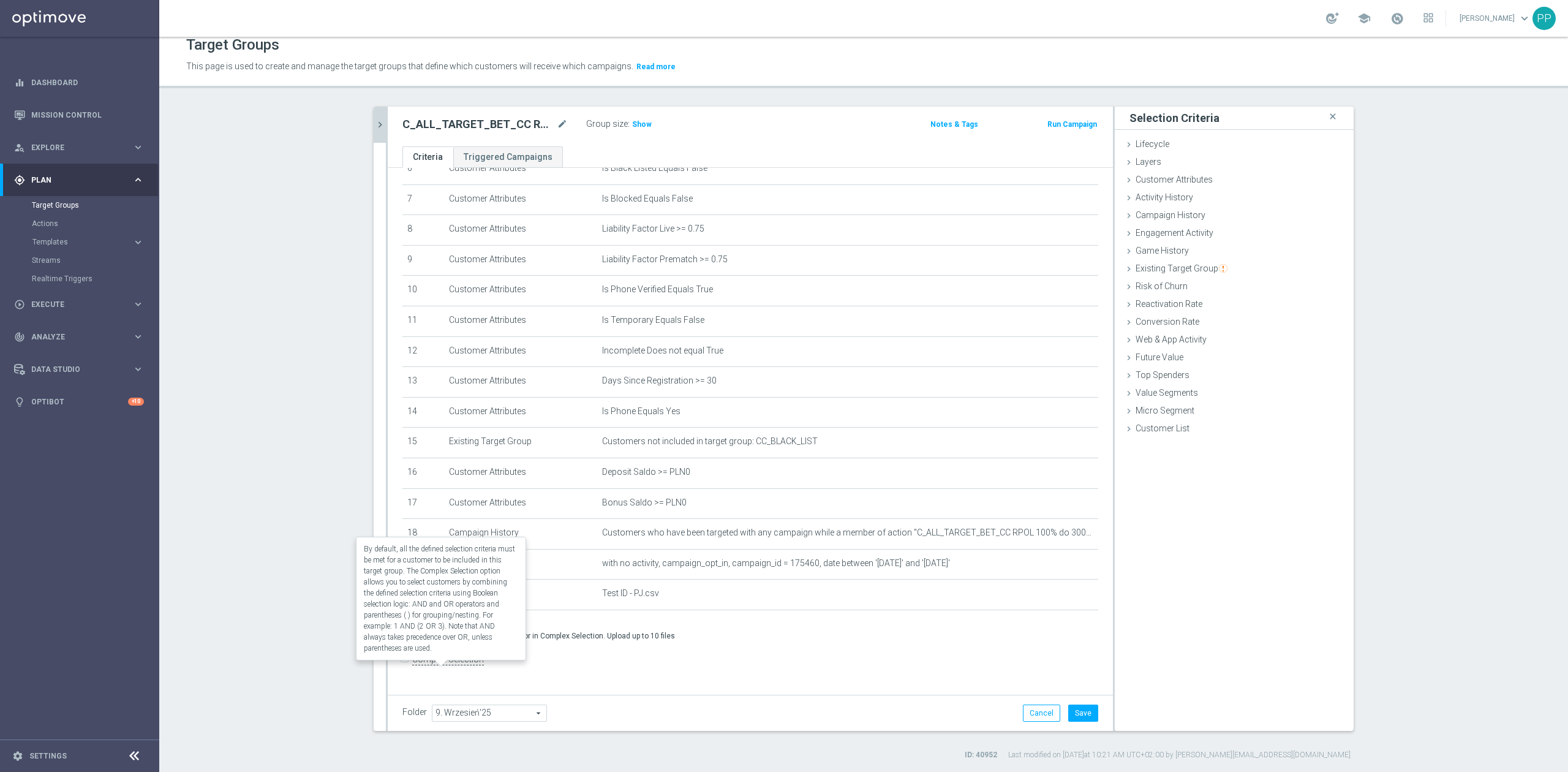
click at [467, 665] on label "Complex Selection" at bounding box center [448, 660] width 72 height 12
click at [411, 668] on input "Complex Selection" at bounding box center [406, 661] width 8 height 17
checkbox input "true"
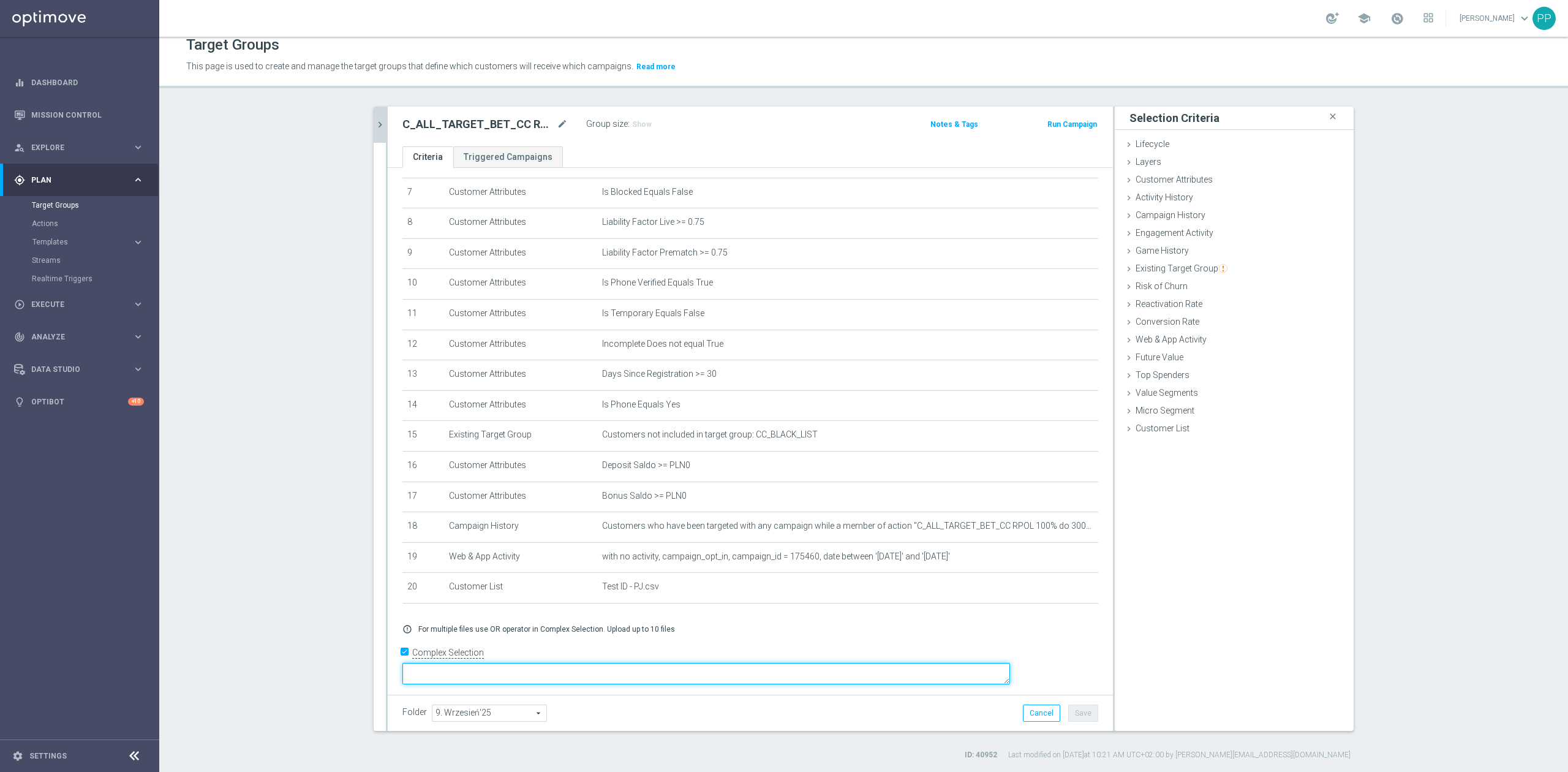
click at [555, 663] on textarea at bounding box center [706, 673] width 608 height 21
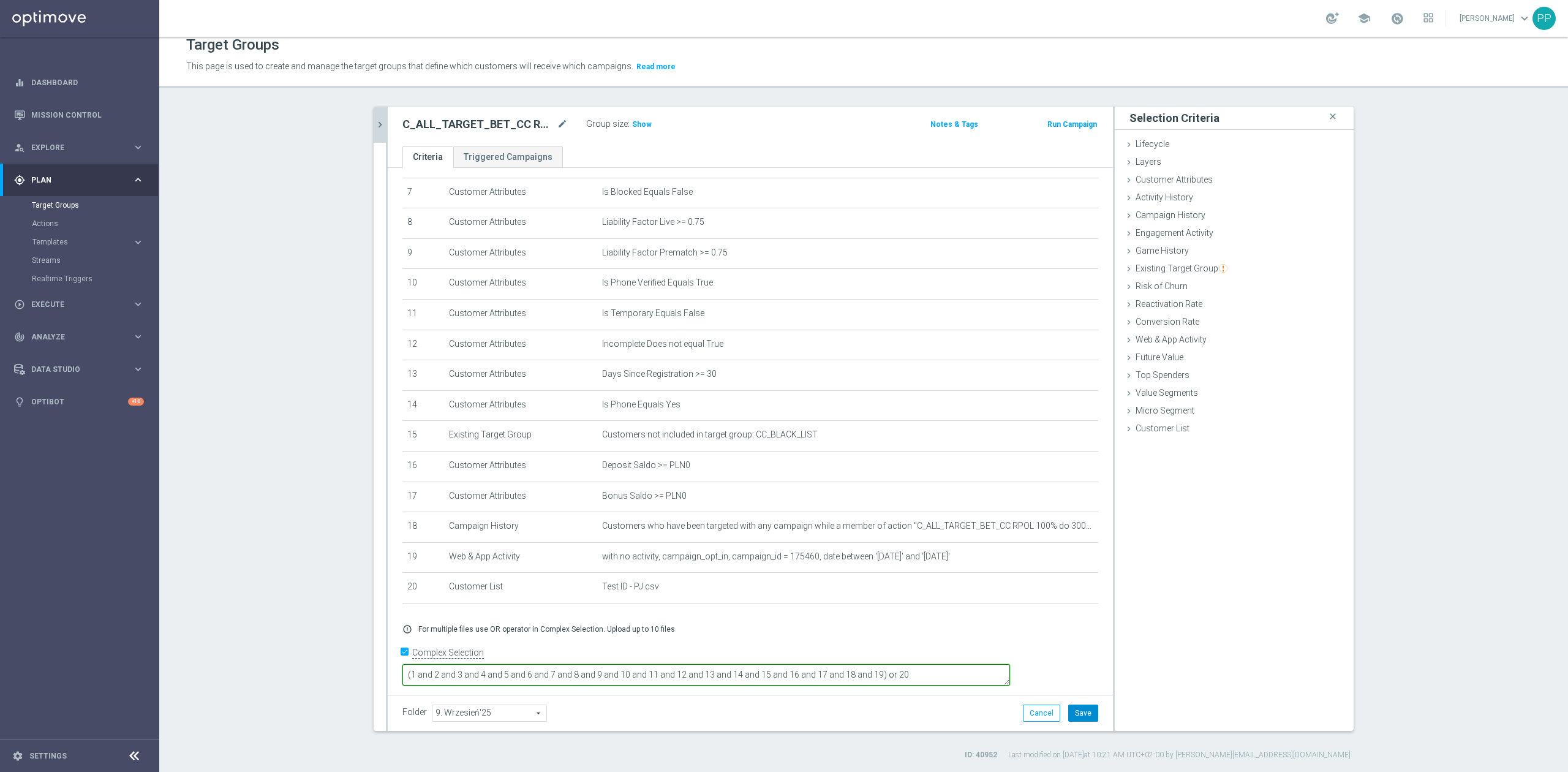
type textarea "(1 and 2 and 3 and 4 and 5 and 6 and 7 and 8 and 9 and 10 and 11 and 12 and 13 …"
click at [1076, 712] on button "Save" at bounding box center [1083, 713] width 30 height 17
click at [378, 123] on icon "chevron_right" at bounding box center [380, 125] width 12 height 12
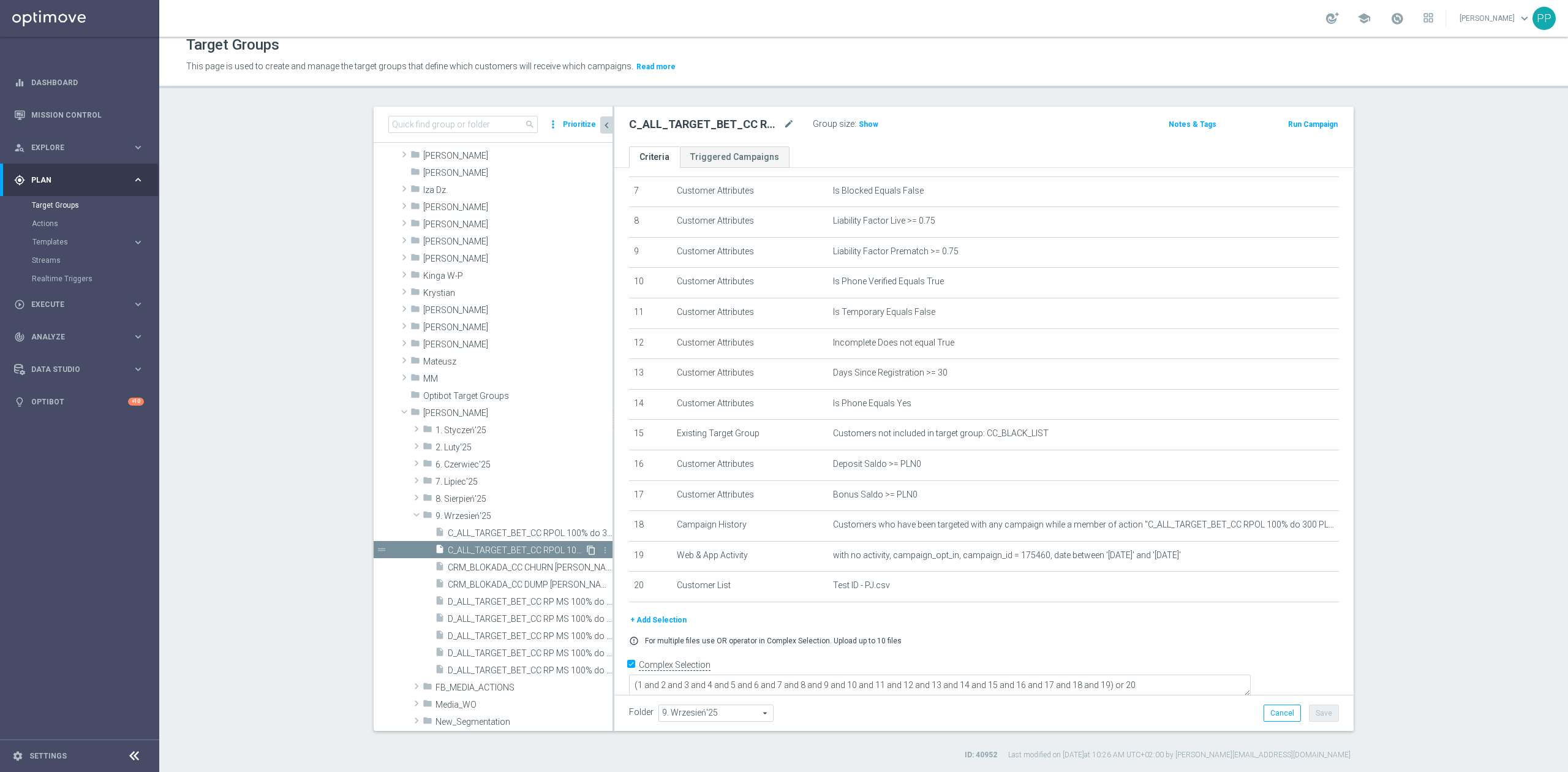
click at [586, 550] on icon "content_copy" at bounding box center [591, 550] width 10 height 10
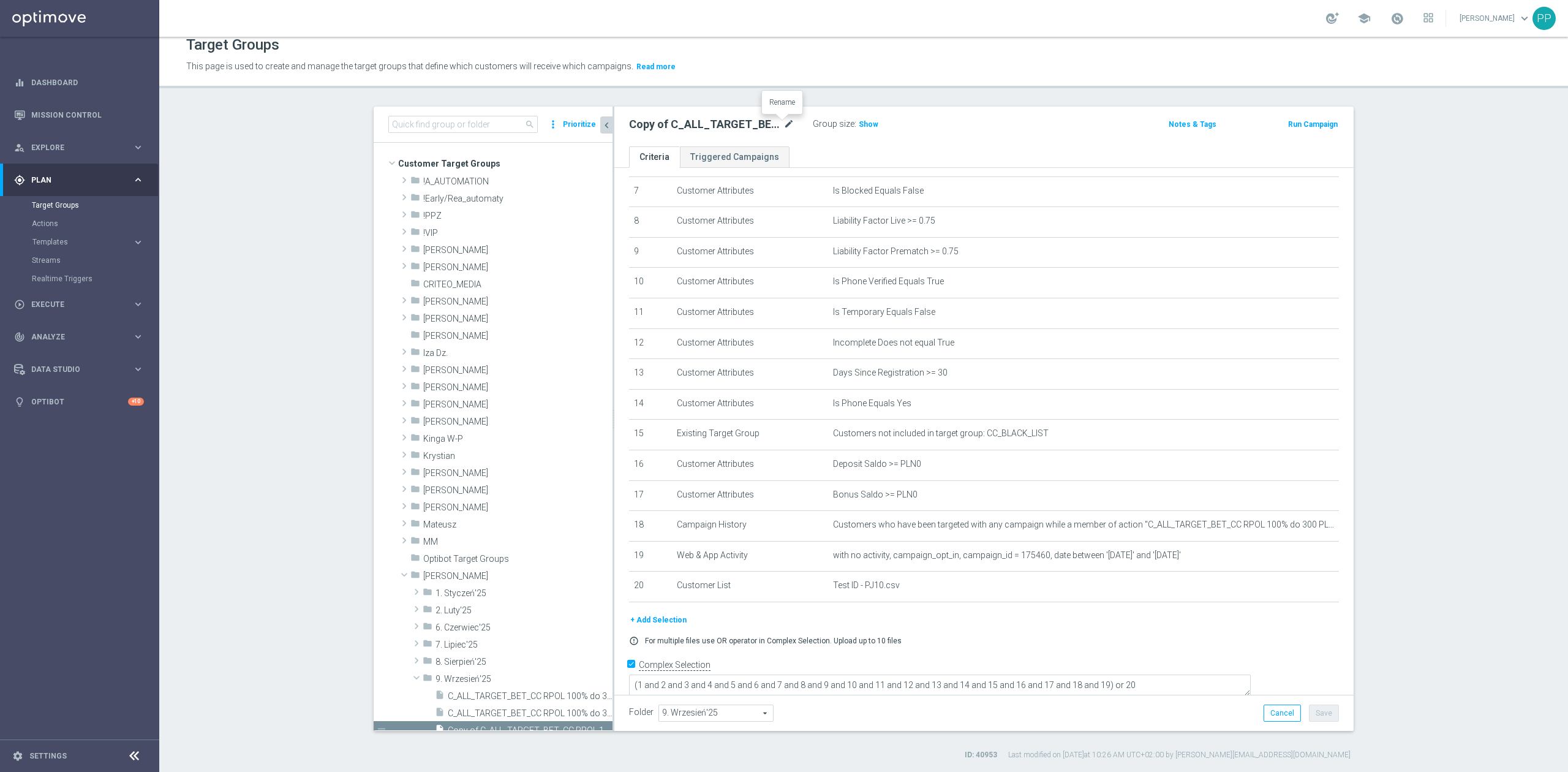
click at [783, 125] on icon "mode_edit" at bounding box center [789, 124] width 11 height 15
click at [763, 124] on input "Copy of C_ALL_TARGET_BET_CC RPOL 100% do 300 PLN SB PUSH_040925" at bounding box center [712, 125] width 165 height 17
drag, startPoint x: 750, startPoint y: 125, endPoint x: 721, endPoint y: 126, distance: 29.0
click at [721, 126] on input "Copy of C_ALL_TARGET_BET_CC RPOL 100% do 300 PLN SB PUSH_040925" at bounding box center [712, 125] width 165 height 17
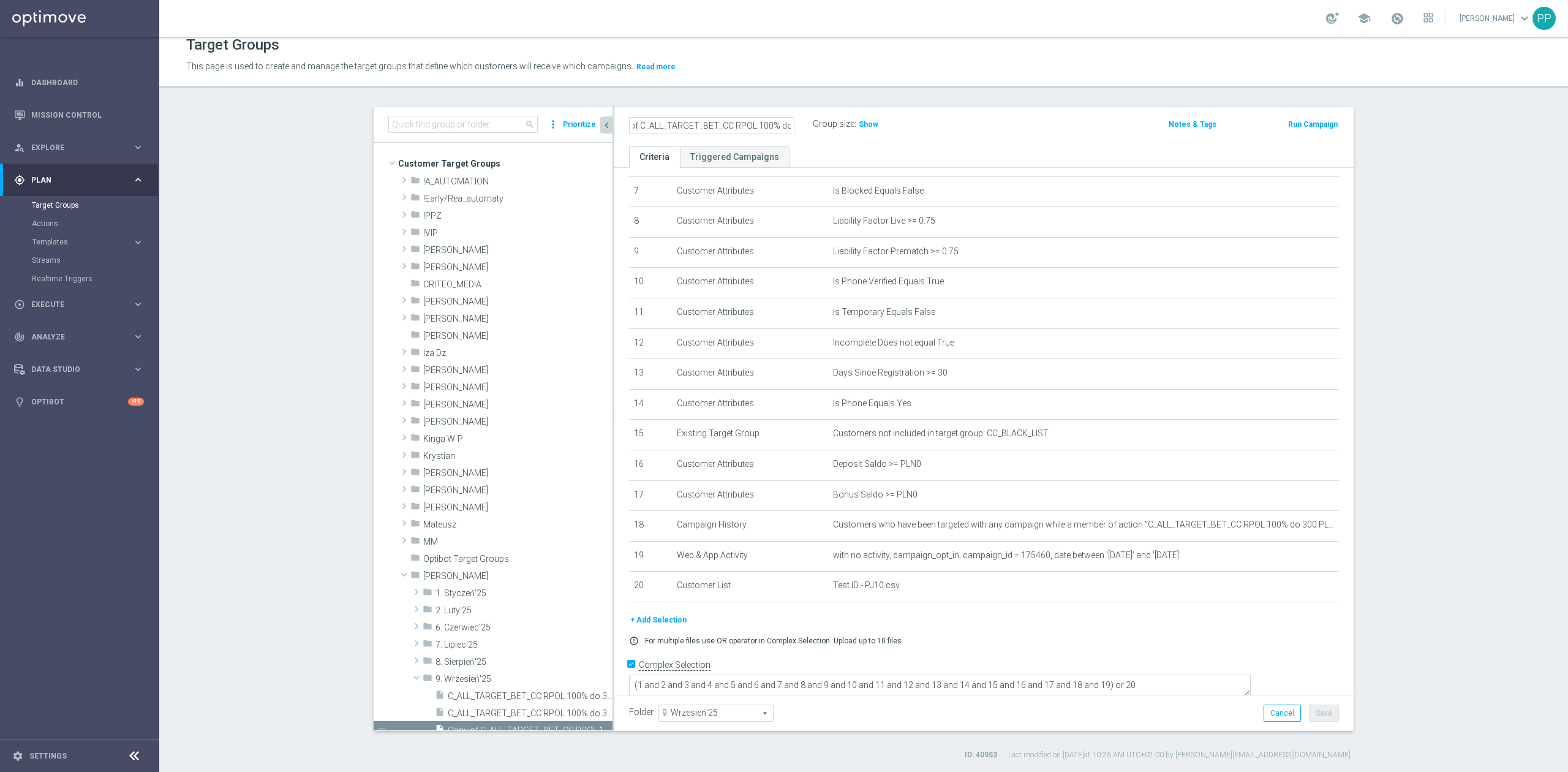
scroll to position [0, 0]
type input "C_ALL_TARGET_BET_CC RPOL 100% do 300 PLN ND SMS_040925"
click at [837, 89] on div "Target Groups This page is used to create and manage the target groups that def…" at bounding box center [864, 404] width 1409 height 735
click at [1314, 705] on button "Save" at bounding box center [1324, 713] width 30 height 17
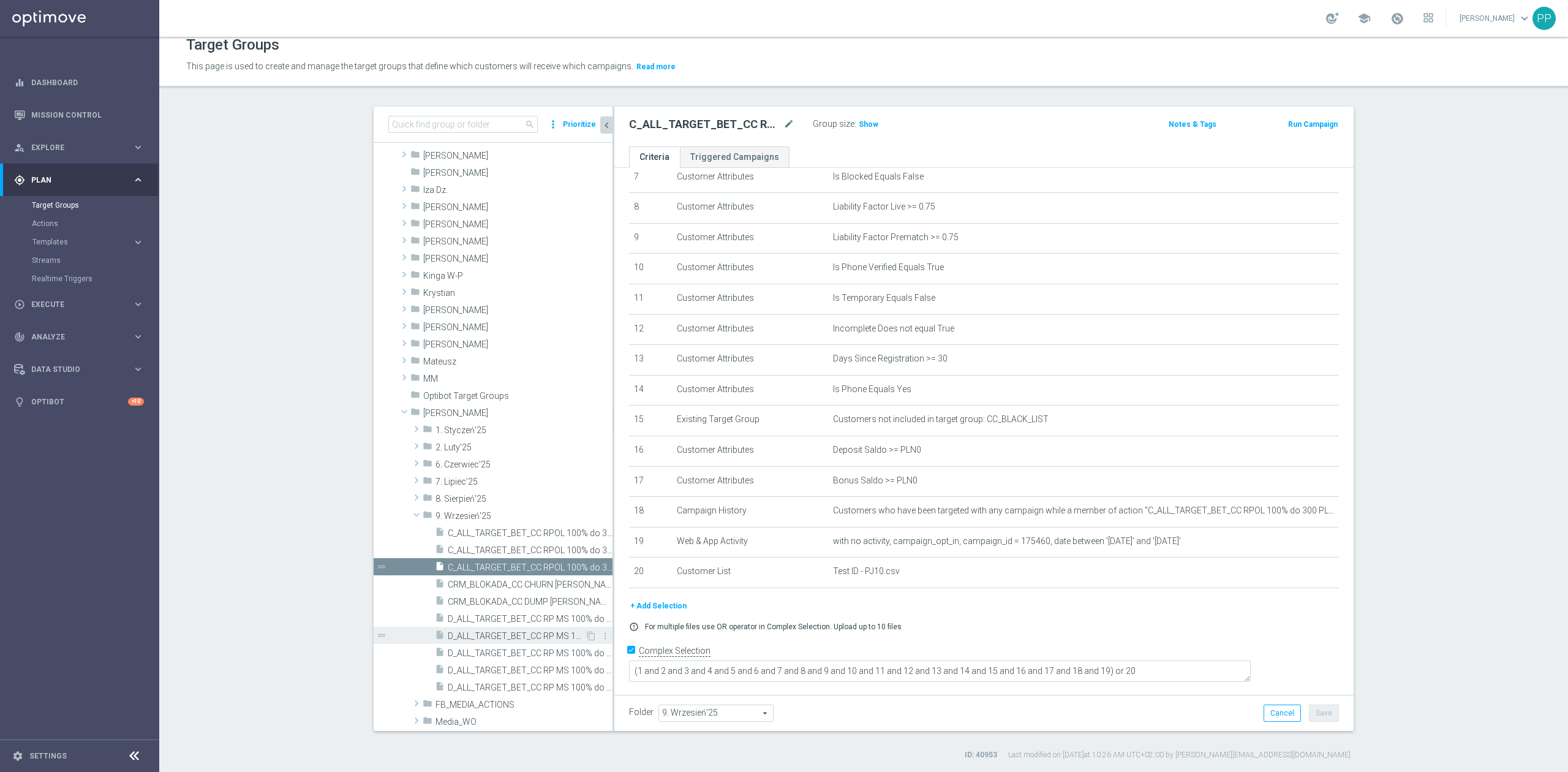
scroll to position [245, 0]
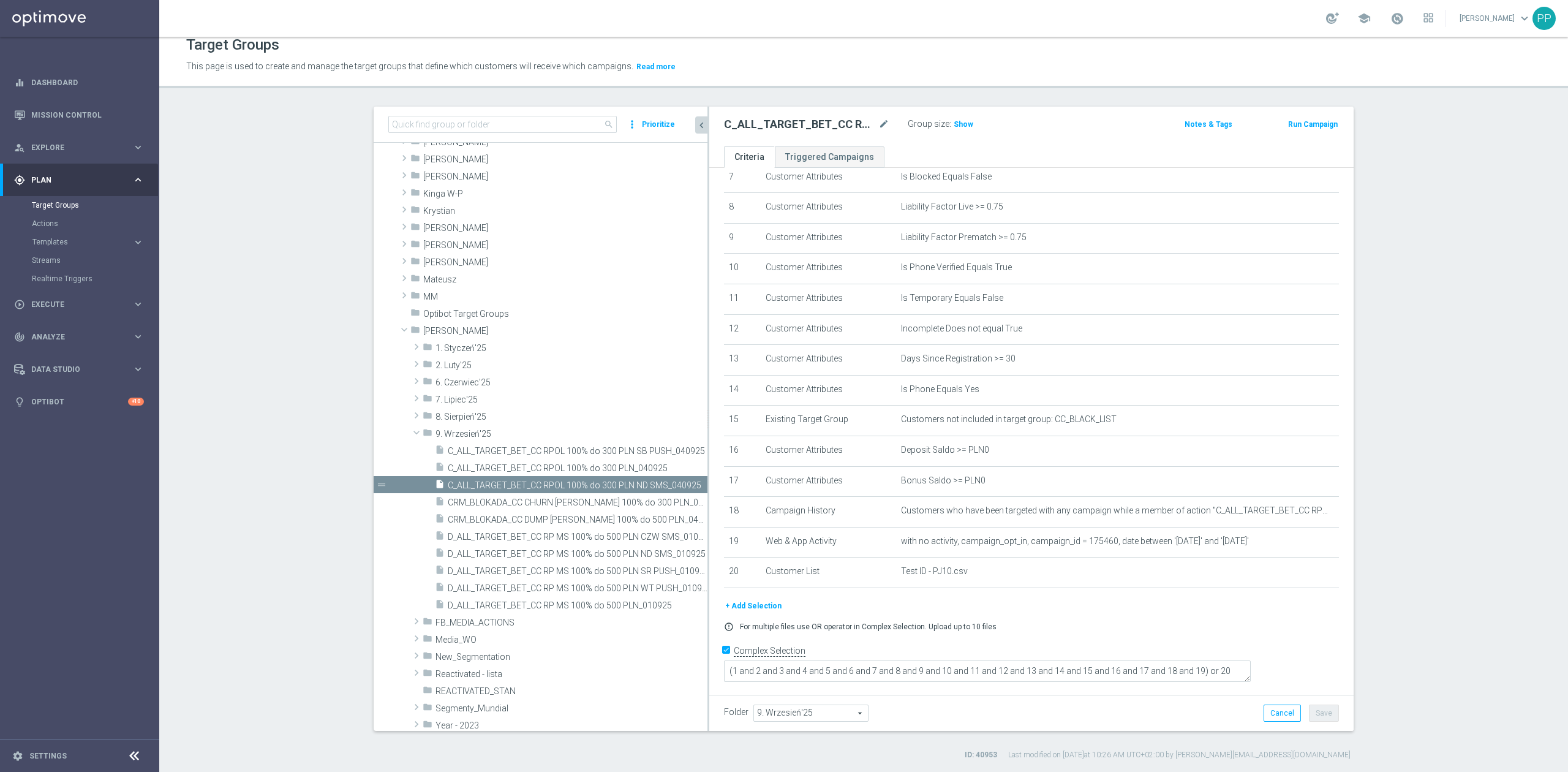
drag, startPoint x: 606, startPoint y: 552, endPoint x: 712, endPoint y: 550, distance: 106.0
click at [712, 550] on as-split "search more_vert Prioritize Customer Target Groups library_add create_new_folder" at bounding box center [864, 419] width 980 height 625
click at [616, 543] on div "insert_drive_file D_ALL_TARGET_BET_CC RP MS 100% do 500 PLN CZW SMS_010925" at bounding box center [557, 536] width 245 height 17
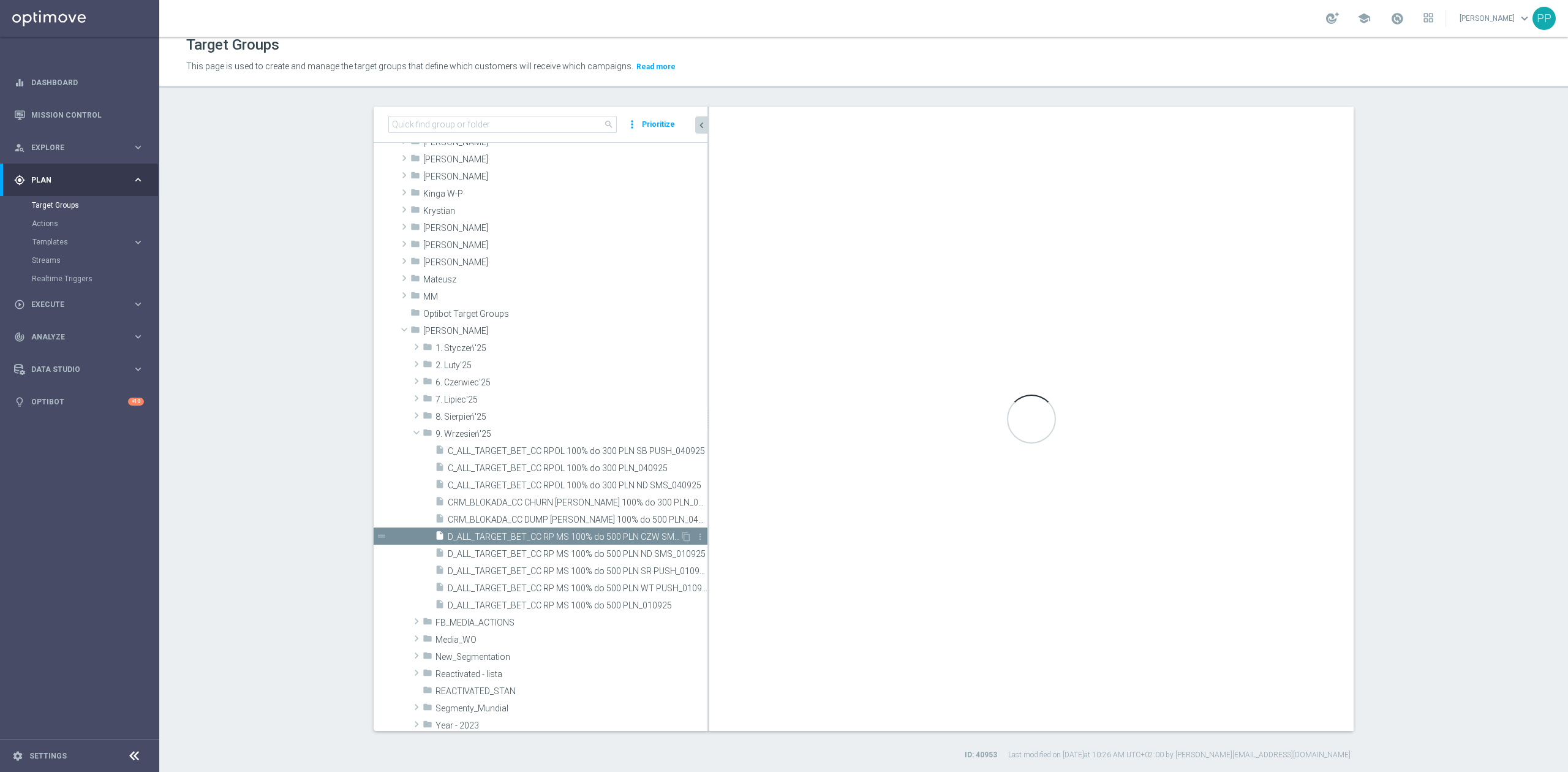
type textarea "(1 and 2 and 3 and 4 and 5 and 6 and 7 and 8 and 9 and 10 and 11 and 12 and 13 …"
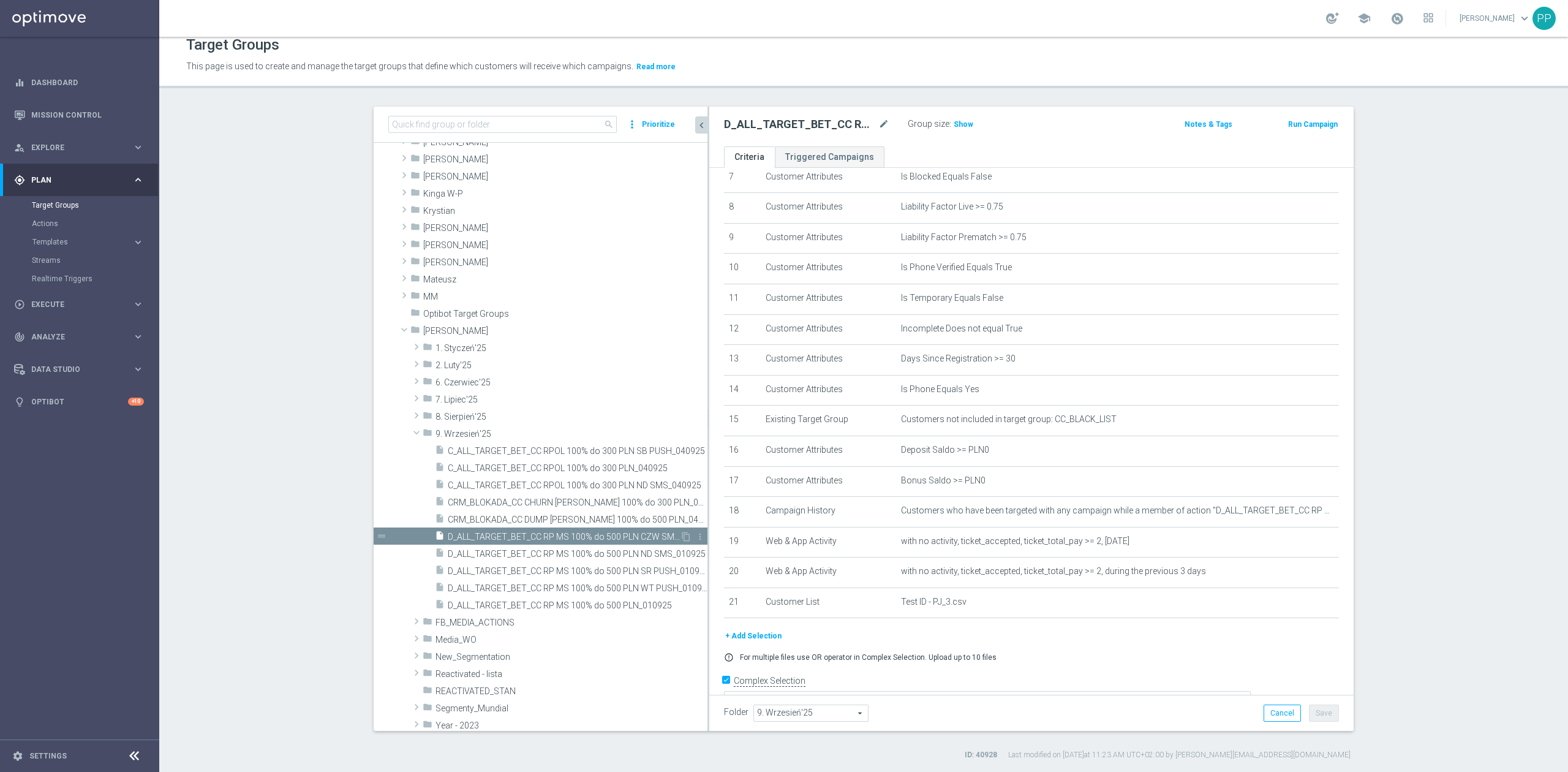
click at [680, 538] on div "content_copy more_vert" at bounding box center [693, 538] width 26 height 13
click at [878, 125] on icon "mode_edit" at bounding box center [883, 124] width 11 height 15
type input "D_ALL_TARGET_BET_CC EL MS 100% do 500 PLN SB PUSH_040925"
click at [865, 91] on div "Target Groups This page is used to create and manage the target groups that def…" at bounding box center [864, 404] width 1409 height 735
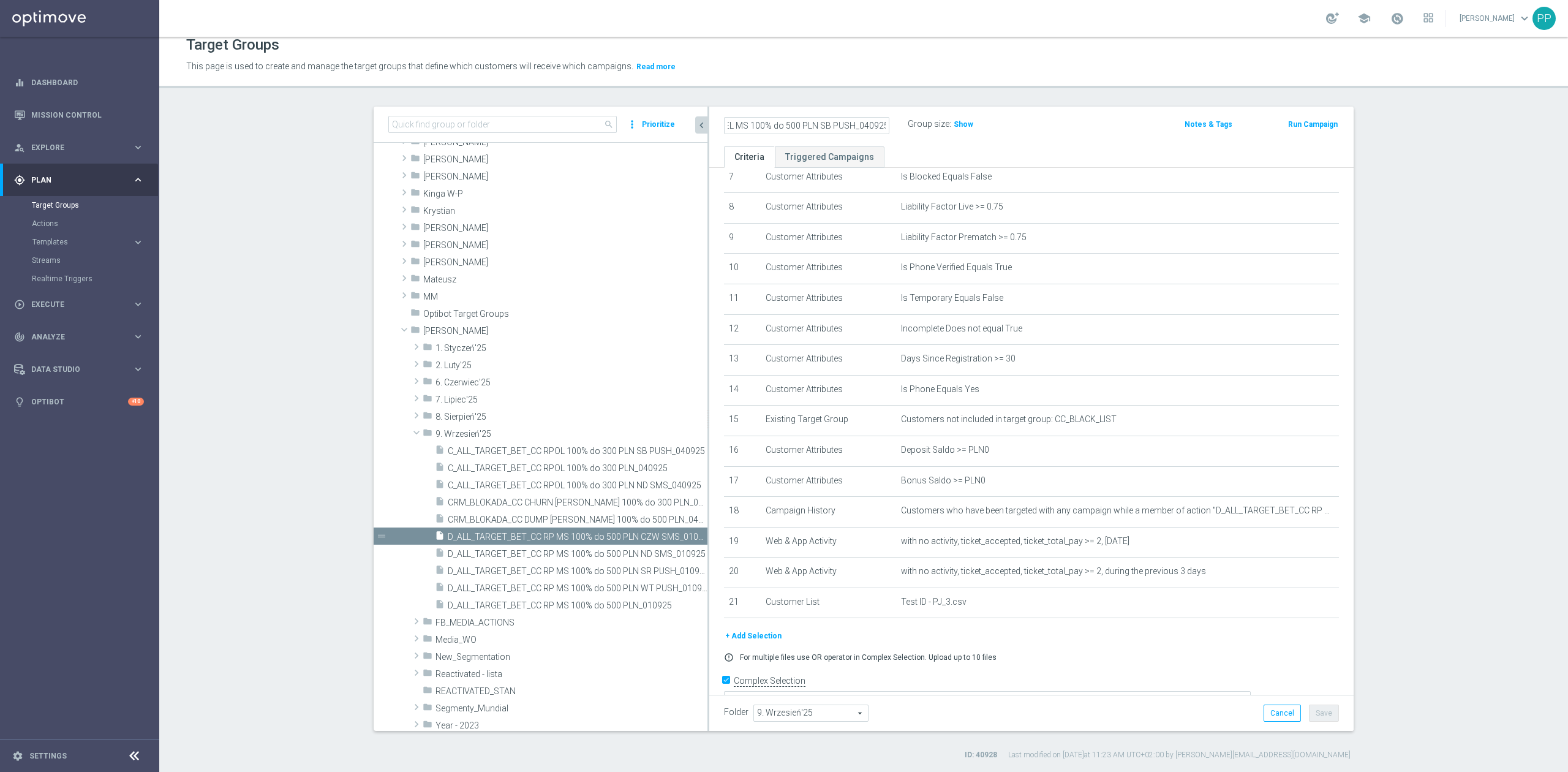
scroll to position [0, 0]
click at [1309, 709] on button "Save" at bounding box center [1324, 713] width 30 height 17
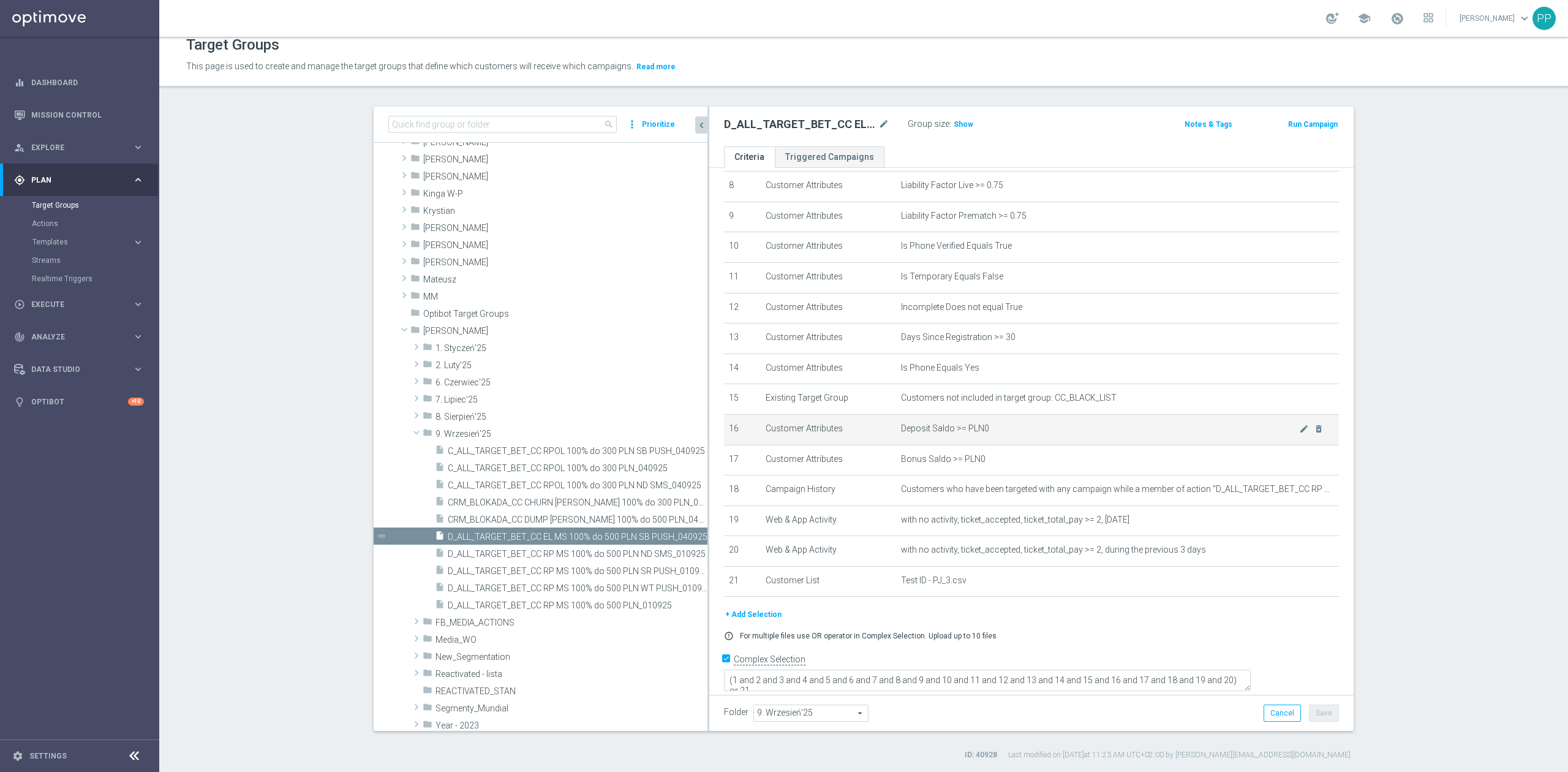
scroll to position [262, 0]
drag, startPoint x: 1284, startPoint y: 494, endPoint x: 1241, endPoint y: 451, distance: 60.8
click at [0, 0] on icon "mode_edit" at bounding box center [0, 0] width 0 height 0
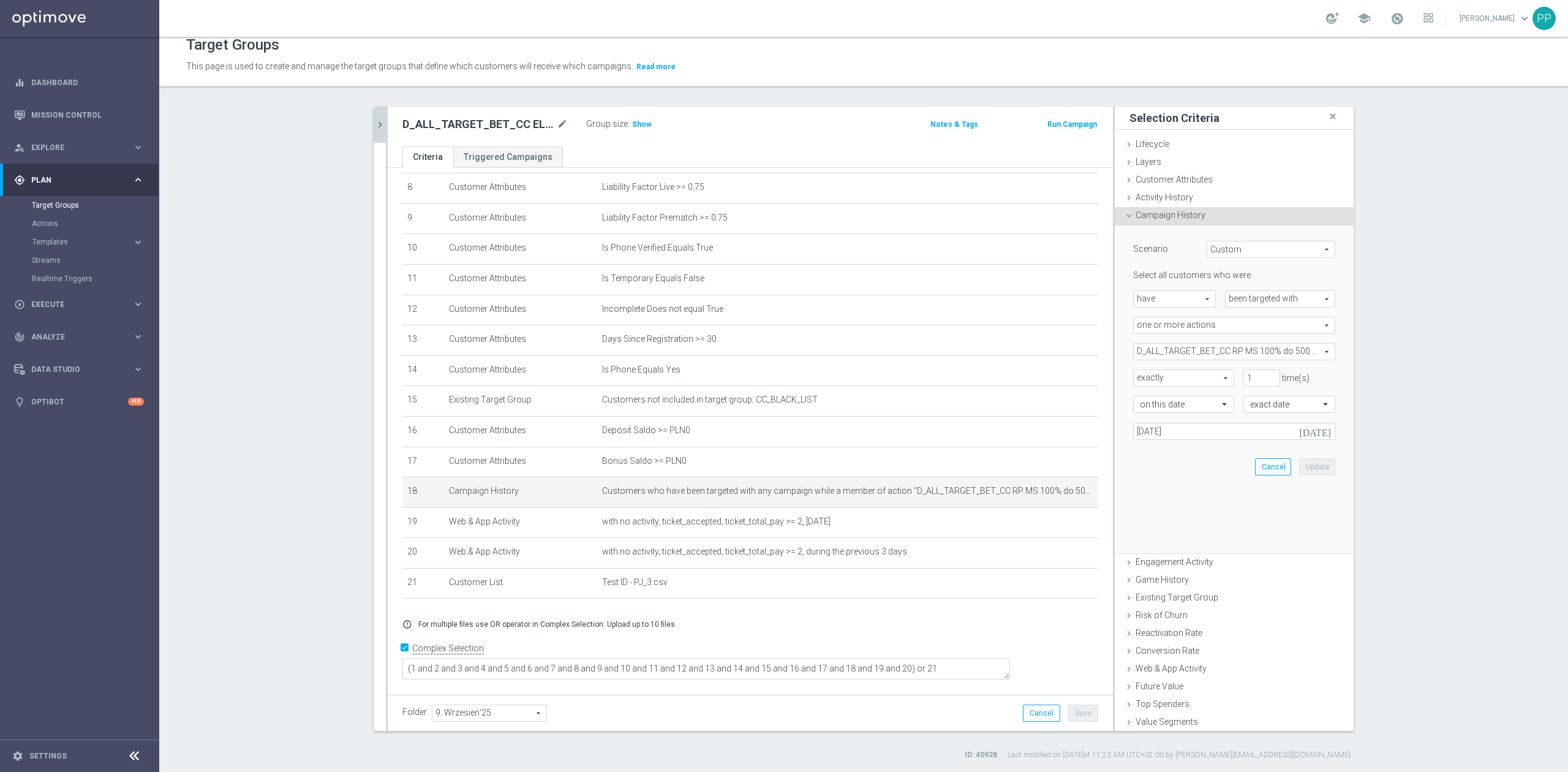
scroll to position [248, 0]
click at [1212, 344] on span "D_ALL_TARGET_BET_CC RP MS 100% do 500 PLN_010925" at bounding box center [1234, 351] width 201 height 16
click at [1212, 344] on input "search" at bounding box center [1234, 351] width 202 height 17
paste input "D_ALL_TARGET_BET_CC EL MS 100% do 500 PLN_040925"
type input "D_ALL_TARGET_BET_CC EL MS 100% do 500 PLN_040925"
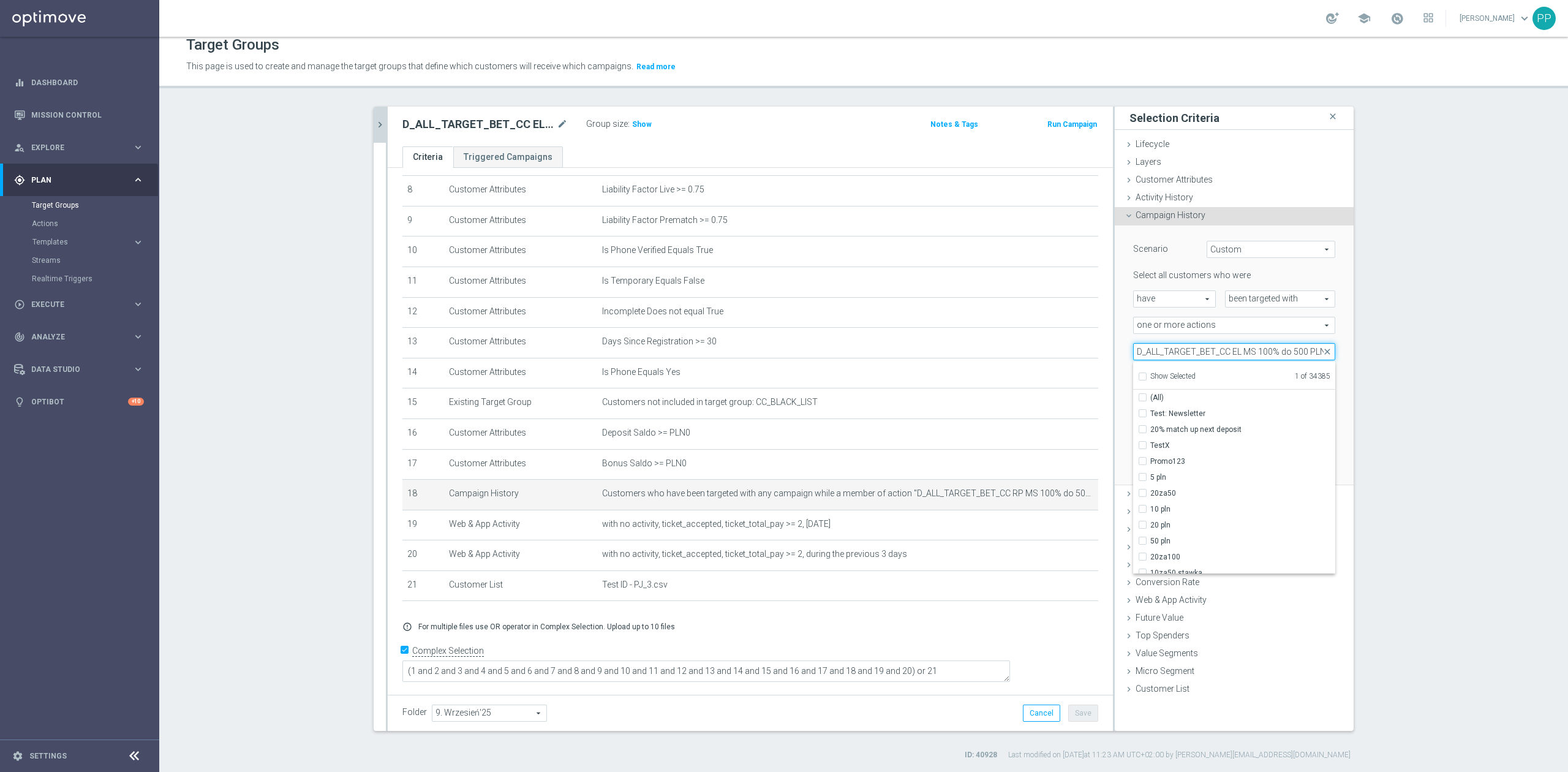
scroll to position [0, 33]
checkbox input "true"
type input "D_ALL_TARGET_BET_CC EL MS 100% do 500 PLN_040925"
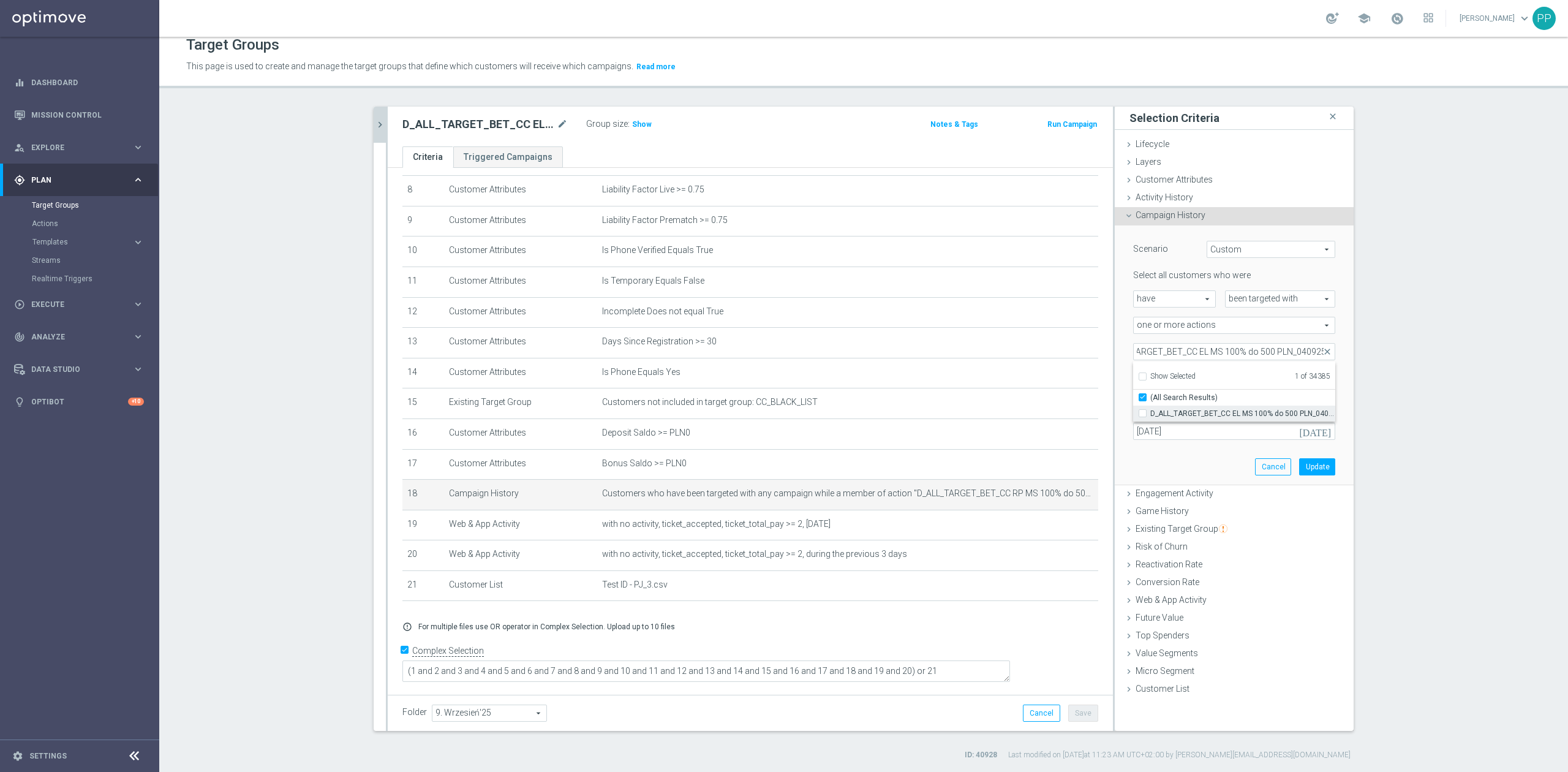
click at [1142, 411] on input "D_ALL_TARGET_BET_CC EL MS 100% do 500 PLN_040925" at bounding box center [1146, 413] width 8 height 8
checkbox input "true"
type input "Selected 2 of 34385"
checkbox input "false"
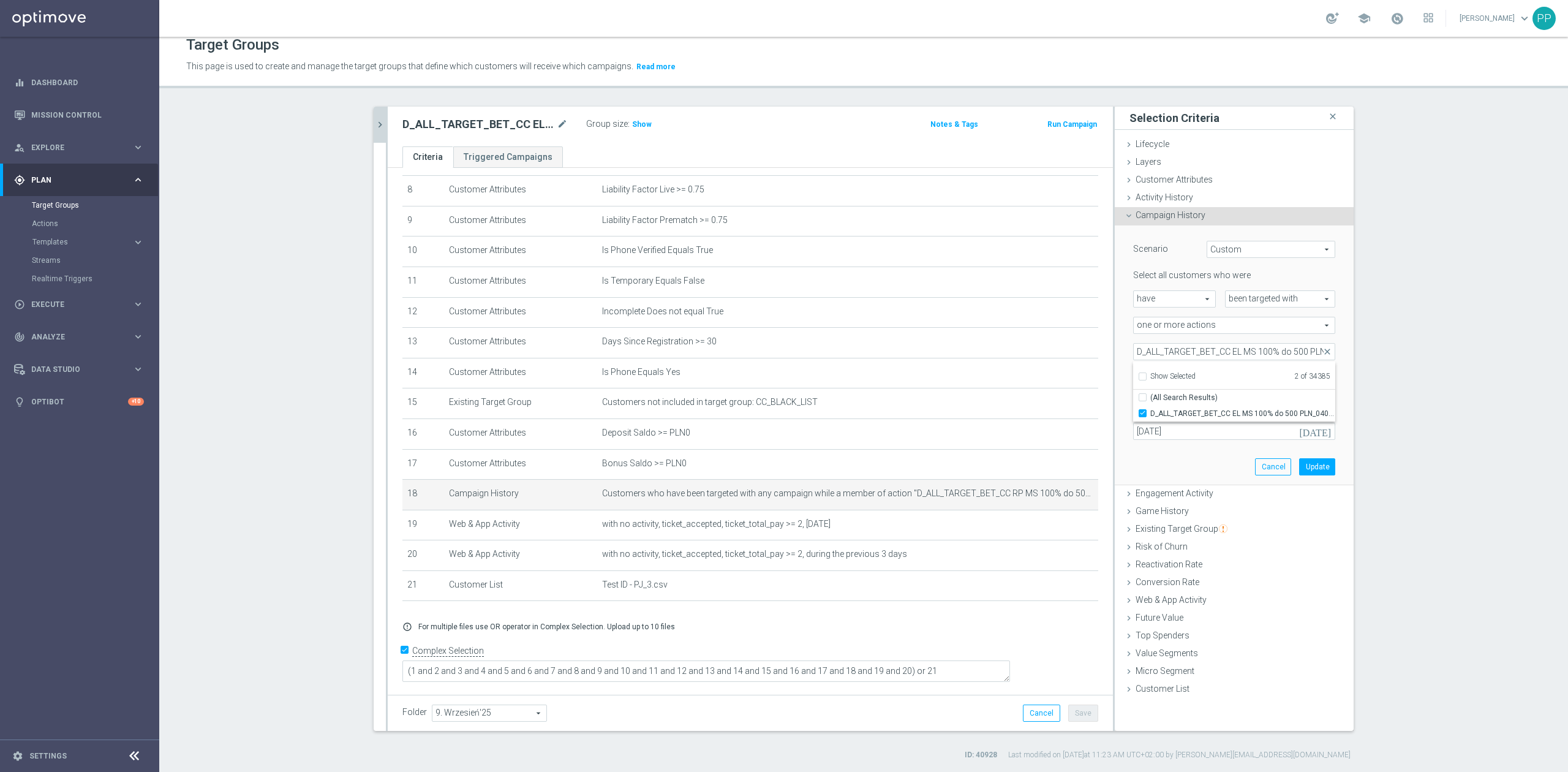
click at [1138, 379] on input "Show Selected" at bounding box center [1142, 379] width 8 height 8
click at [1180, 464] on div "Scenario Custom Custom arrow_drop_down search Select all customers who were hav…" at bounding box center [1234, 355] width 220 height 259
click at [1177, 349] on span at bounding box center [1234, 351] width 201 height 16
click at [1139, 376] on input "Show Selected" at bounding box center [1142, 379] width 8 height 8
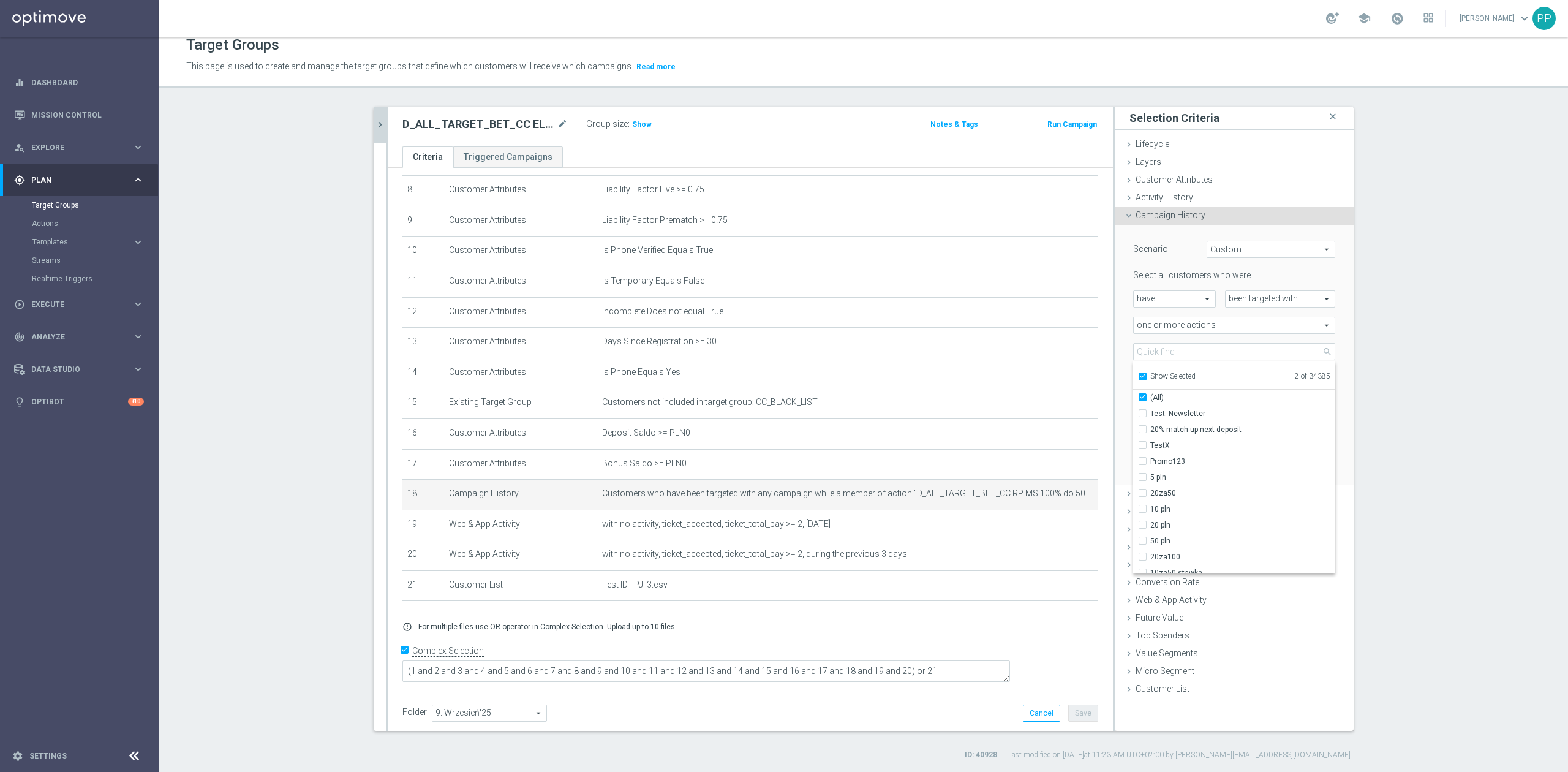
checkbox input "true"
click at [1235, 412] on span "D_ALL_TARGET_BET_CC RP MS 100% do 500 PLN_010925" at bounding box center [1243, 413] width 185 height 10
click at [1150, 412] on input "D_ALL_TARGET_BET_CC RP MS 100% do 500 PLN_010925" at bounding box center [1146, 413] width 8 height 8
checkbox input "false"
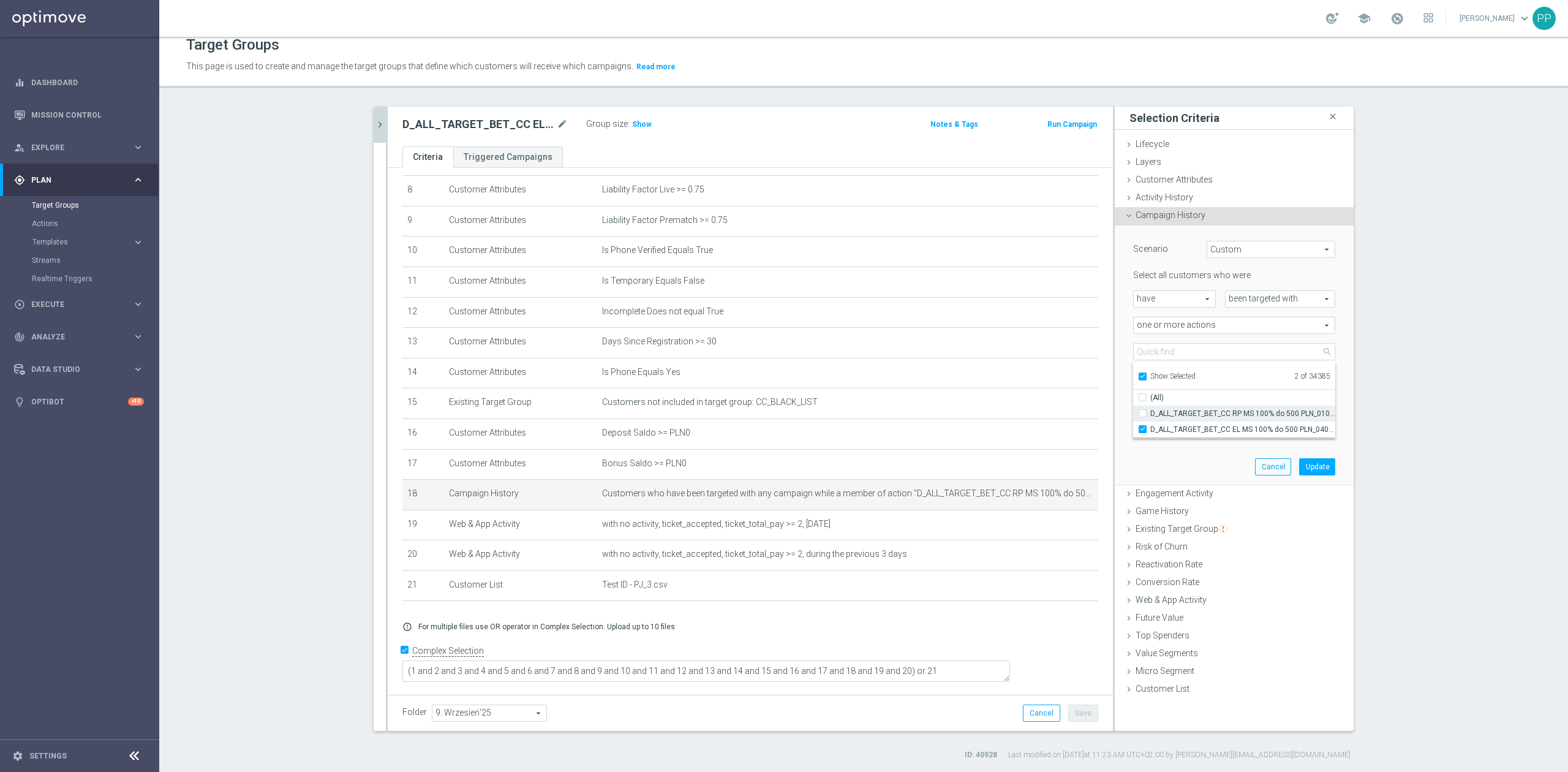
type input "D_ALL_TARGET_BET_CC EL MS 100% do 500 PLN_040925"
checkbox input "false"
click at [1187, 456] on div "Scenario Custom Custom arrow_drop_down search Select all customers who were hav…" at bounding box center [1234, 355] width 220 height 259
click at [1226, 430] on input "[DATE]" at bounding box center [1234, 432] width 202 height 17
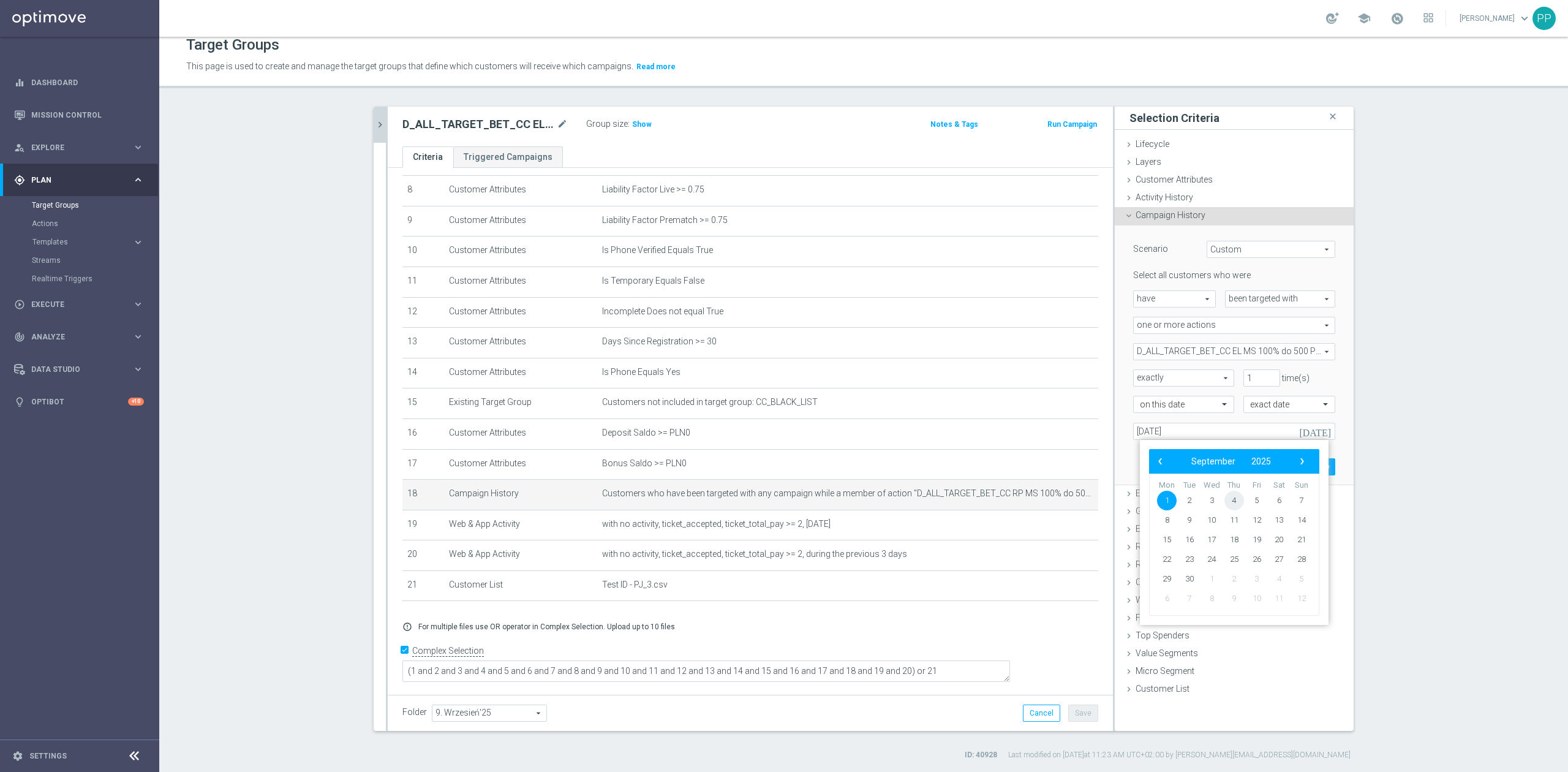
click at [1235, 503] on span "4" at bounding box center [1234, 501] width 19 height 19
type input "[DATE]"
click at [1315, 471] on button "Update" at bounding box center [1317, 467] width 36 height 17
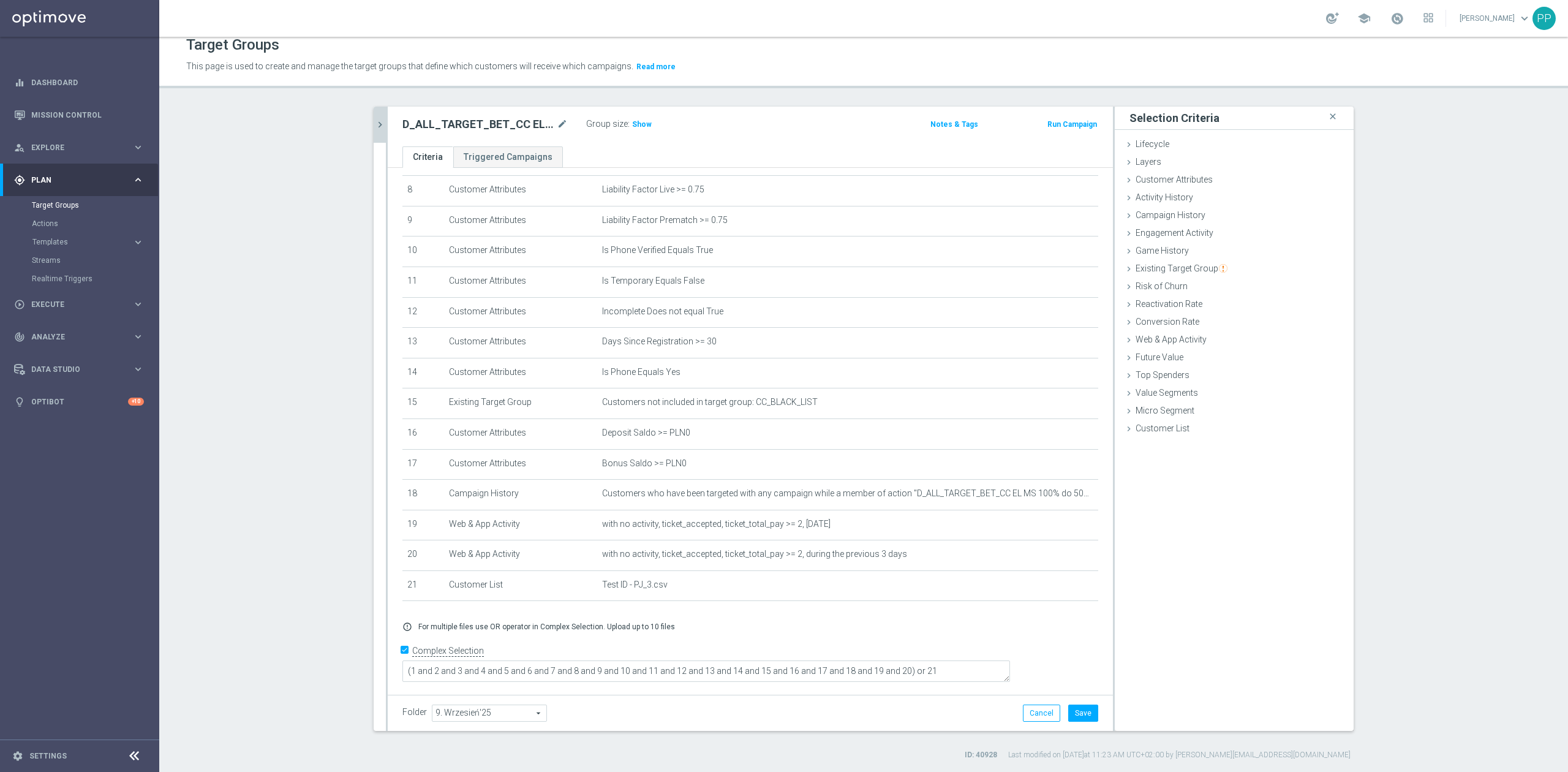
click at [645, 123] on div "Group size : Show" at bounding box center [648, 123] width 123 height 15
click at [637, 125] on span "Show" at bounding box center [642, 124] width 19 height 8
click at [1076, 713] on button "Save" at bounding box center [1083, 713] width 30 height 17
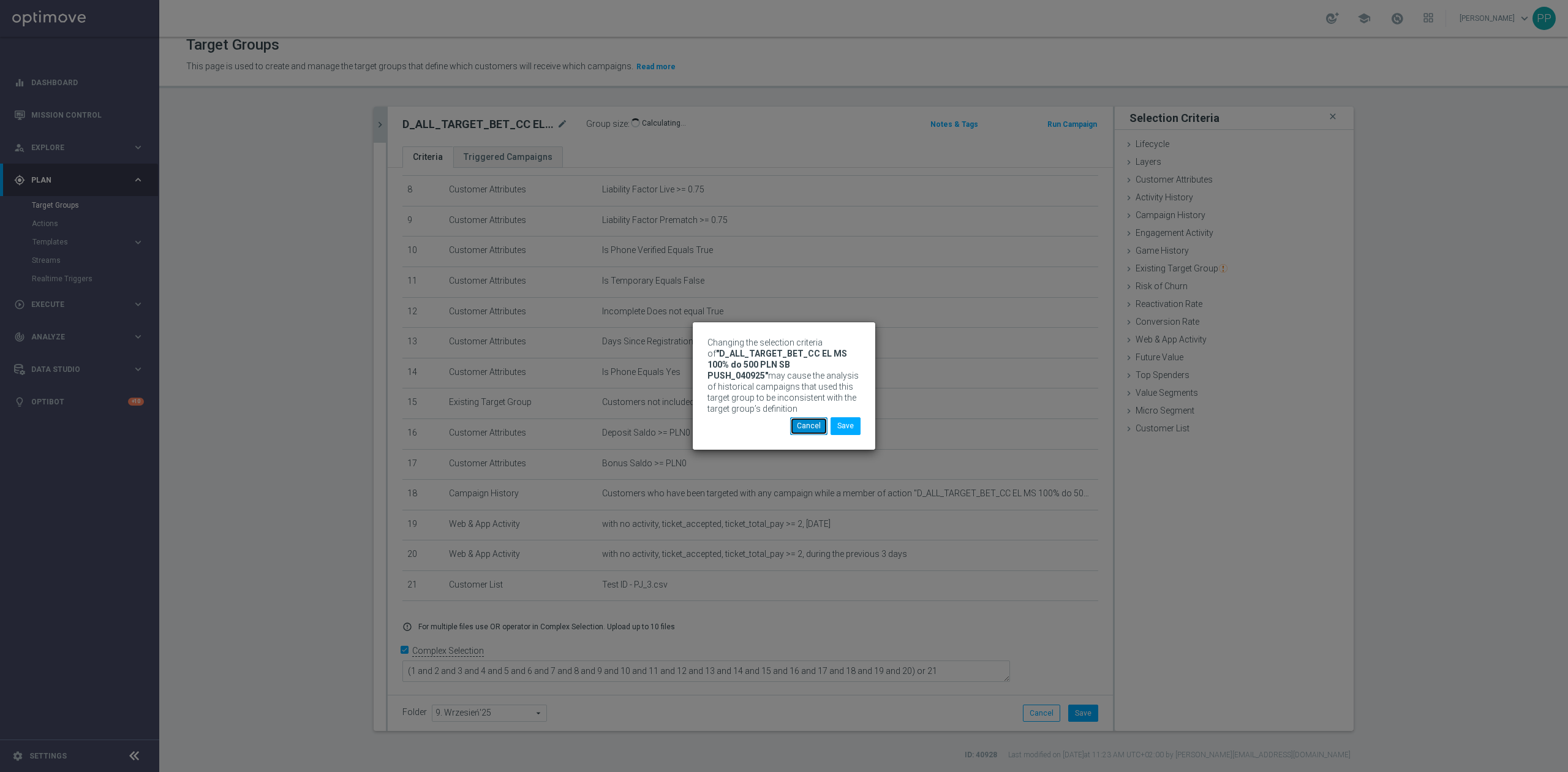
click at [816, 429] on button "Cancel" at bounding box center [809, 426] width 37 height 17
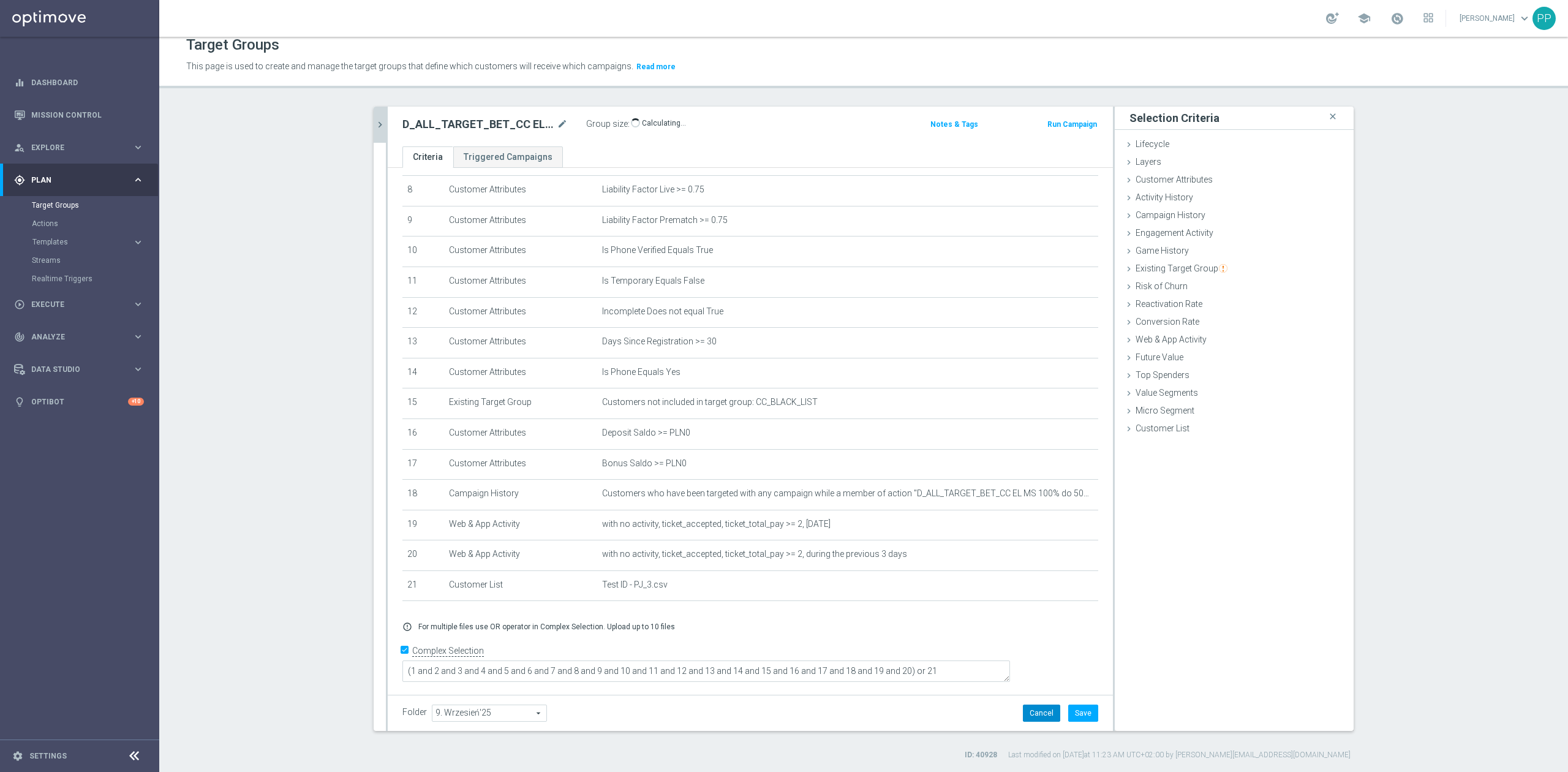
drag, startPoint x: 1038, startPoint y: 713, endPoint x: 1035, endPoint y: 704, distance: 9.5
click at [1039, 713] on button "Cancel" at bounding box center [1042, 713] width 37 height 17
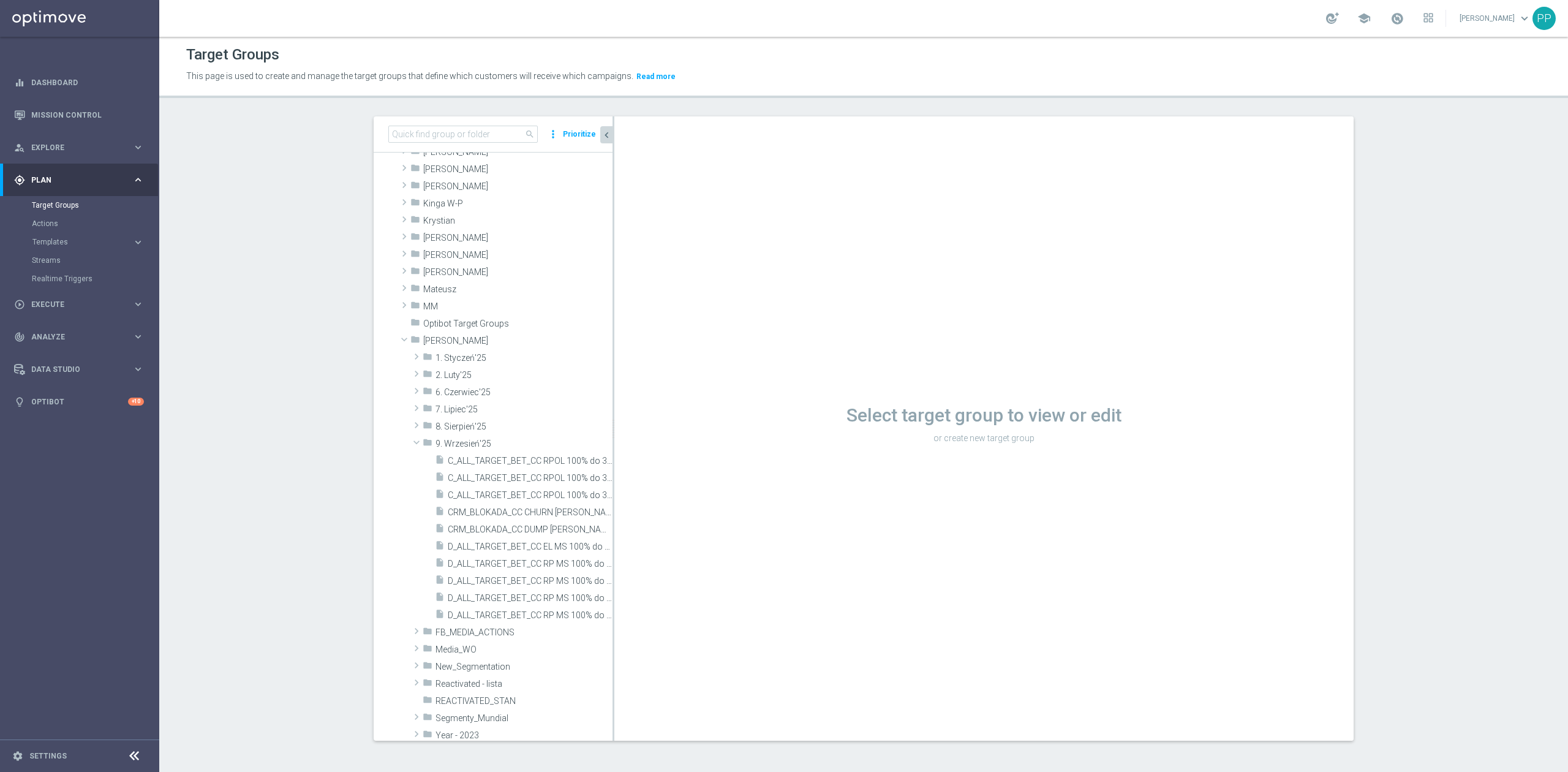
scroll to position [1, 0]
click at [538, 544] on span "D_ALL_TARGET_BET_CC EL MS 100% do 500 PLN SB PUSH_040925" at bounding box center [516, 547] width 137 height 10
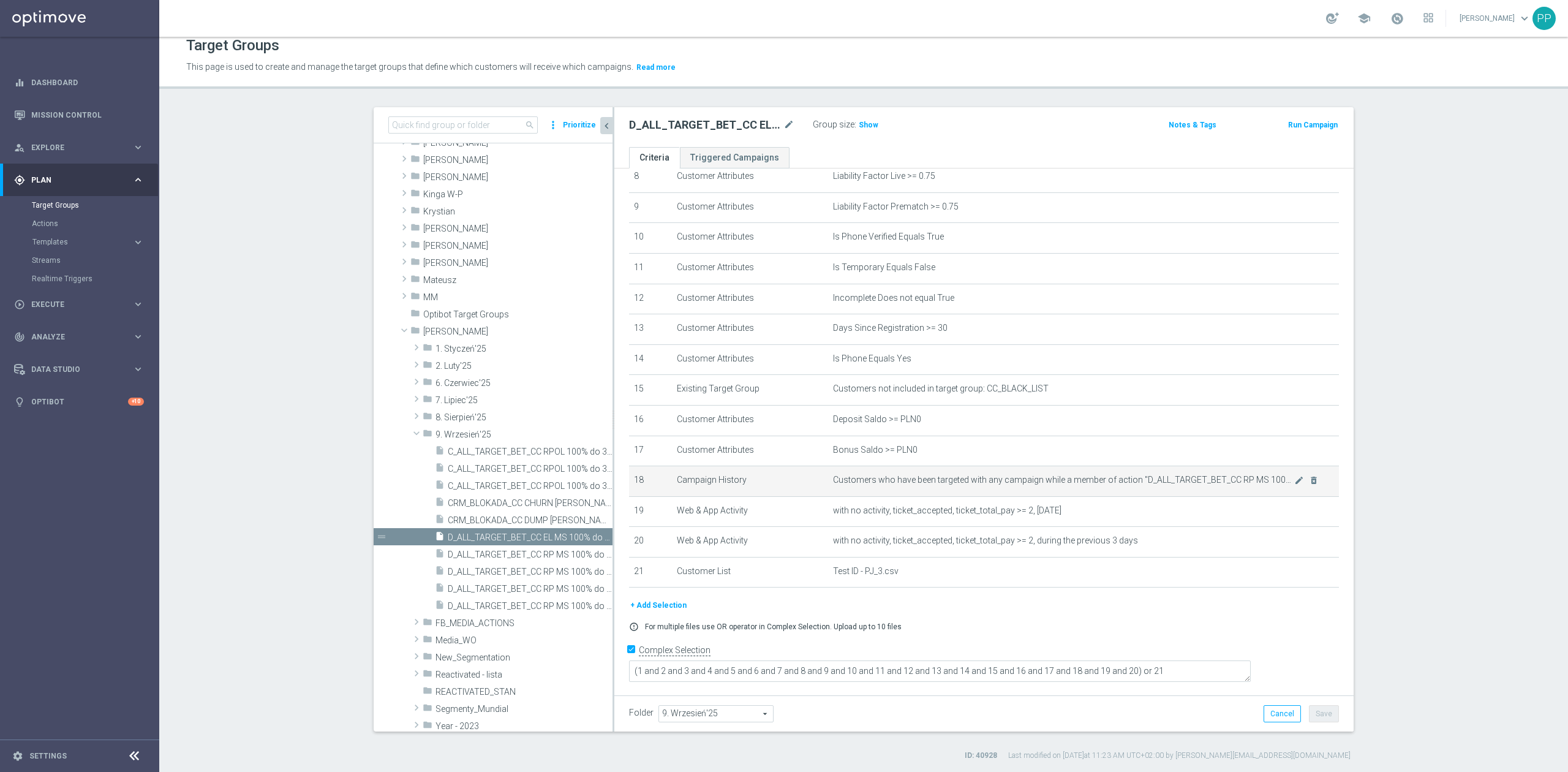
scroll to position [11, 0]
click at [586, 538] on icon "content_copy" at bounding box center [591, 536] width 10 height 10
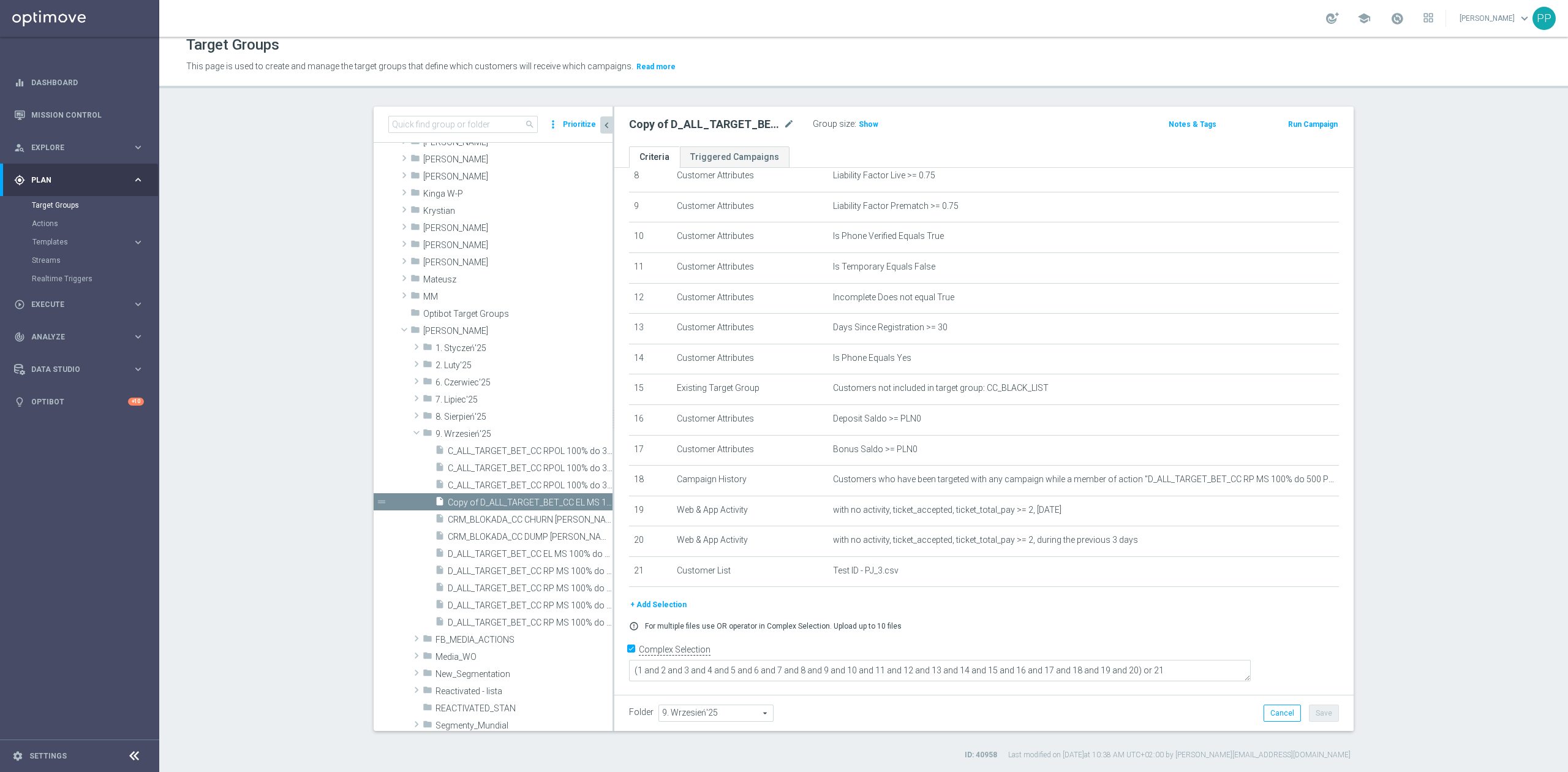
scroll to position [295, 0]
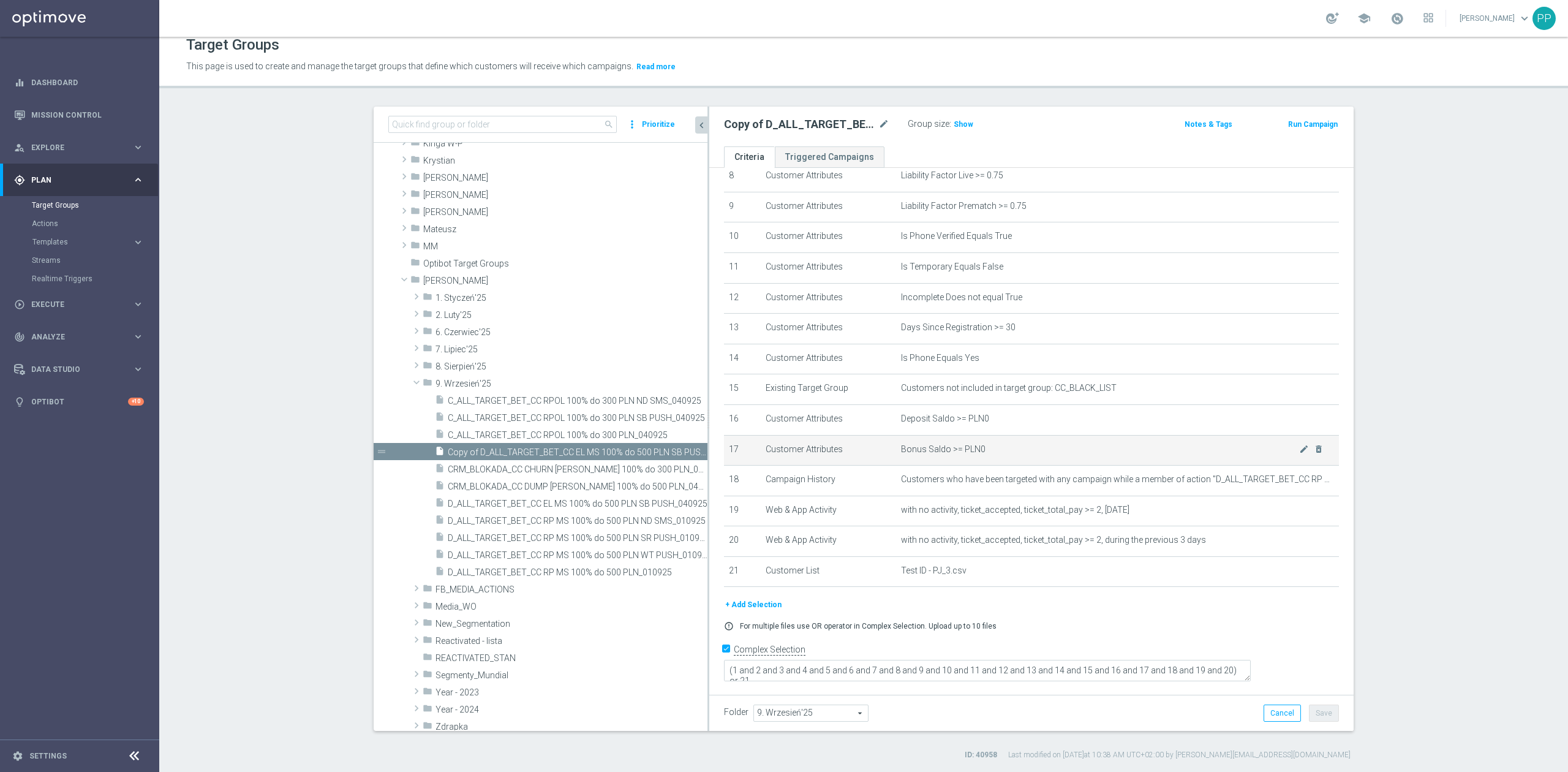
drag, startPoint x: 606, startPoint y: 476, endPoint x: 769, endPoint y: 459, distance: 163.9
click at [769, 459] on as-split "search more_vert Prioritize Customer Target Groups library_add create_new_folder" at bounding box center [864, 419] width 980 height 625
click at [349, 553] on div "search more_vert Prioritize Customer Target Groups library_add create_new_folde…" at bounding box center [864, 433] width 1029 height 654
click at [590, 508] on span "D_ALL_TARGET_BET_CC EL MS 100% do 500 PLN SB PUSH_040925" at bounding box center [564, 504] width 232 height 10
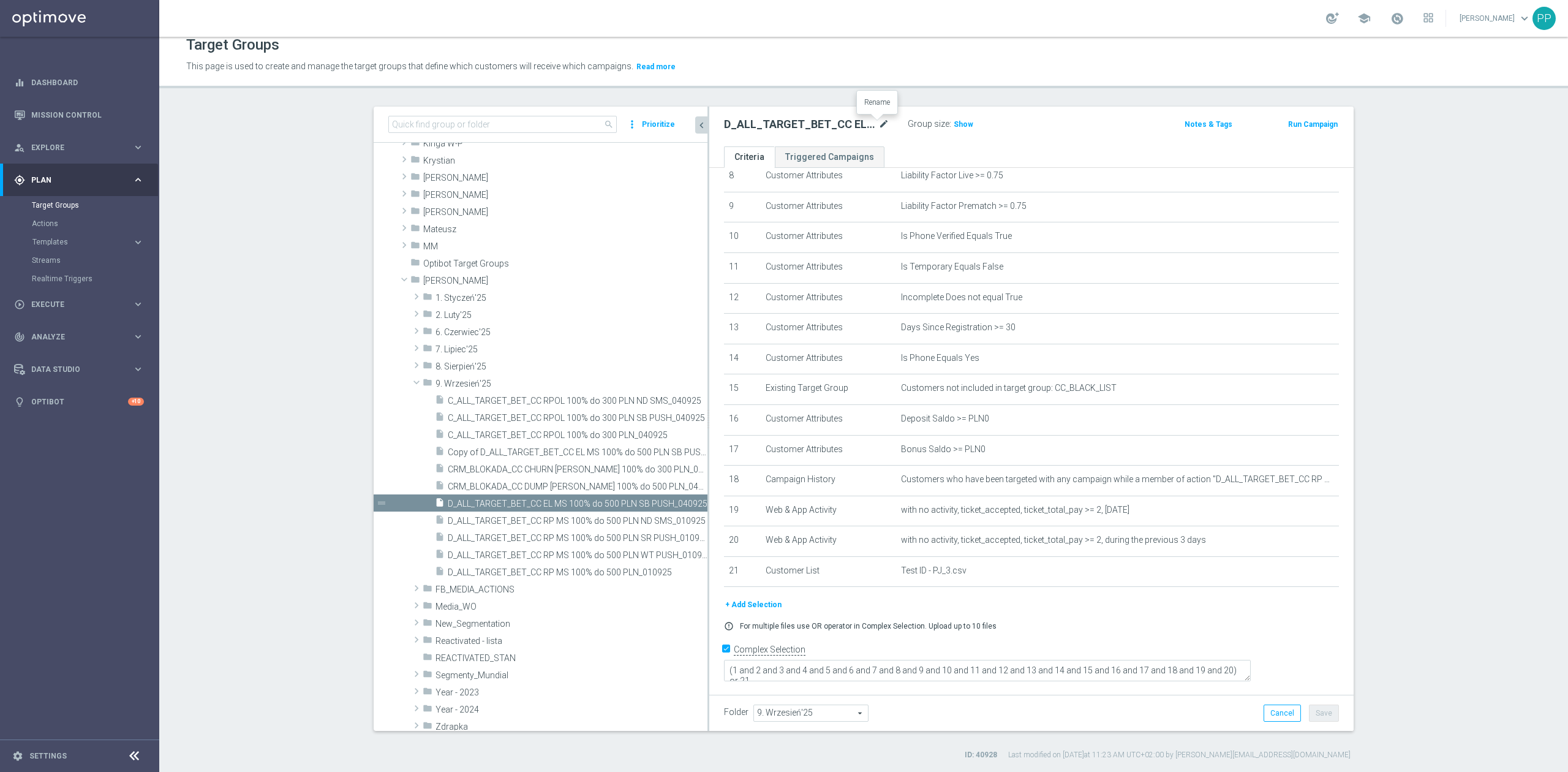
click at [878, 125] on icon "mode_edit" at bounding box center [883, 124] width 11 height 15
type input "D_ALL_TARGET_BET_CC RP MS 100% do 500 PLN CZW SMS_010925"
click at [880, 92] on div "Target Groups This page is used to create and manage the target groups that def…" at bounding box center [864, 404] width 1409 height 735
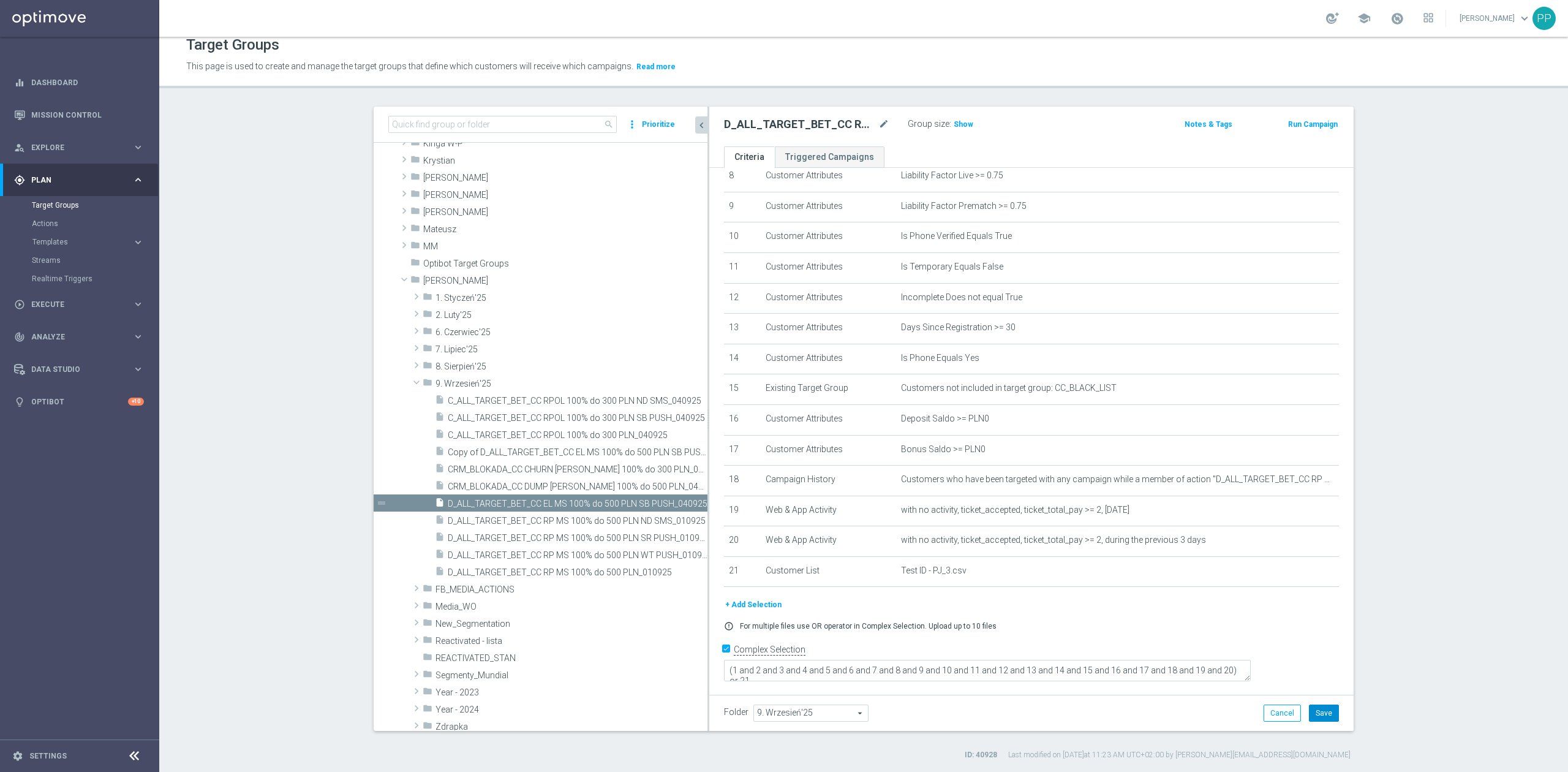
click at [1317, 711] on button "Save" at bounding box center [1324, 713] width 30 height 17
click at [615, 447] on span "Copy of D_ALL_TARGET_BET_CC EL MS 100% do 500 PLN SB PUSH_040925" at bounding box center [564, 452] width 232 height 10
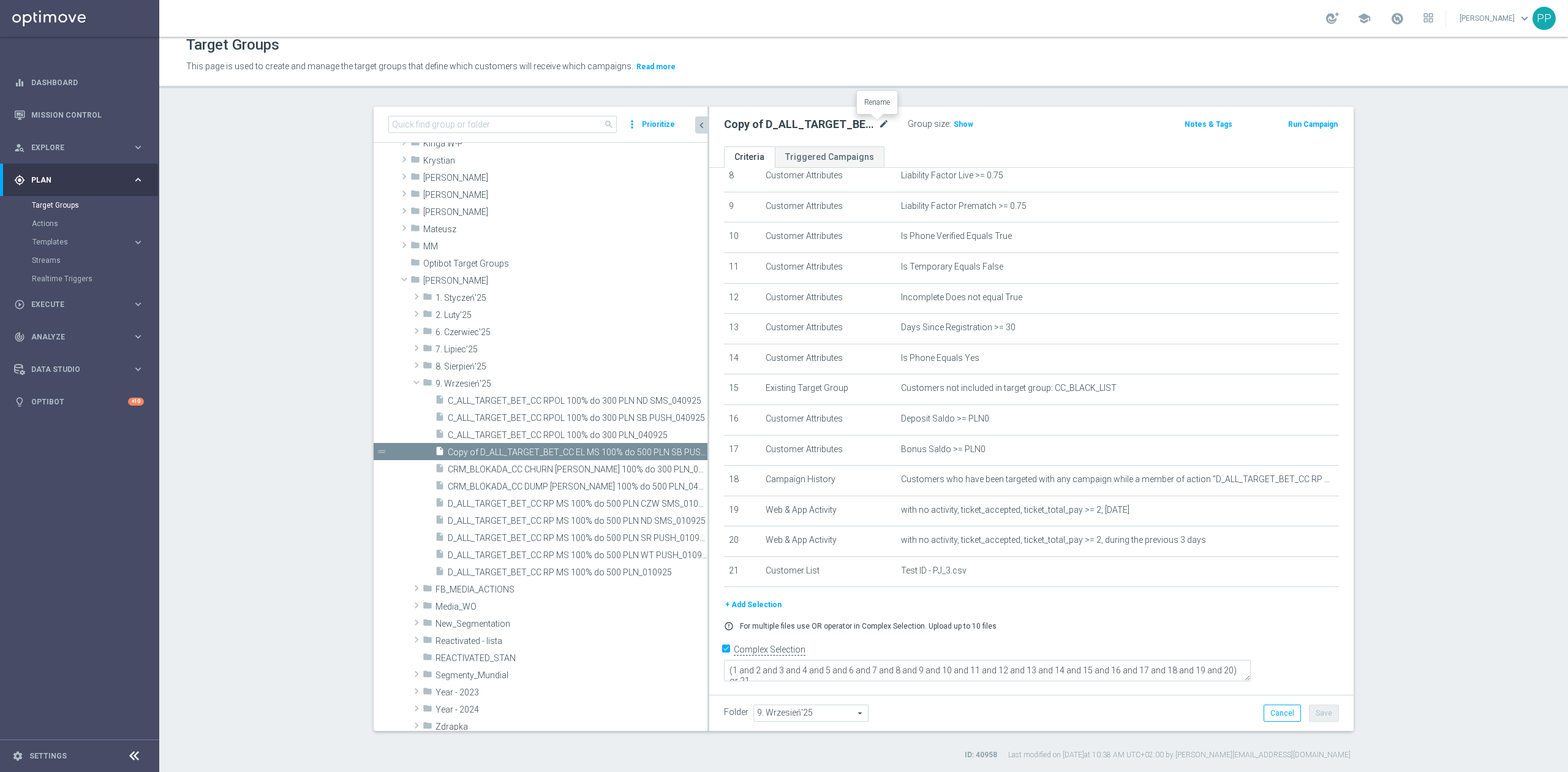
click at [880, 125] on icon "mode_edit" at bounding box center [883, 124] width 11 height 15
type input "D_ALL_TARGET_BET_CC EL MS 100% do 500 PLN SB PUSH_040925"
click at [895, 94] on div "Target Groups This page is used to create and manage the target groups that def…" at bounding box center [864, 404] width 1409 height 735
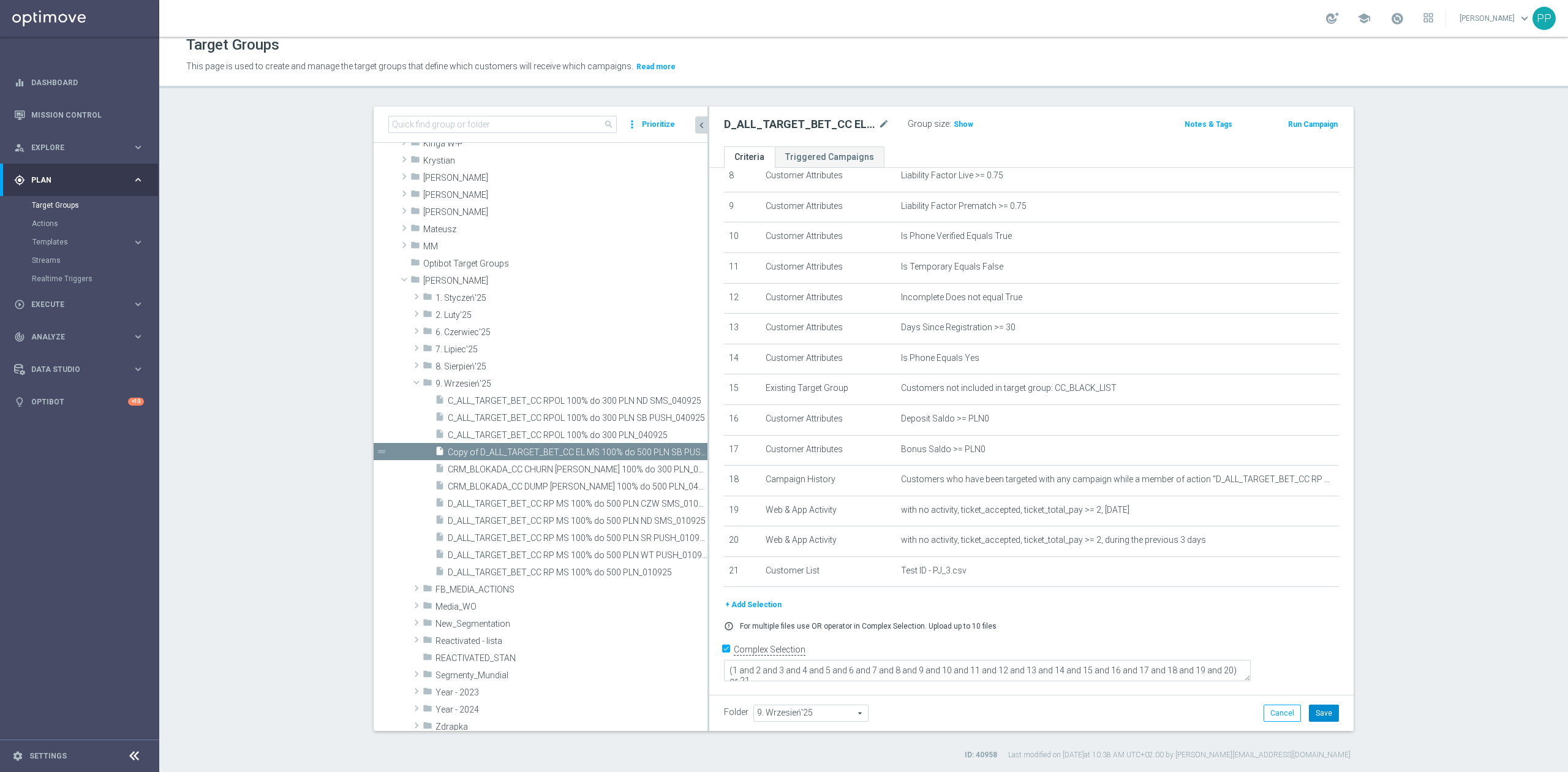
click at [1324, 714] on button "Save" at bounding box center [1324, 713] width 30 height 17
click at [1299, 485] on icon "mode_edit" at bounding box center [1304, 479] width 10 height 10
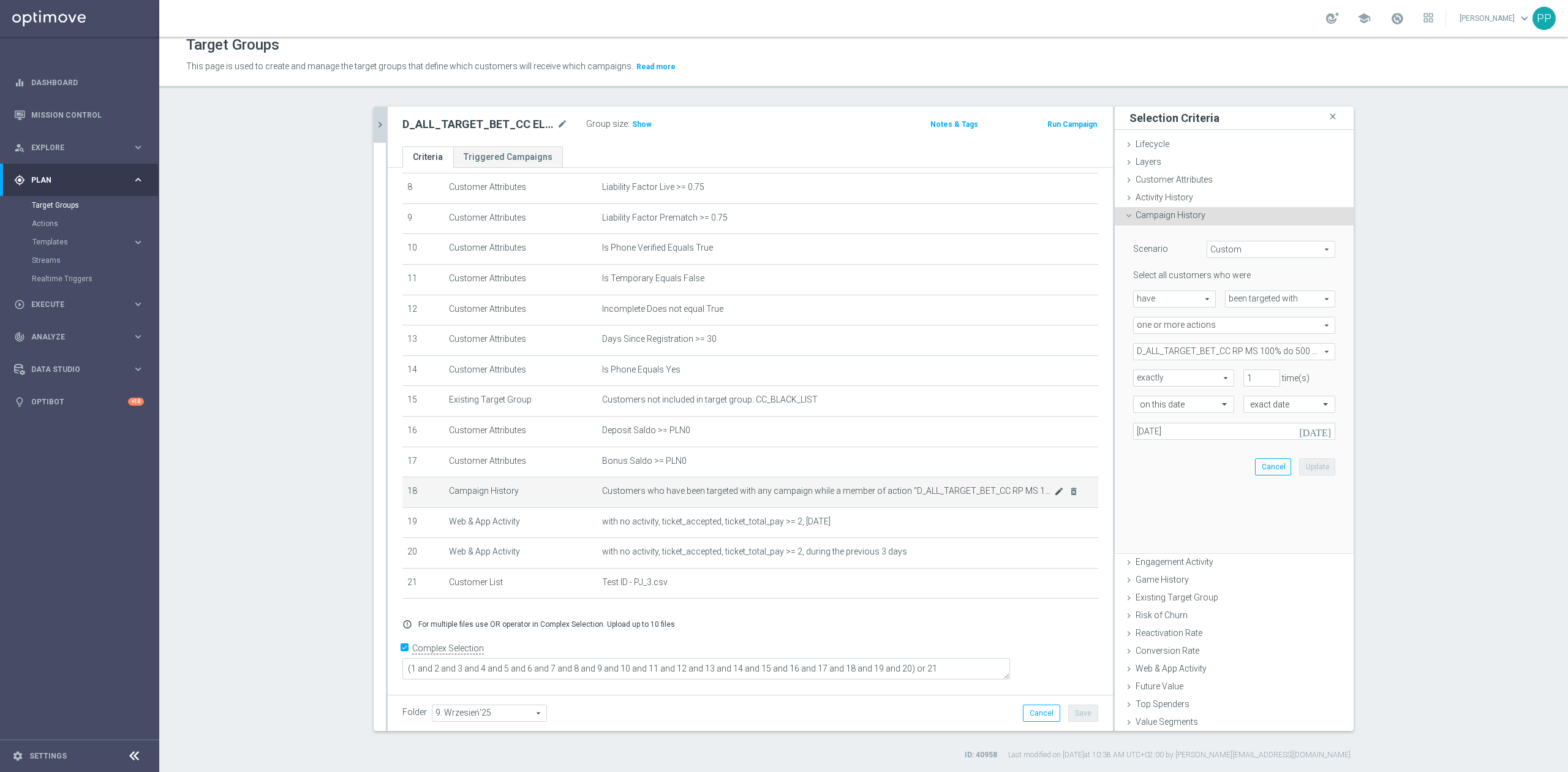
scroll to position [248, 0]
click at [1241, 356] on span "D_ALL_TARGET_BET_CC RP MS 100% do 500 PLN_010925" at bounding box center [1234, 351] width 201 height 16
click at [1139, 378] on input "Show Selected" at bounding box center [1142, 379] width 8 height 8
checkbox input "true"
click at [1150, 398] on label "(All)" at bounding box center [1243, 397] width 185 height 16
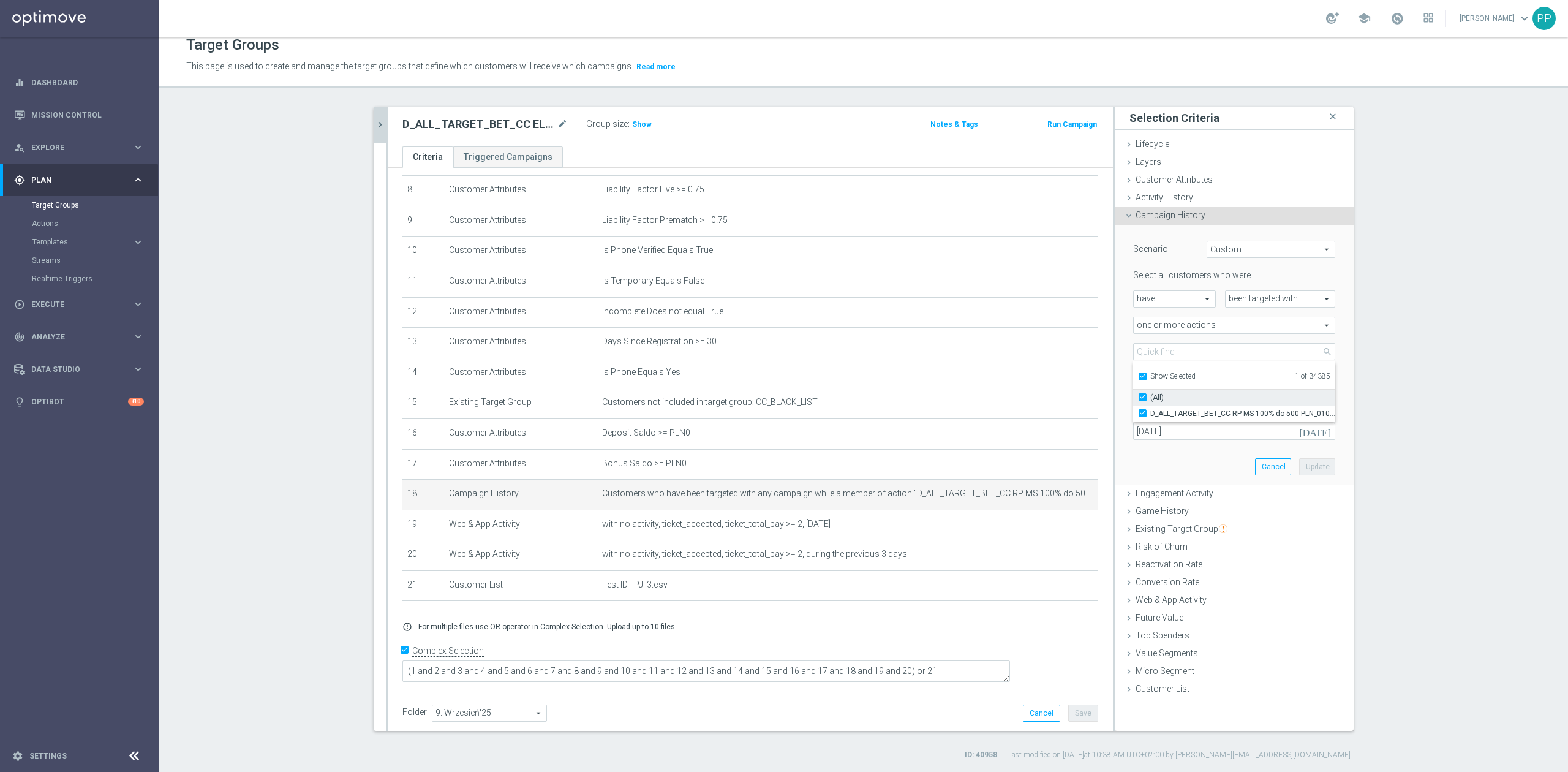
click at [1142, 398] on input "(All)" at bounding box center [1146, 397] width 8 height 8
checkbox input "false"
type input "Select Action"
checkbox input "false"
click at [1138, 375] on input "Show Selected" at bounding box center [1142, 379] width 8 height 8
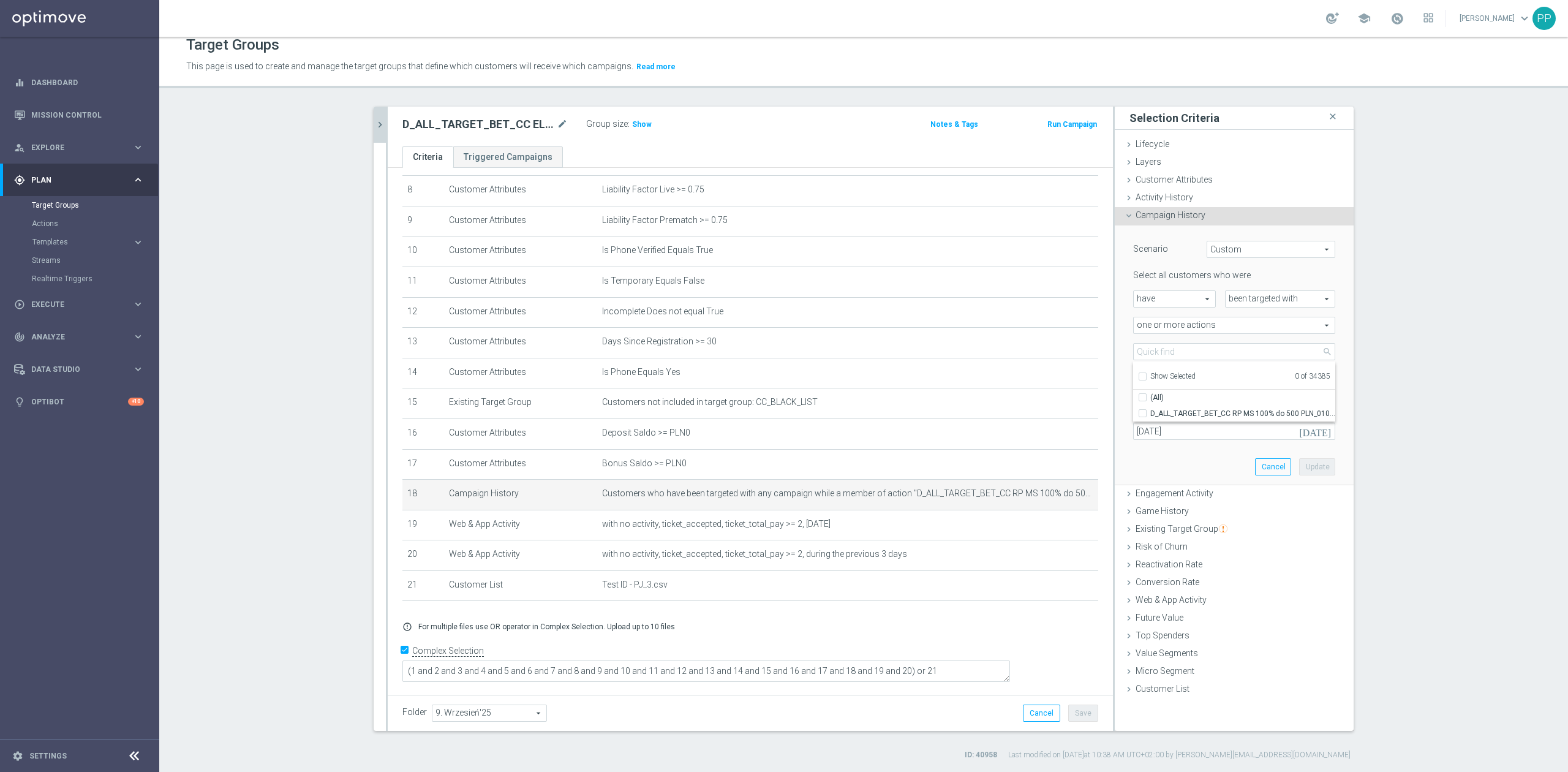
checkbox input "false"
click at [1143, 349] on input "search" at bounding box center [1234, 351] width 202 height 17
paste input "D_ALL_TARGET_BET_CC EL MS 100% do 500 PLN SB PUSH_040925"
click at [1286, 351] on input "D_ALL_TARGET_BET_CC EL MS 100% do 500 PLN SB PUSH_040925" at bounding box center [1234, 351] width 202 height 17
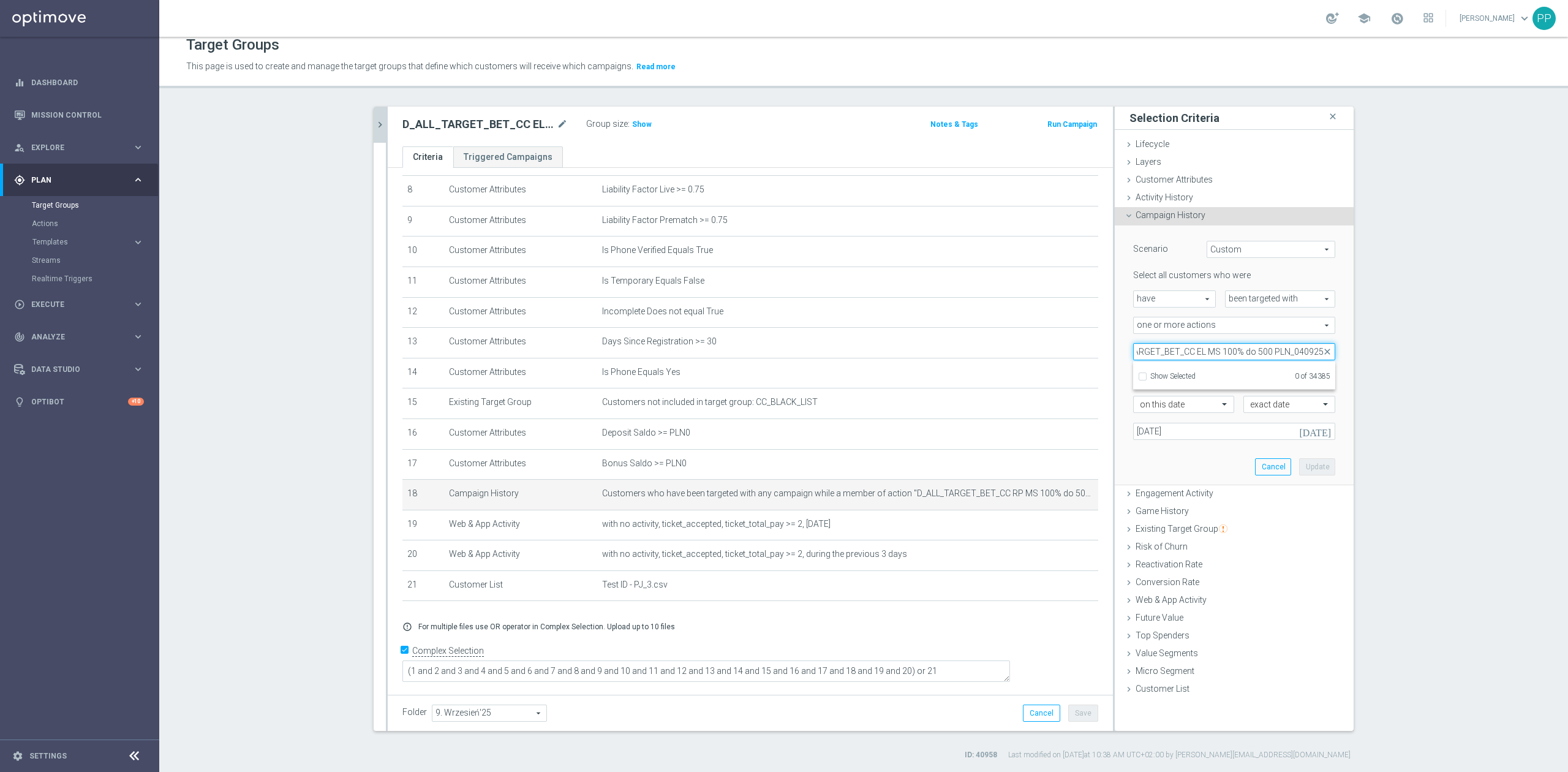
scroll to position [0, 33]
type input "D_ALL_TARGET_BET_CC EL MS 100% do 500 PLN_040925"
click at [1142, 412] on input "D_ALL_TARGET_BET_CC EL MS 100% do 500 PLN_040925" at bounding box center [1146, 413] width 8 height 8
checkbox input "true"
type input "D_ALL_TARGET_BET_CC EL MS 100% do 500 PLN_040925"
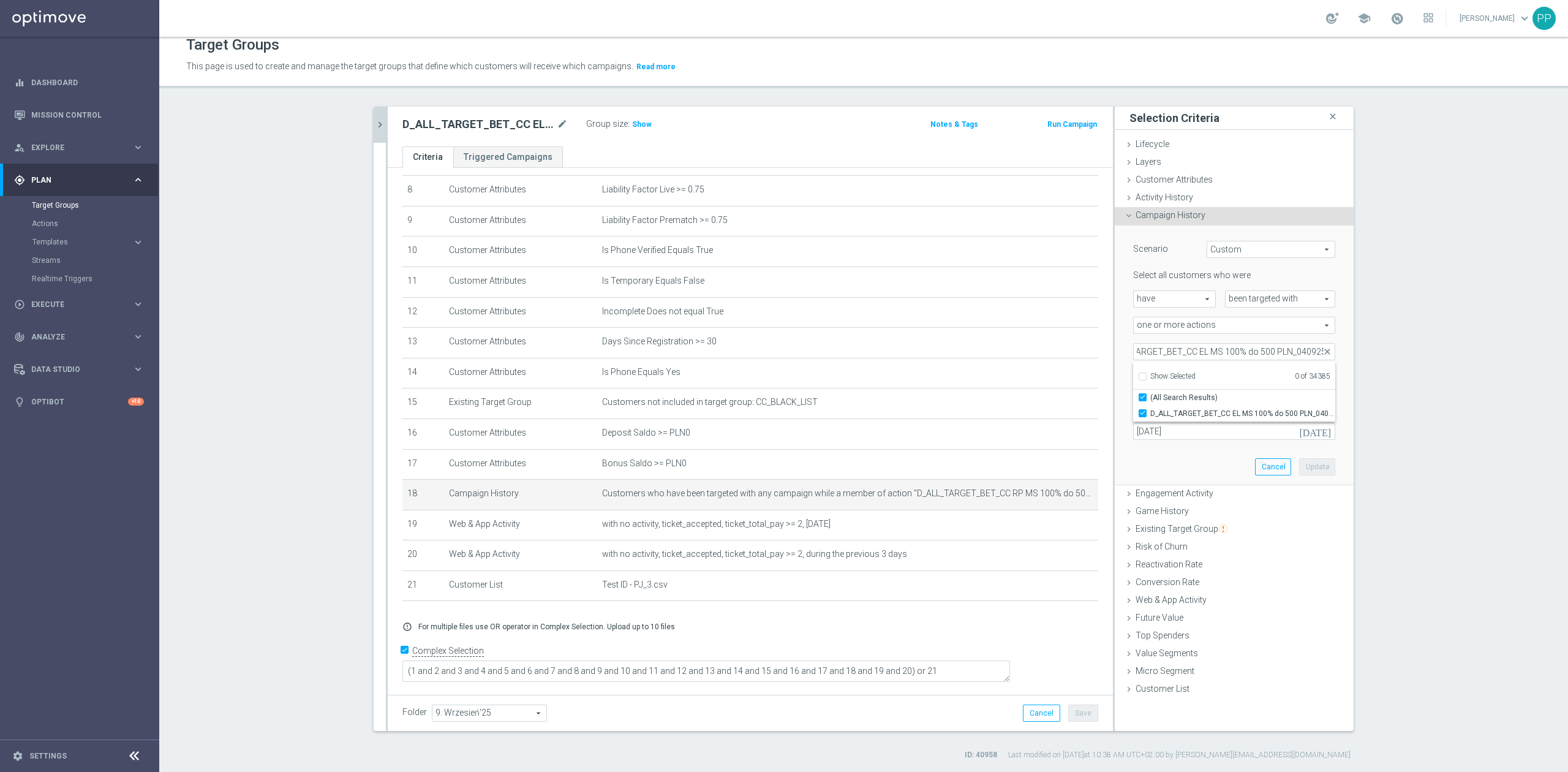
checkbox input "true"
click at [1140, 464] on div "Scenario Custom Custom arrow_drop_down search Select all customers who were hav…" at bounding box center [1234, 355] width 220 height 259
click at [1305, 466] on button "Update" at bounding box center [1317, 467] width 36 height 17
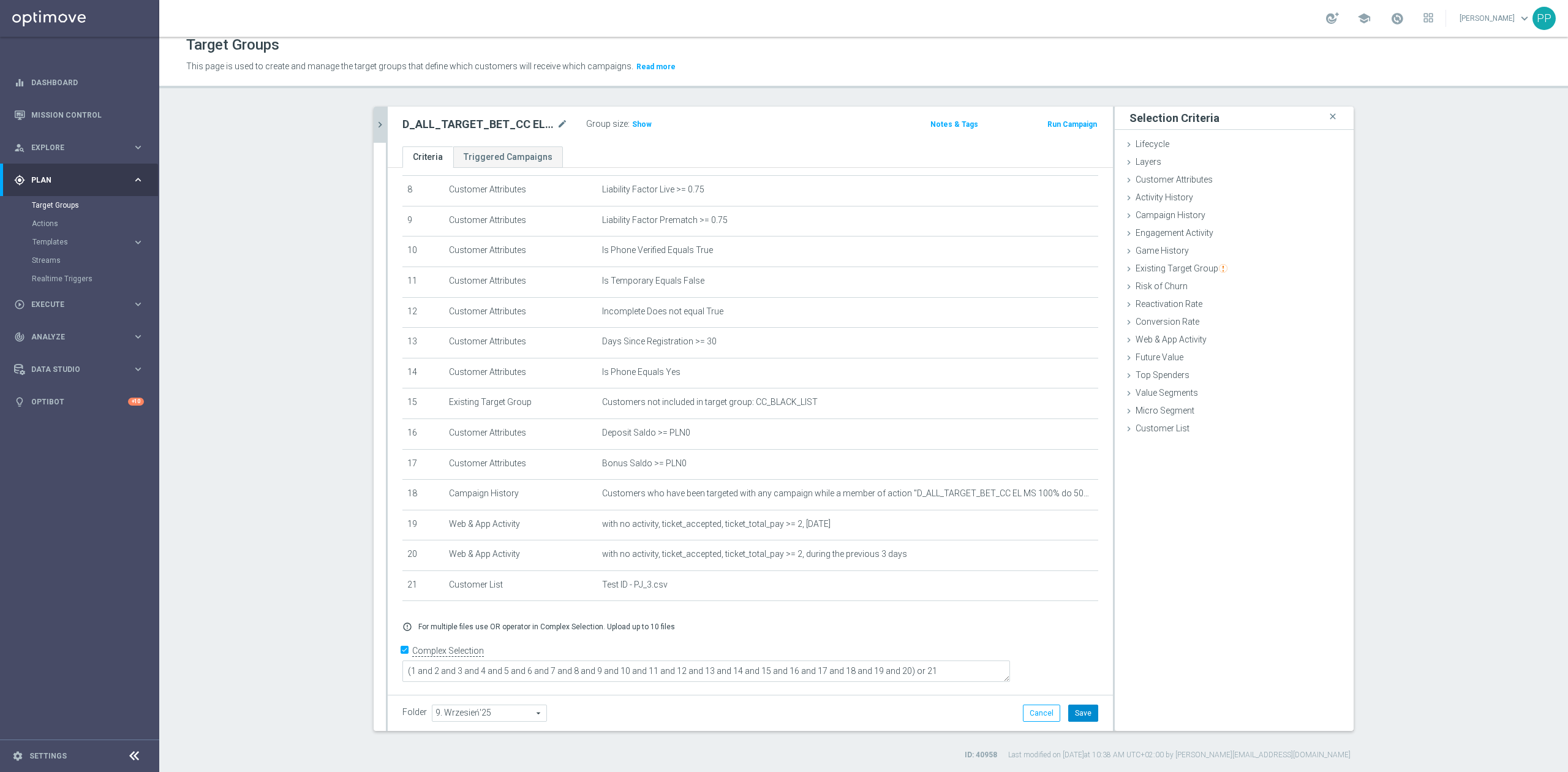
click at [1078, 719] on button "Save" at bounding box center [1083, 713] width 30 height 17
click at [633, 123] on span "Show" at bounding box center [642, 124] width 19 height 8
click at [1055, 559] on icon "mode_edit" at bounding box center [1059, 554] width 10 height 10
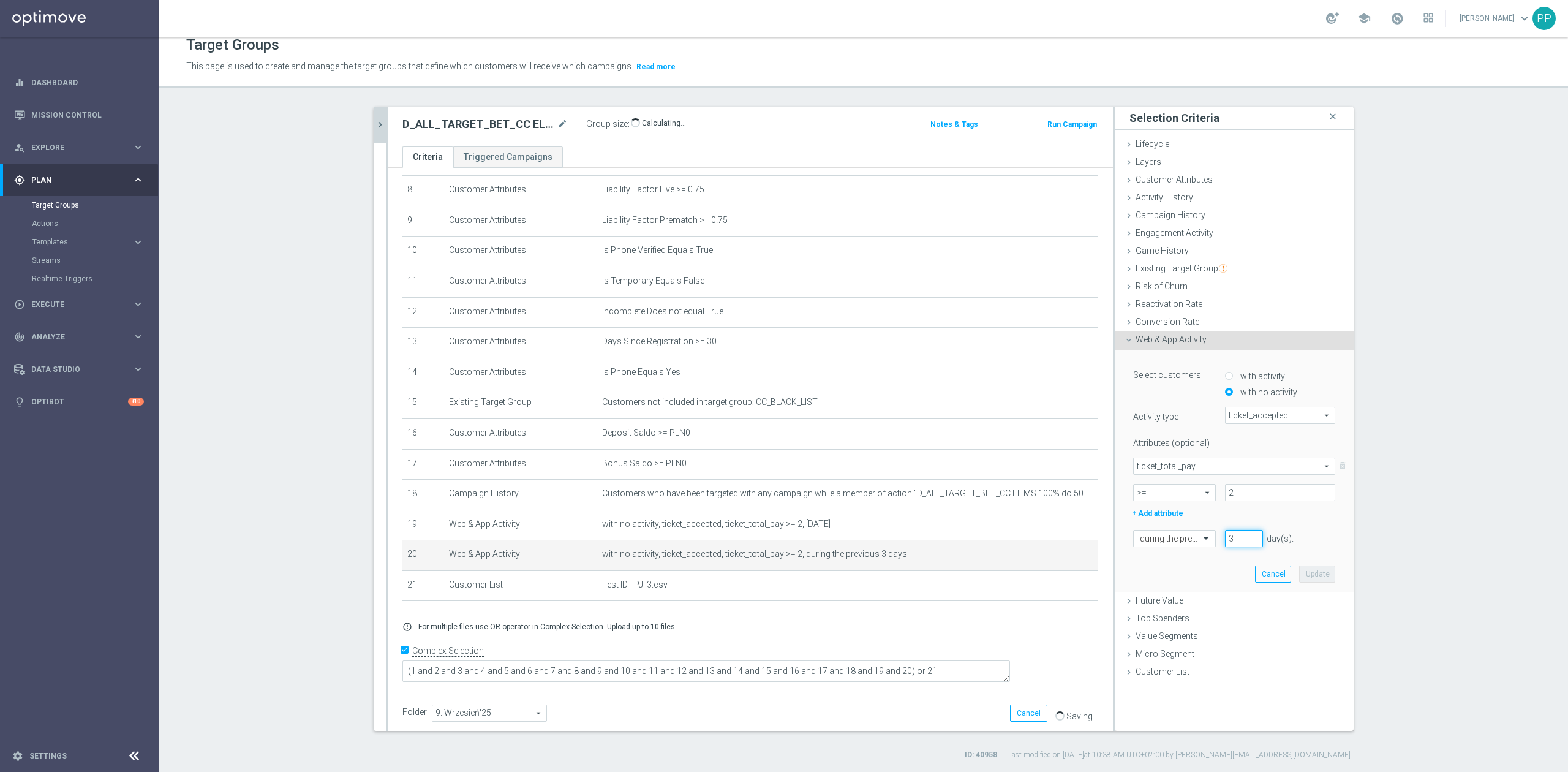
drag, startPoint x: 1235, startPoint y: 537, endPoint x: 1224, endPoint y: 537, distance: 11.0
click at [1225, 537] on input "3" at bounding box center [1244, 539] width 38 height 17
type input "4"
drag, startPoint x: 1224, startPoint y: 563, endPoint x: 1275, endPoint y: 574, distance: 52.2
click at [1225, 563] on div "Select customers with activity with no activity Activity type ticket_accepted t…" at bounding box center [1234, 471] width 220 height 242
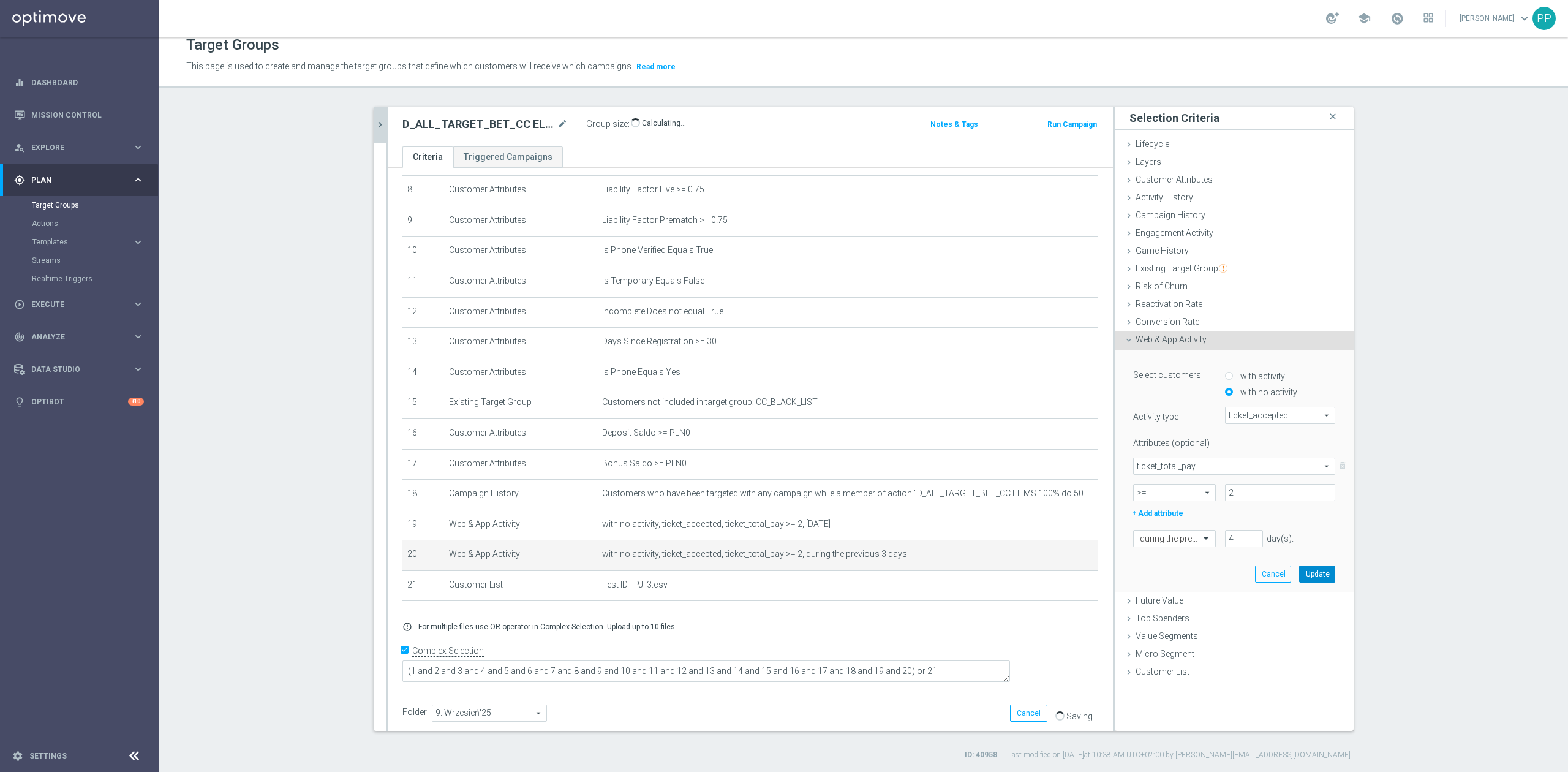
click at [1299, 574] on button "Update" at bounding box center [1317, 574] width 36 height 17
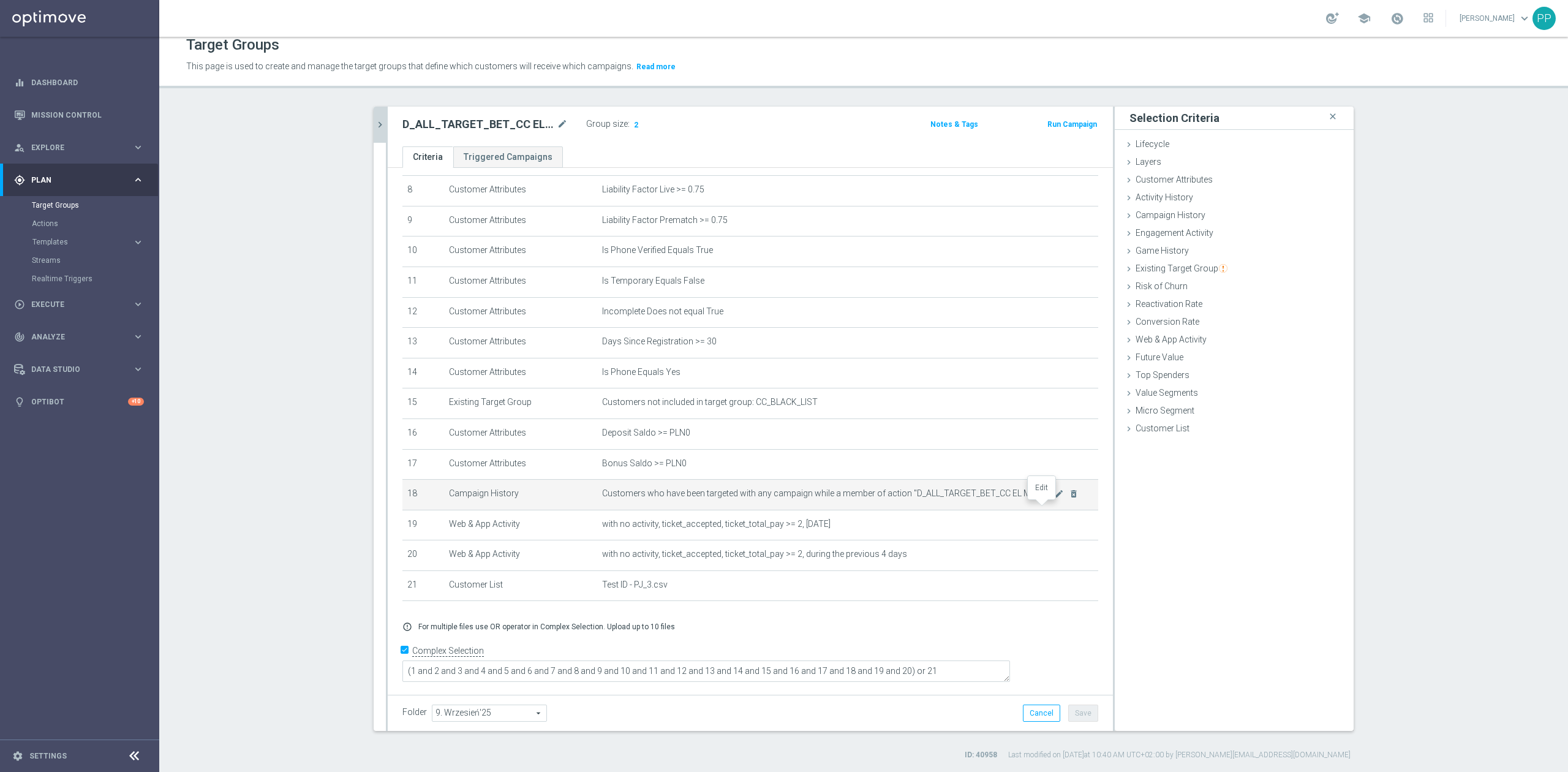
drag, startPoint x: 1044, startPoint y: 508, endPoint x: 1038, endPoint y: 519, distance: 12.5
click at [1055, 499] on icon "mode_edit" at bounding box center [1059, 494] width 10 height 10
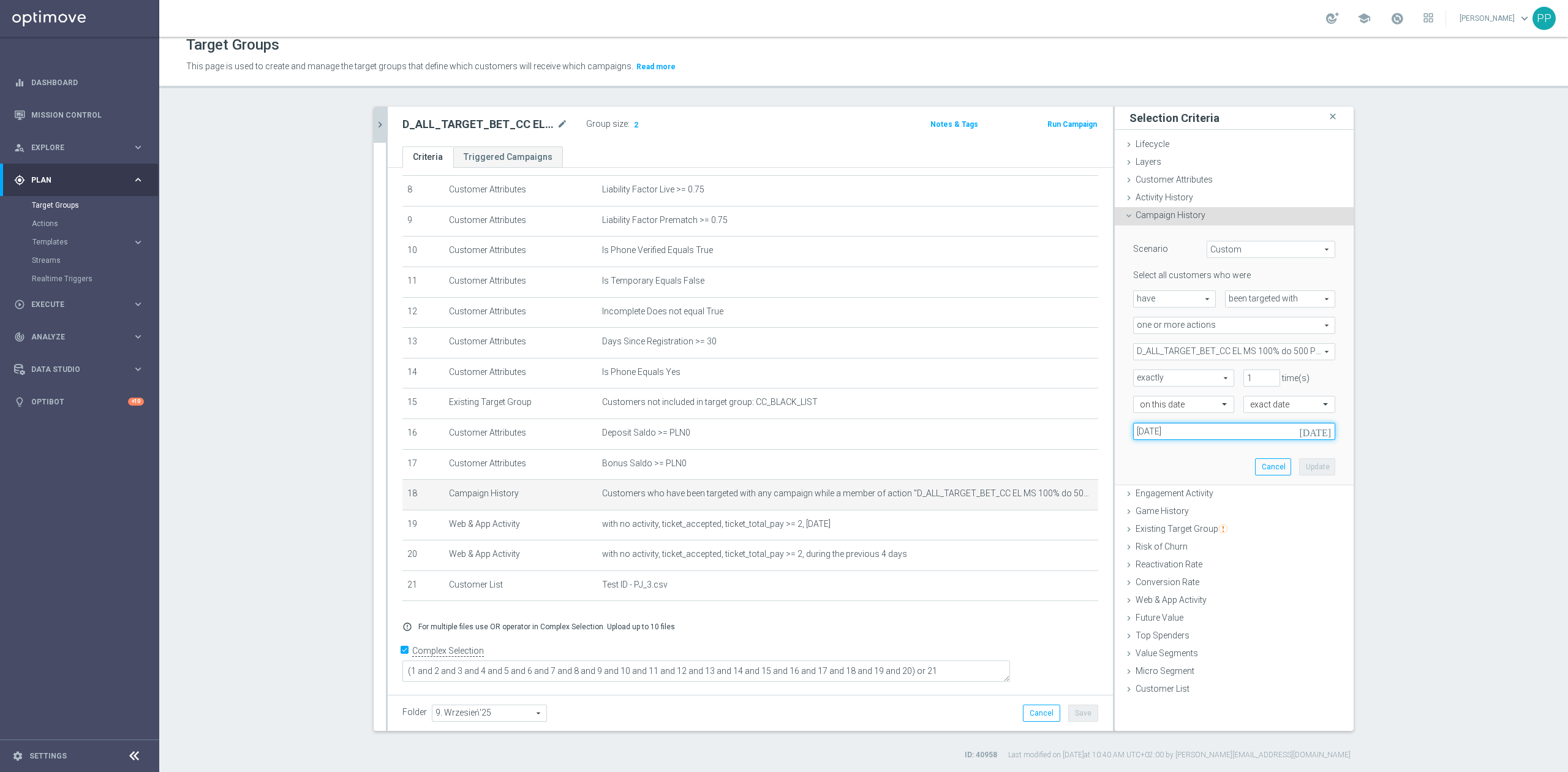
click at [1213, 428] on input "[DATE]" at bounding box center [1234, 432] width 202 height 17
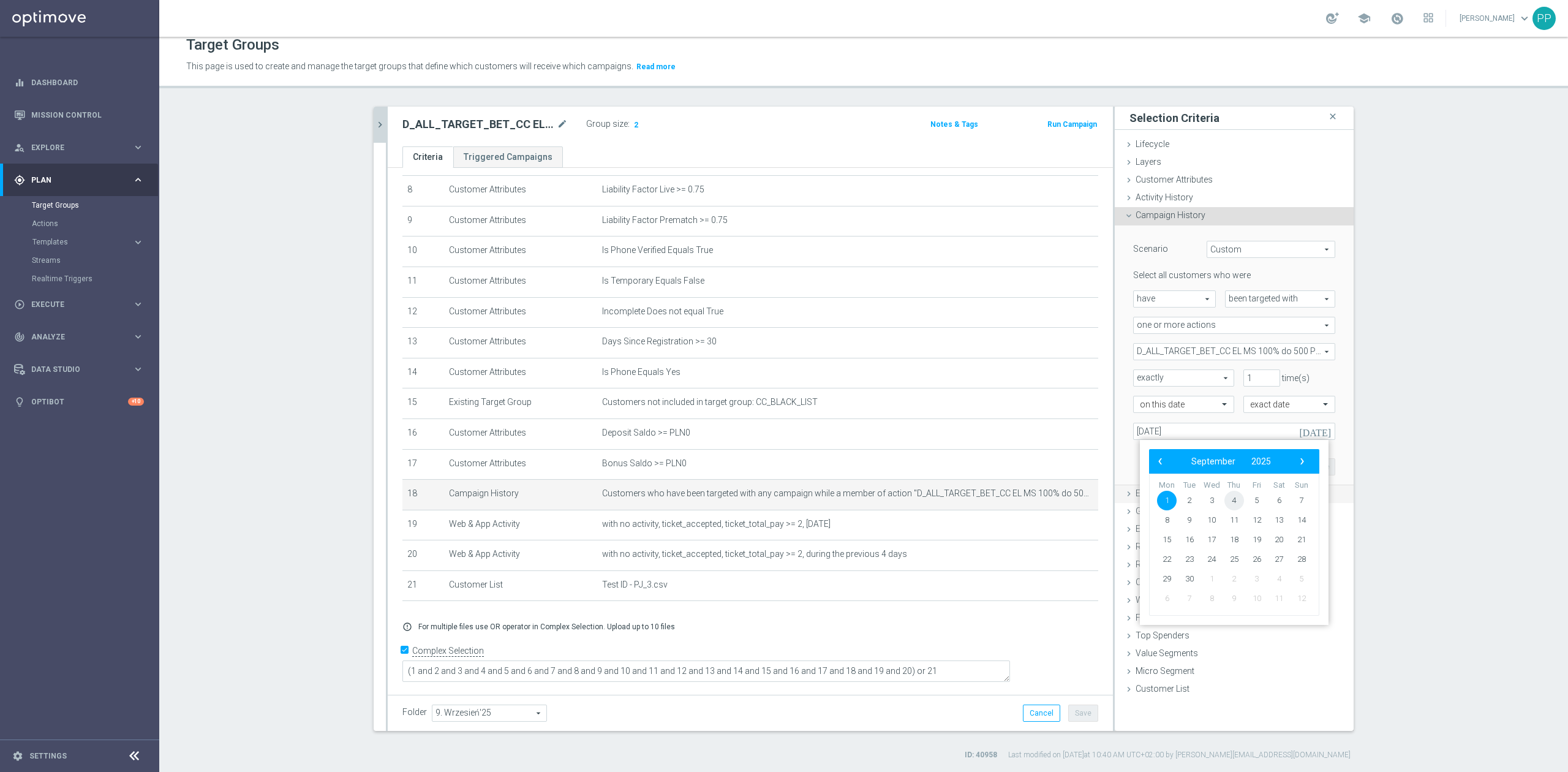
click at [1233, 503] on span "4" at bounding box center [1234, 501] width 19 height 19
type input "[DATE]"
click at [1308, 468] on button "Update" at bounding box center [1317, 467] width 36 height 17
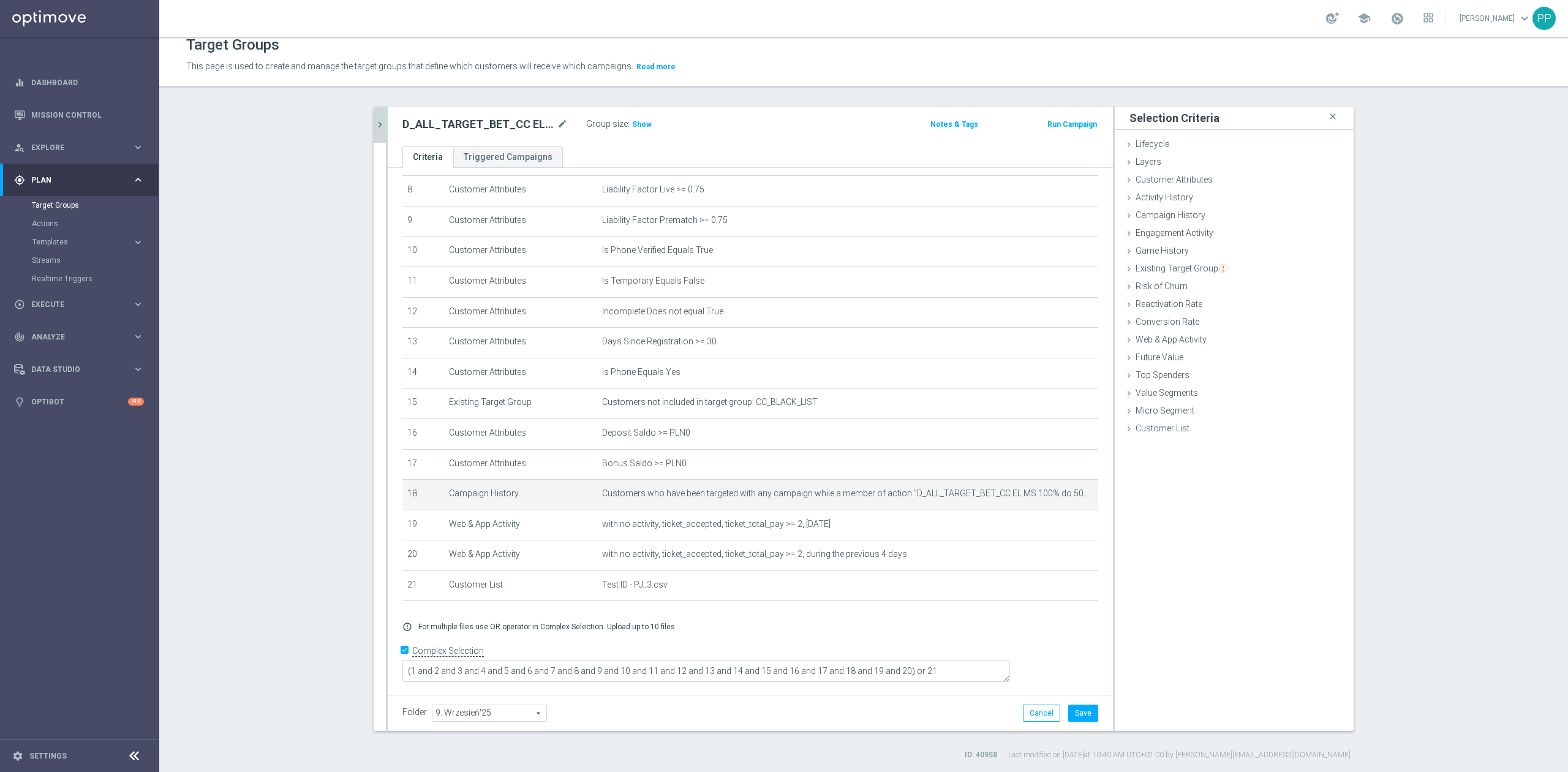
click at [1084, 724] on div "Folder 9. Wrzesień'25 9. Wrzesień'25 arrow_drop_down search Cancel Save Saving.…" at bounding box center [750, 713] width 725 height 36
click at [1083, 720] on button "Save" at bounding box center [1083, 713] width 30 height 17
click at [635, 125] on span "Show" at bounding box center [642, 124] width 19 height 8
click at [375, 124] on icon "chevron_right" at bounding box center [380, 125] width 12 height 12
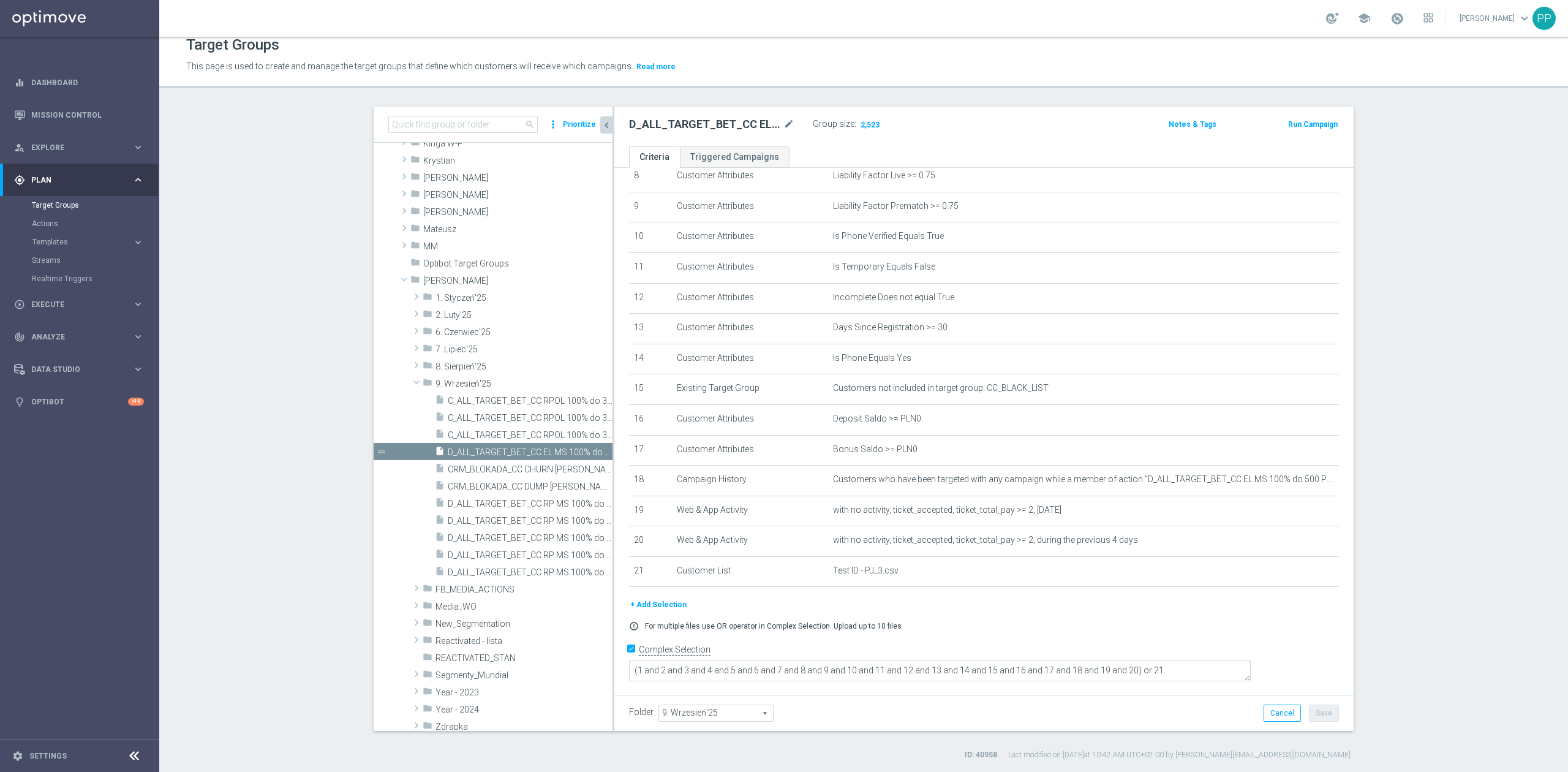
scroll to position [278, 0]
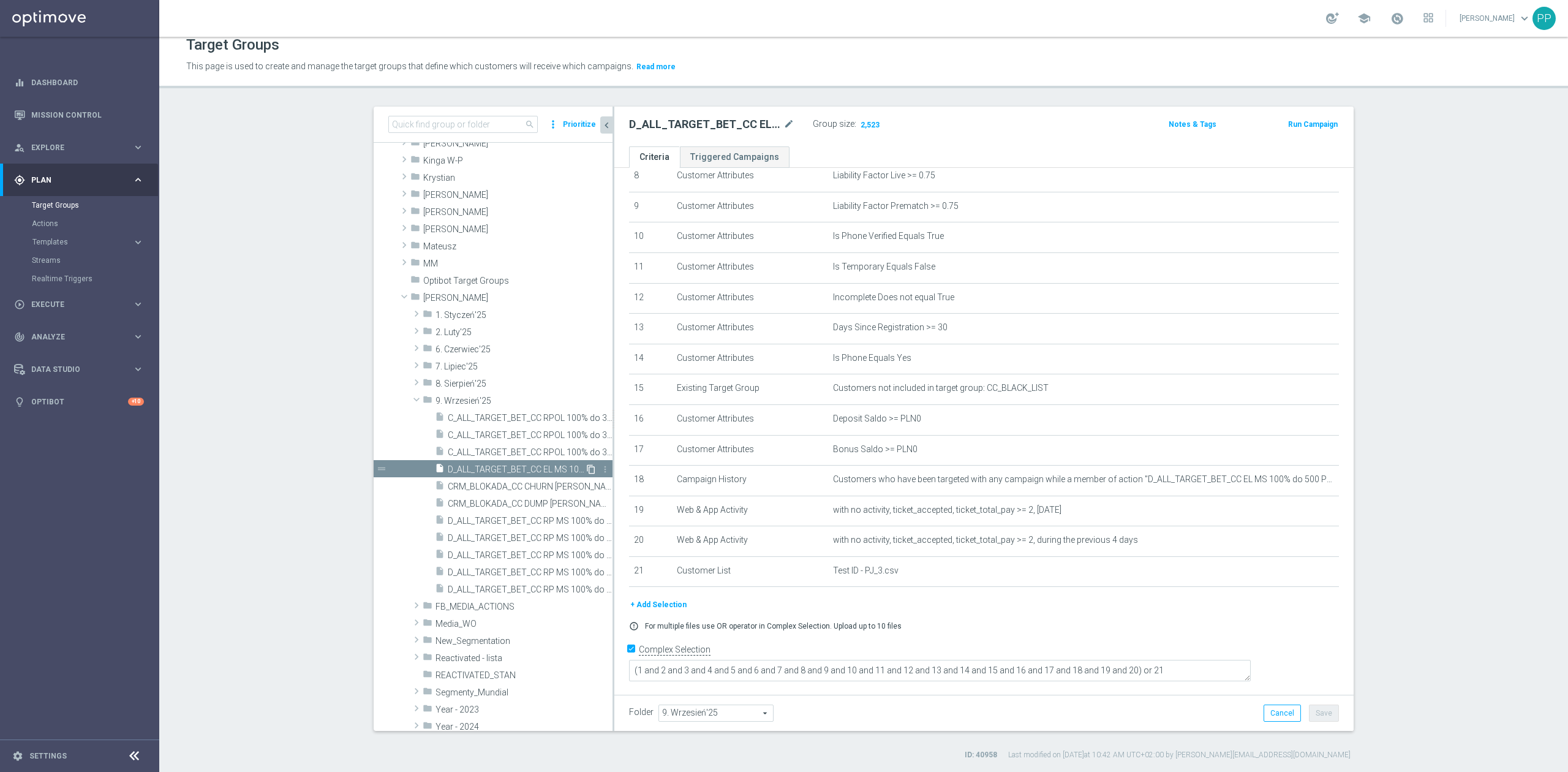
click at [586, 468] on icon "content_copy" at bounding box center [591, 469] width 10 height 10
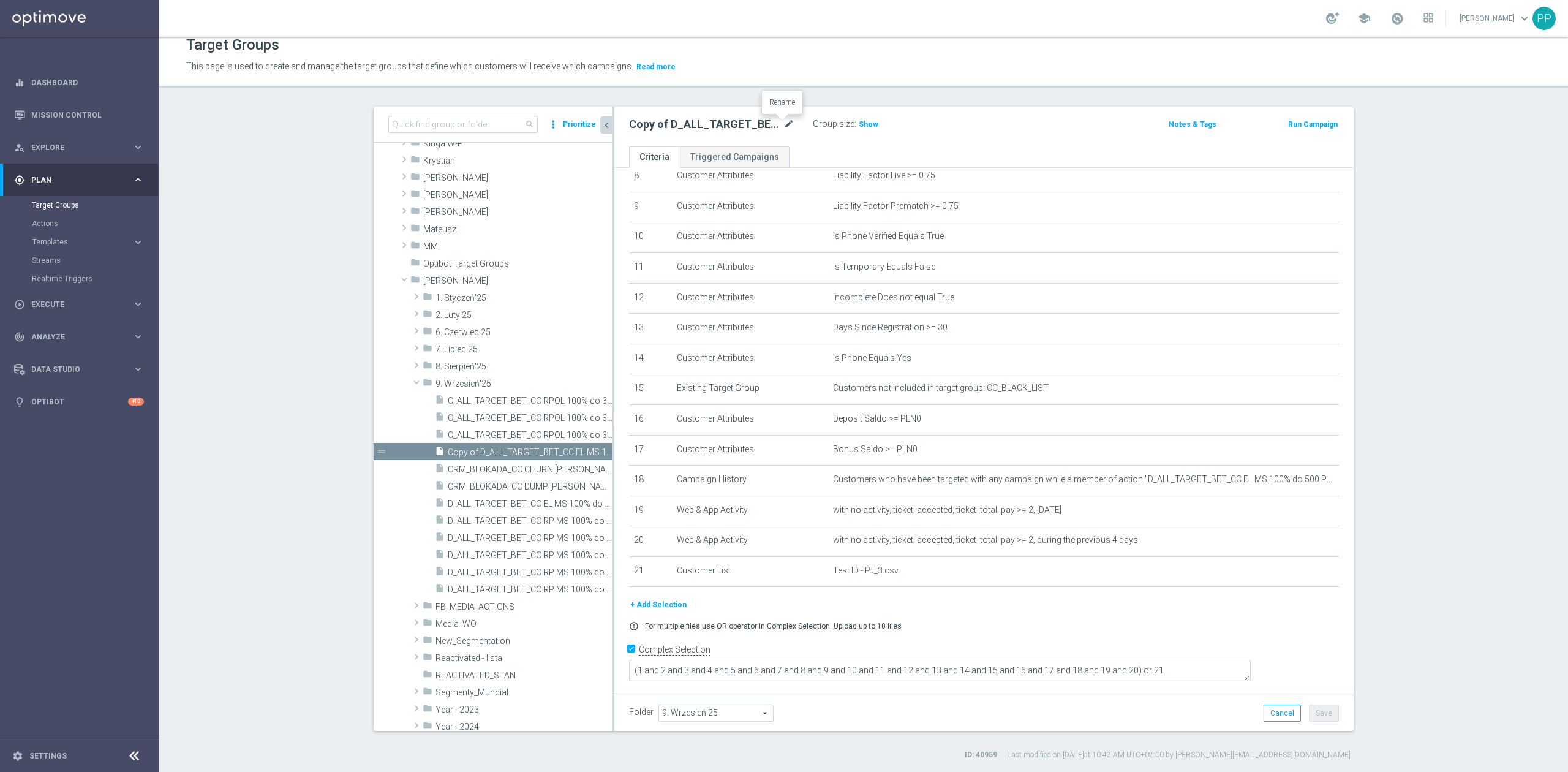
click at [783, 128] on icon "mode_edit" at bounding box center [789, 124] width 11 height 15
type input "D_ALL_TARGET_BET_CC EL MS 100% do 500 PLN ND SMS_040925"
click at [779, 89] on div "Target Groups This page is used to create and manage the target groups that def…" at bounding box center [864, 404] width 1409 height 735
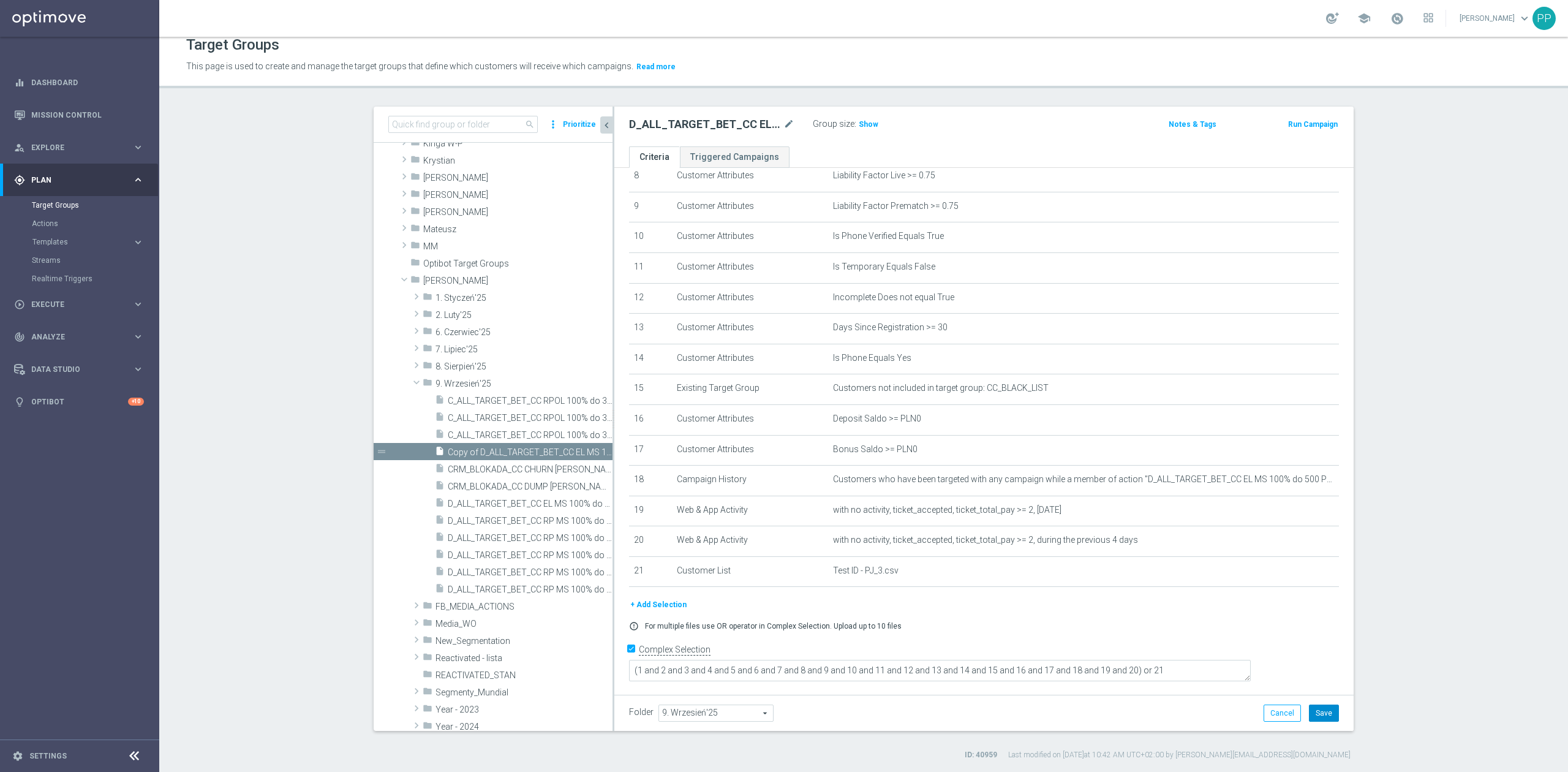
click at [1329, 711] on button "Save" at bounding box center [1324, 713] width 30 height 17
click at [868, 123] on span "Show" at bounding box center [869, 124] width 19 height 8
